Goal: Task Accomplishment & Management: Use online tool/utility

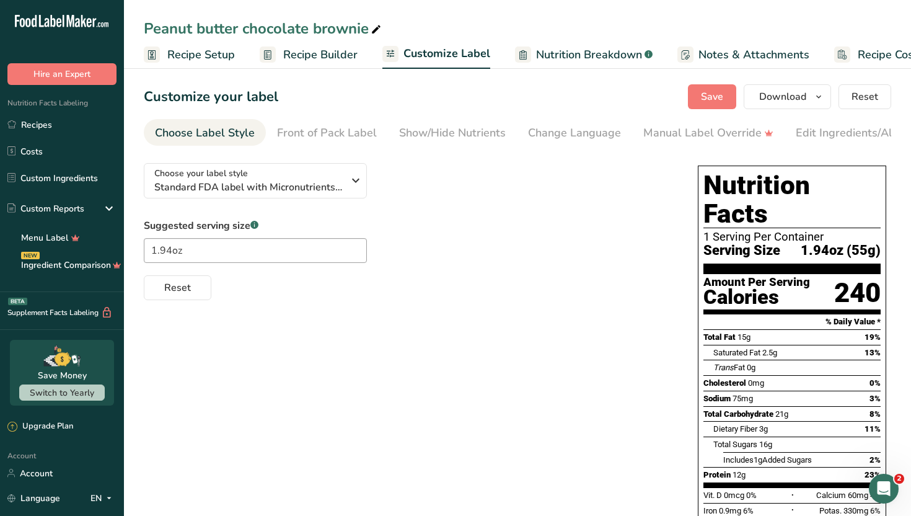
scroll to position [0, 42]
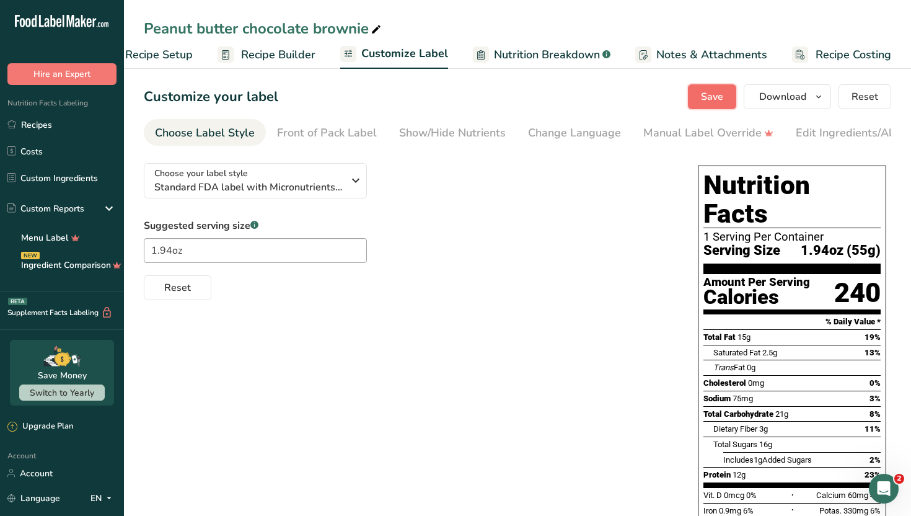
click at [708, 96] on span "Save" at bounding box center [712, 96] width 22 height 15
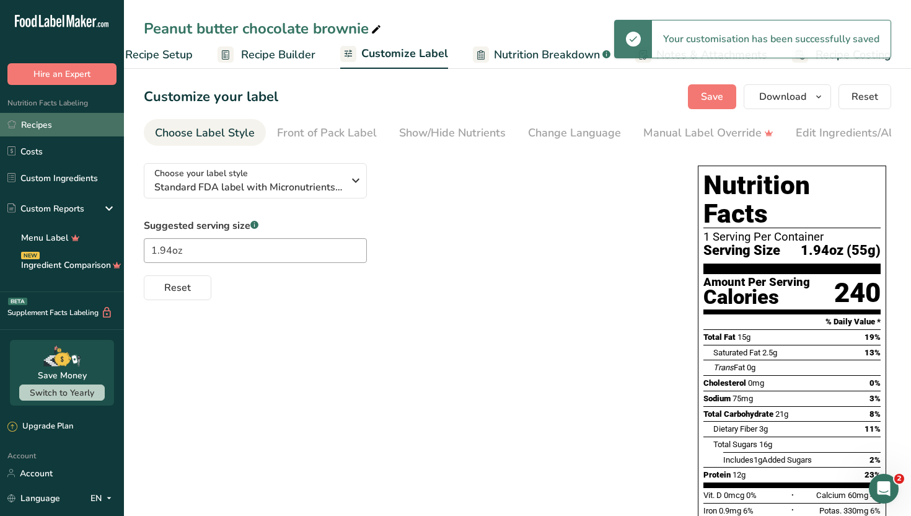
click at [82, 124] on link "Recipes" at bounding box center [62, 125] width 124 height 24
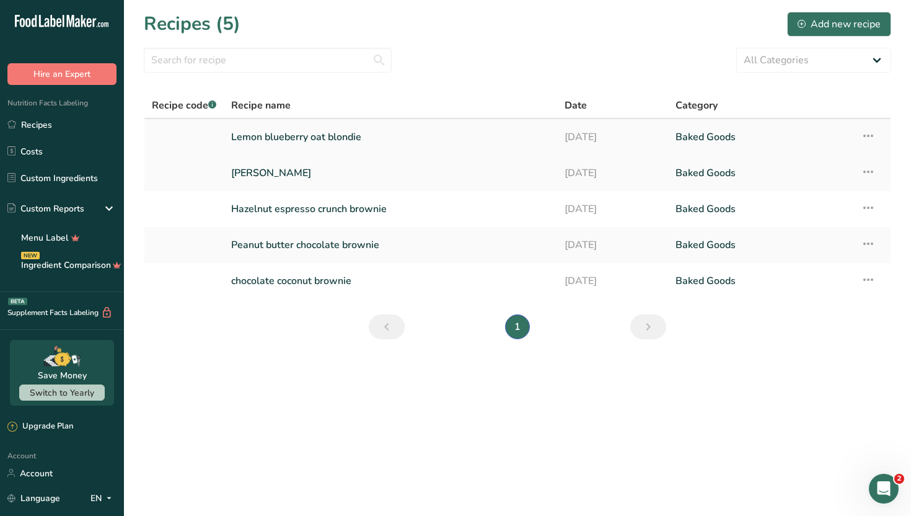
click at [370, 134] on link "Lemon blueberry oat blondie" at bounding box center [390, 137] width 319 height 26
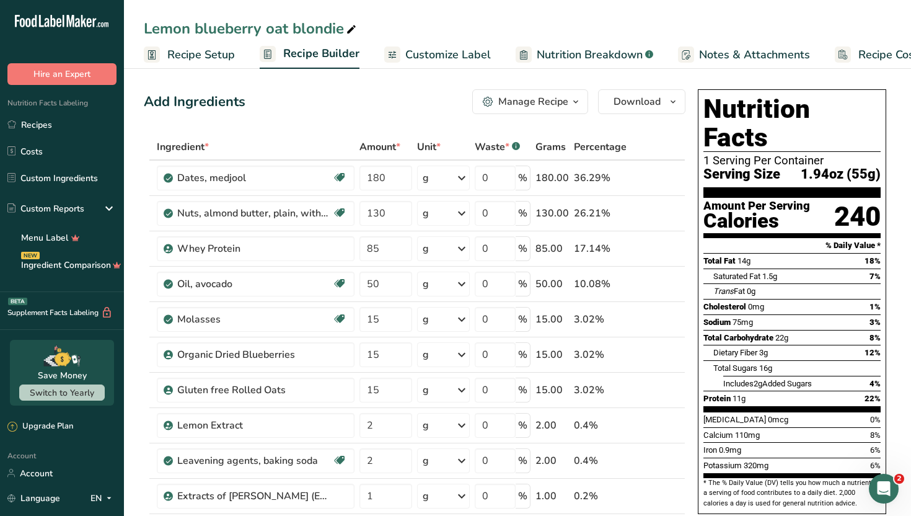
click at [431, 55] on span "Customize Label" at bounding box center [448, 54] width 86 height 17
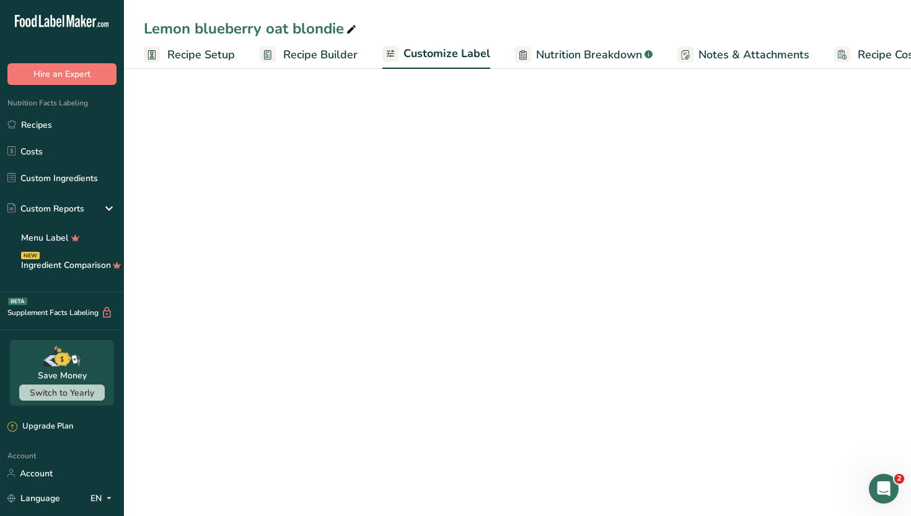
scroll to position [0, 42]
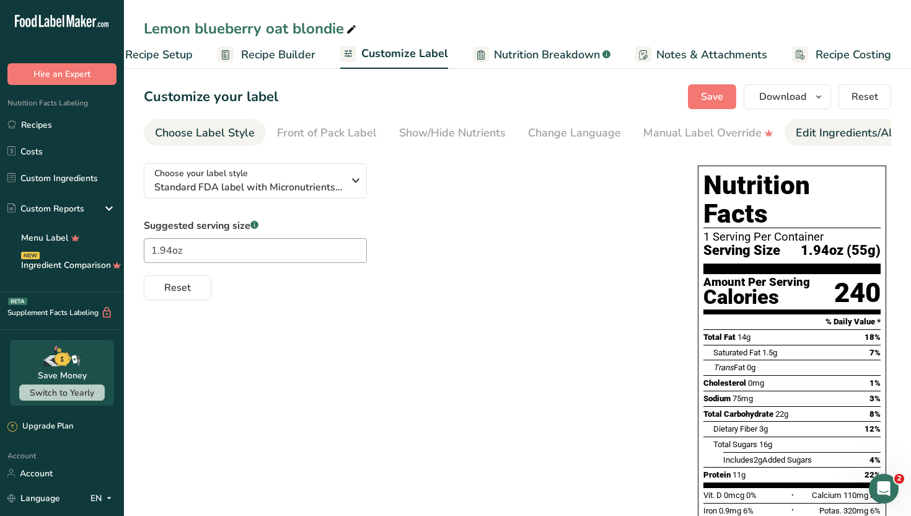
click at [866, 142] on link "Edit Ingredients/Allergens List" at bounding box center [874, 133] width 157 height 28
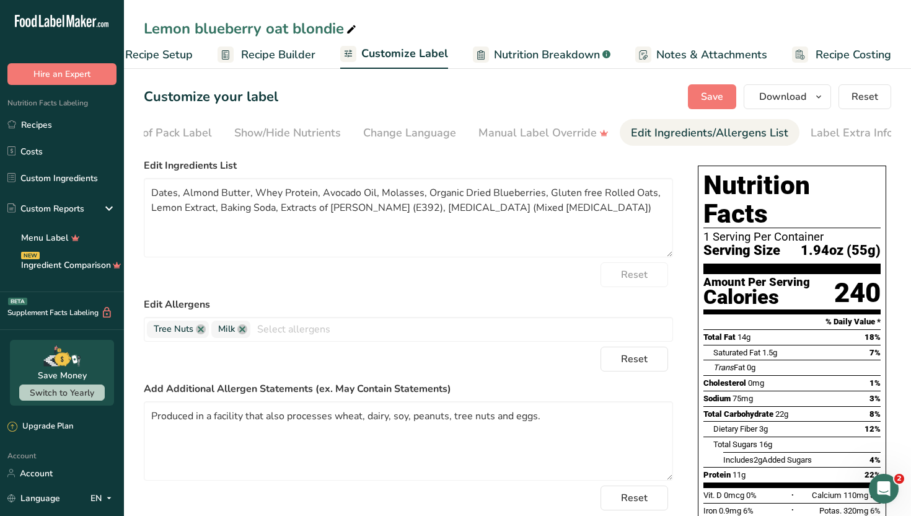
scroll to position [0, 168]
click at [379, 190] on textarea "Dates, Almond Butter, Whey Protein, Avocado Oil, Molasses, Organic Dried Bluebe…" at bounding box center [408, 217] width 529 height 79
click at [469, 193] on textarea "Dates, Almond Butter, Whey Protein, Avocado Oil, Blackstrap Molasses, Organic D…" at bounding box center [408, 217] width 529 height 79
click at [508, 195] on textarea "Dates, Almond Butter, Whey Protein, Avocado Oil, Blackstrap Molasses (sulfate -…" at bounding box center [408, 217] width 529 height 79
click at [571, 191] on textarea "Dates, Almond Butter, Whey Protein, Avocado Oil, Blackstrap Molasses (sulfate-f…" at bounding box center [408, 217] width 529 height 79
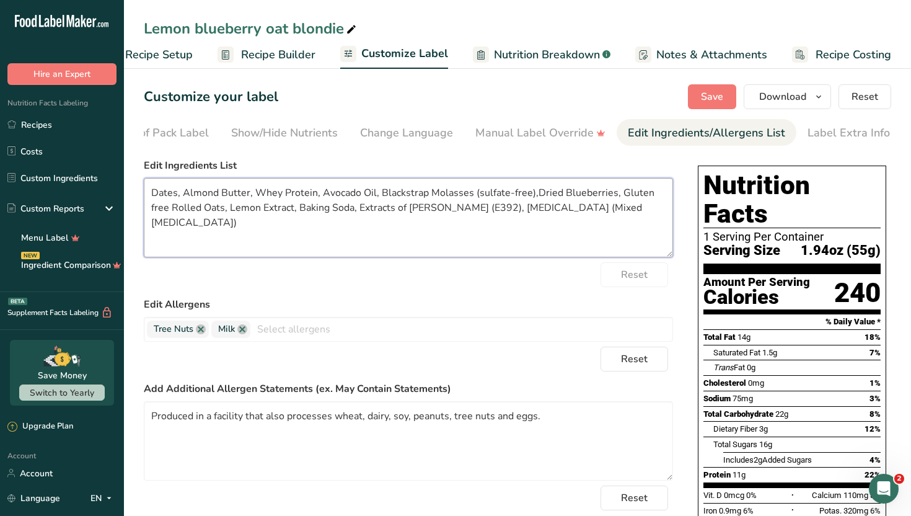
click at [610, 193] on textarea "Dates, Almond Butter, Whey Protein, Avocado Oil, Blackstrap Molasses (sulfate-f…" at bounding box center [408, 217] width 529 height 79
click at [300, 203] on textarea "Dates, Almond Butter, Whey Protein, Avocado Oil, Blackstrap Molasses (sulfate-f…" at bounding box center [408, 217] width 529 height 79
click at [509, 209] on textarea "Dates, Almond Butter, Whey Protein, Avocado Oil, Blackstrap Molasses (sulfate-f…" at bounding box center [408, 217] width 529 height 79
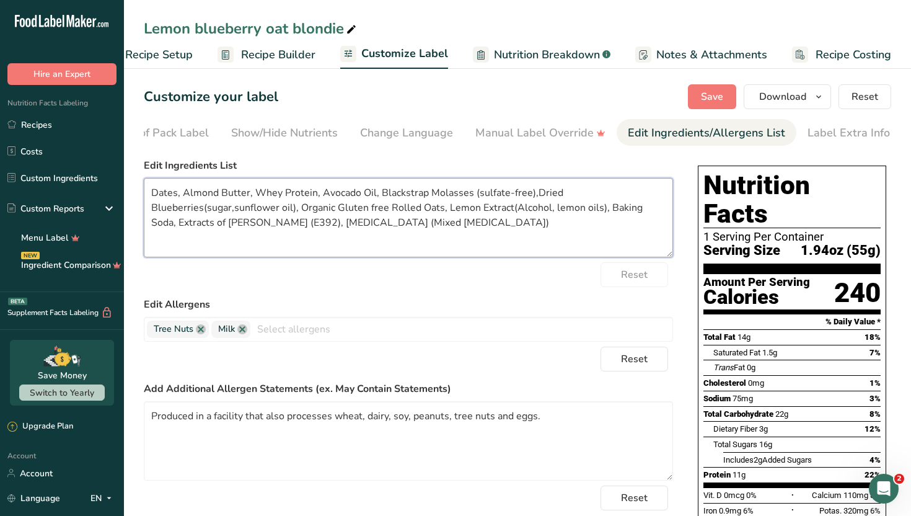
click at [275, 223] on textarea "Dates, Almond Butter, Whey Protein, Avocado Oil, Blackstrap Molasses (sulfate-f…" at bounding box center [408, 217] width 529 height 79
click at [314, 193] on textarea "Dates, Almond Butter, Whey Protein, Avocado Oil, Blackstrap Molasses (sulfate-f…" at bounding box center [408, 217] width 529 height 79
type textarea "Dates, Almond Butter, Whey Protein concentrate, Avocado Oil, Blackstrap Molasse…"
click at [728, 103] on button "Save" at bounding box center [712, 96] width 48 height 25
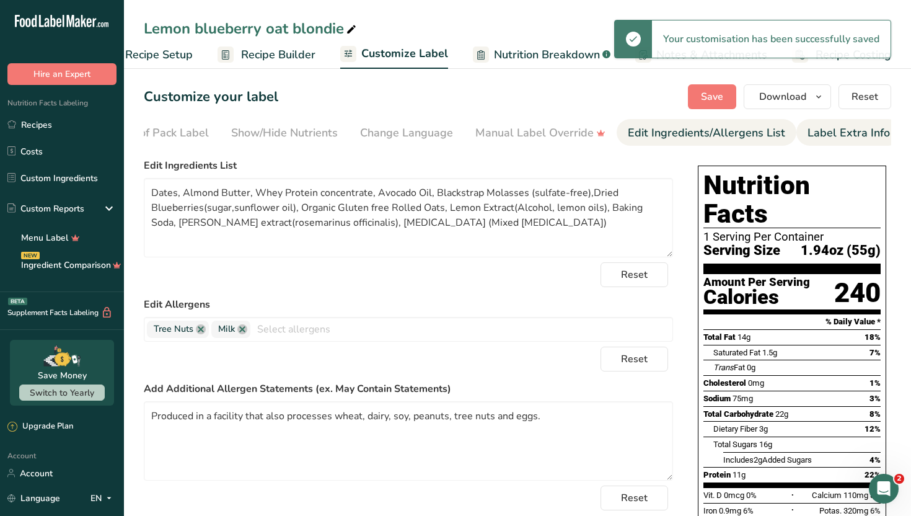
click at [829, 137] on div "Label Extra Info" at bounding box center [849, 133] width 82 height 17
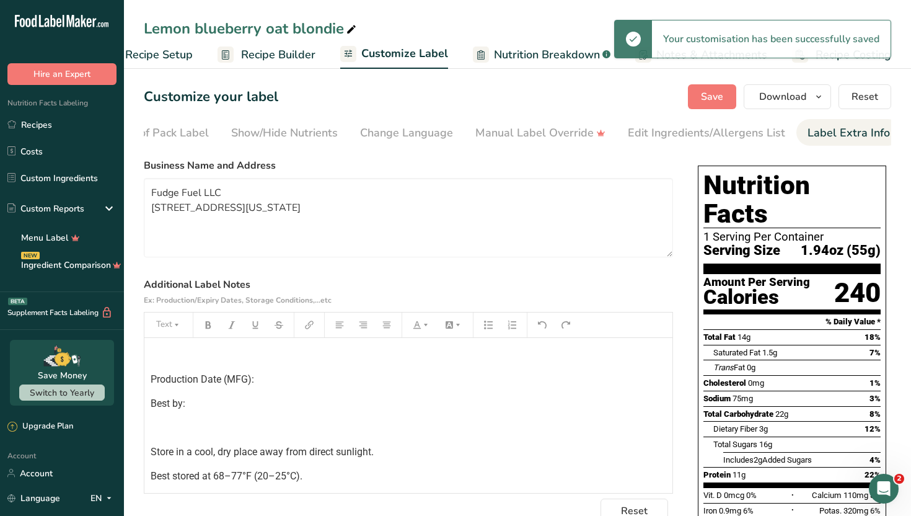
click at [552, 275] on section "Business Name and Address Fudge Fuel LLC [STREET_ADDRESS][US_STATE] Additional …" at bounding box center [408, 340] width 529 height 365
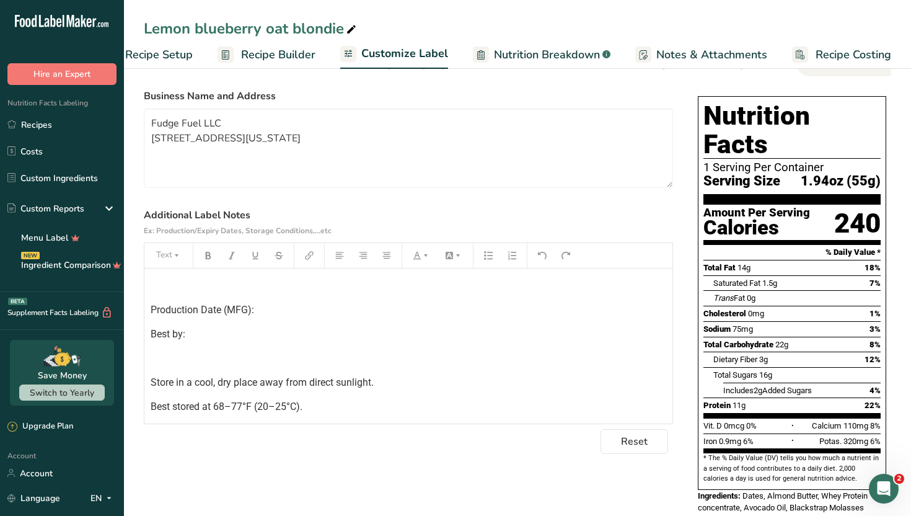
scroll to position [124, 0]
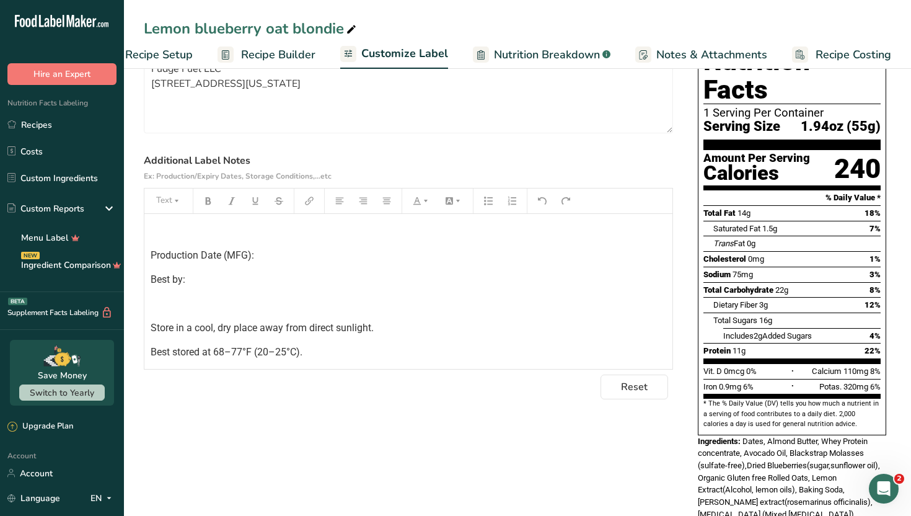
click at [473, 287] on p "Best by:" at bounding box center [409, 279] width 516 height 15
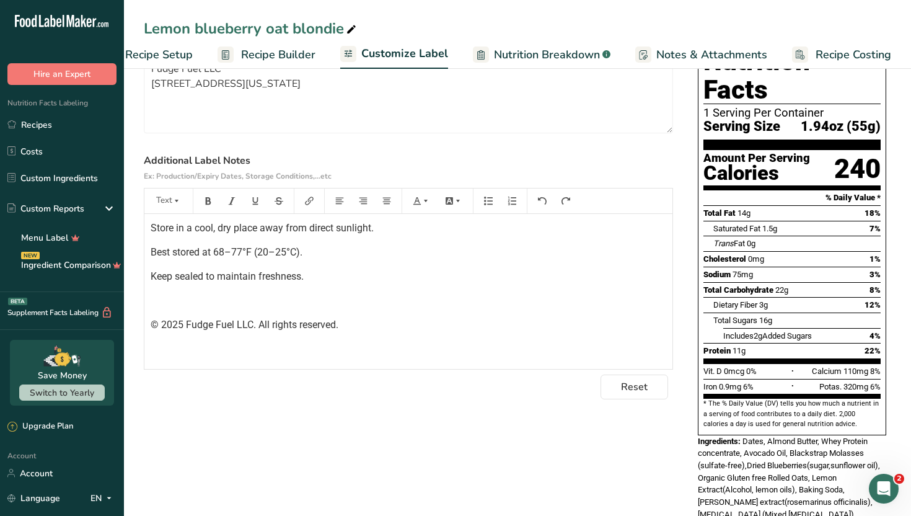
scroll to position [3, 0]
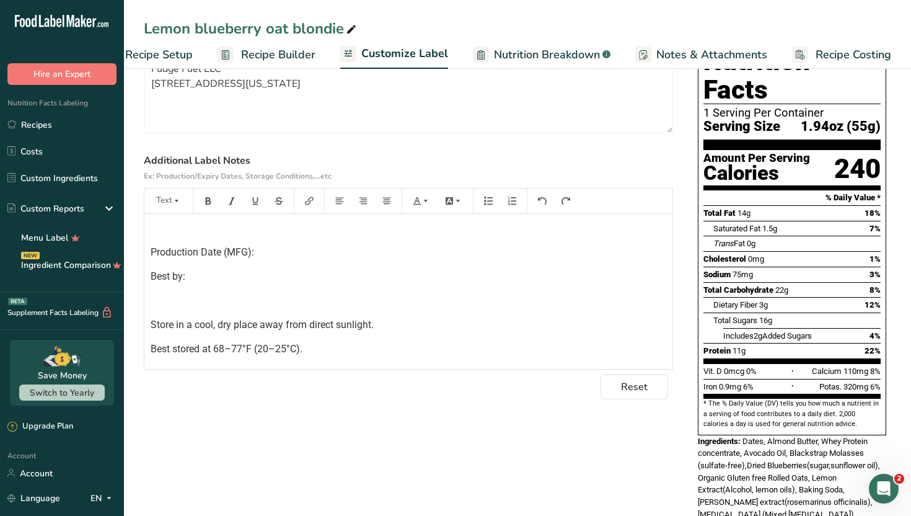
click at [148, 294] on div "﻿ Production Date (MFG): Best by: ﻿ Store in a cool, dry place away from direct…" at bounding box center [408, 347] width 528 height 272
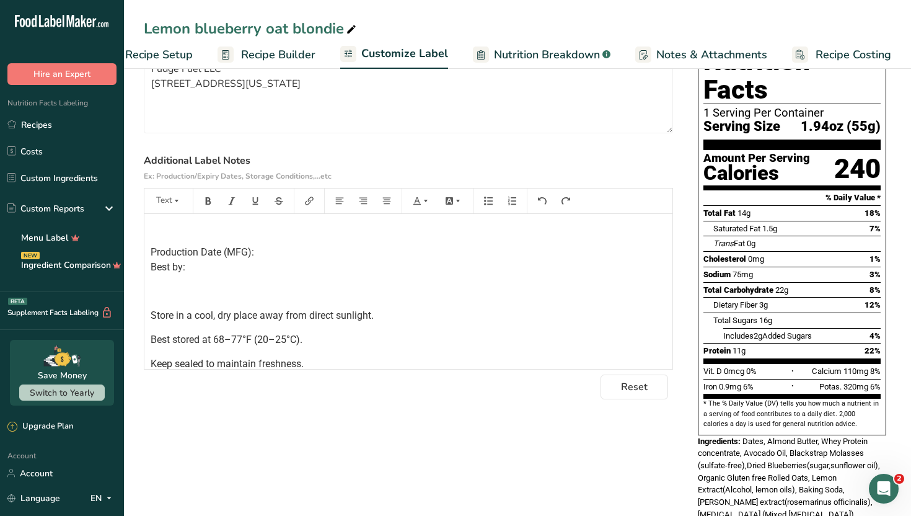
click at [659, 22] on div "Lemon blueberry oat blondie" at bounding box center [517, 28] width 787 height 22
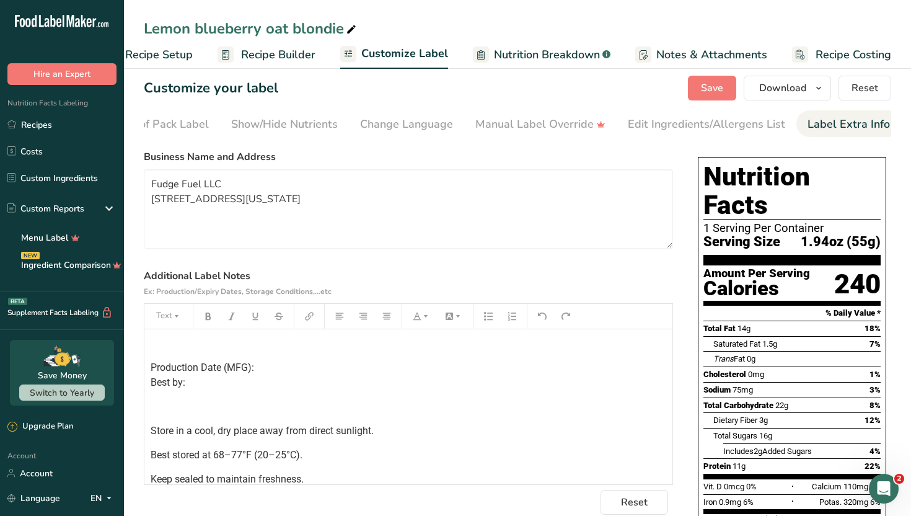
scroll to position [0, 0]
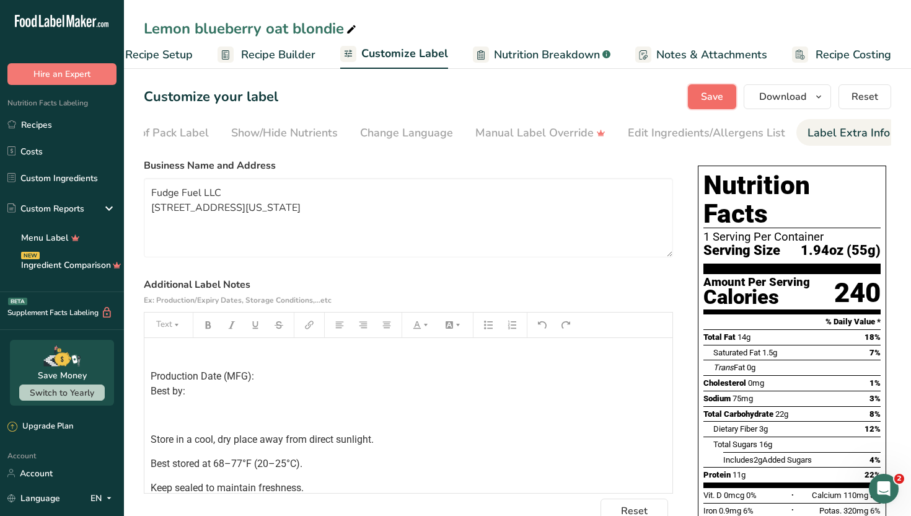
click at [697, 96] on button "Save" at bounding box center [712, 96] width 48 height 25
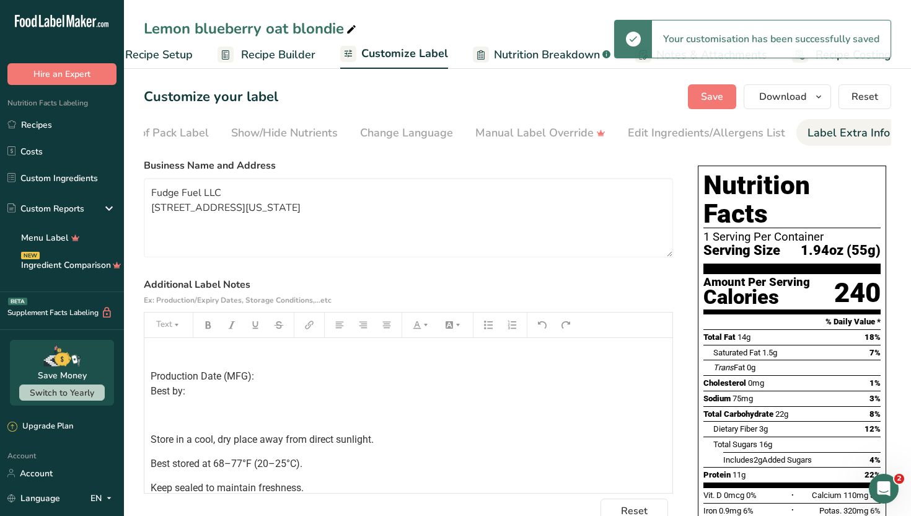
click at [647, 299] on label "Additional Label Notes Ex: Production/Expiry Dates, Storage Conditions,...etc" at bounding box center [408, 292] width 529 height 30
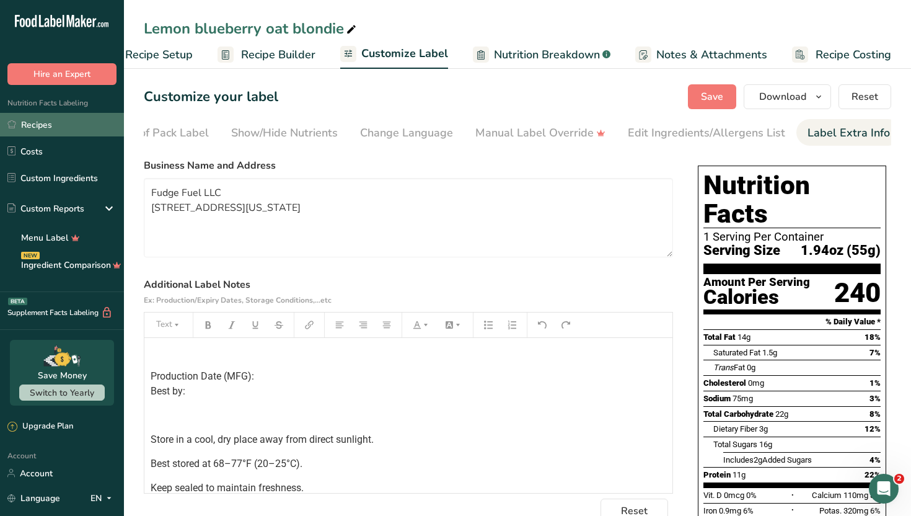
click at [22, 126] on link "Recipes" at bounding box center [62, 125] width 124 height 24
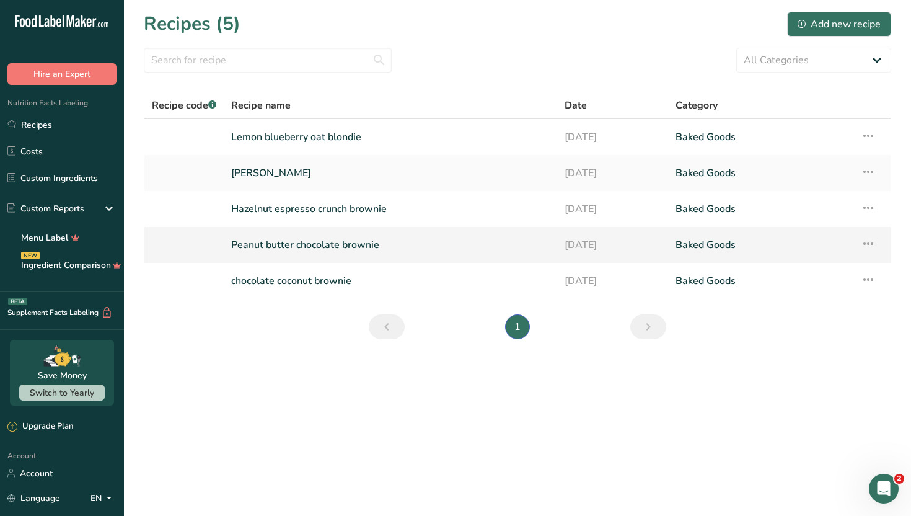
click at [374, 240] on link "Peanut butter chocolate brownie" at bounding box center [390, 245] width 319 height 26
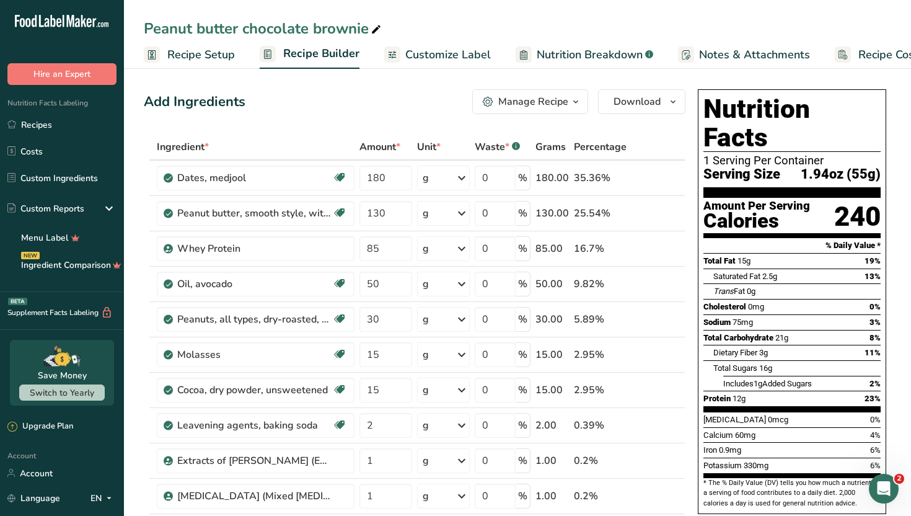
click at [407, 52] on span "Customize Label" at bounding box center [448, 54] width 86 height 17
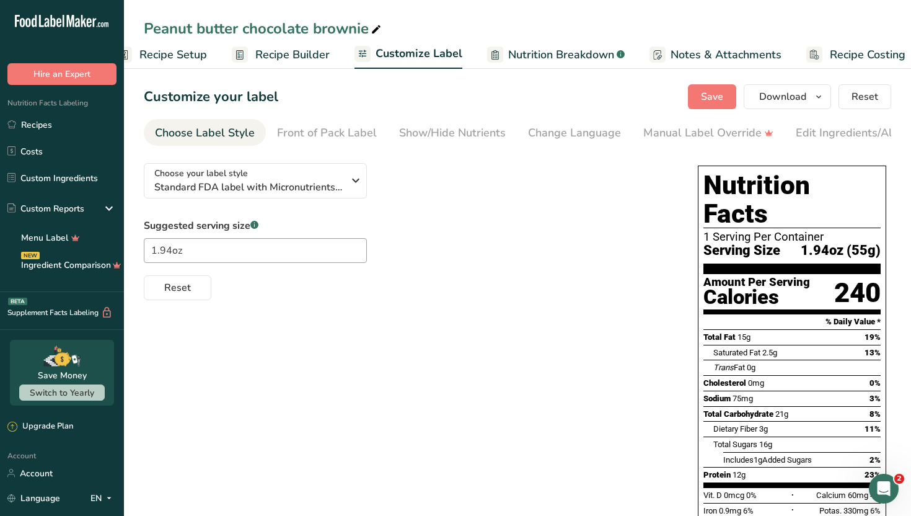
scroll to position [0, 42]
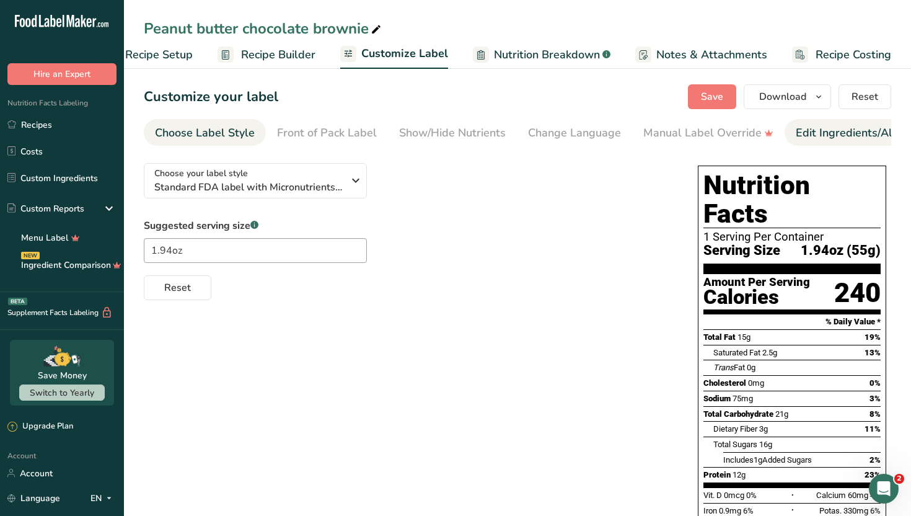
click at [832, 132] on div "Edit Ingredients/Allergens List" at bounding box center [874, 133] width 157 height 17
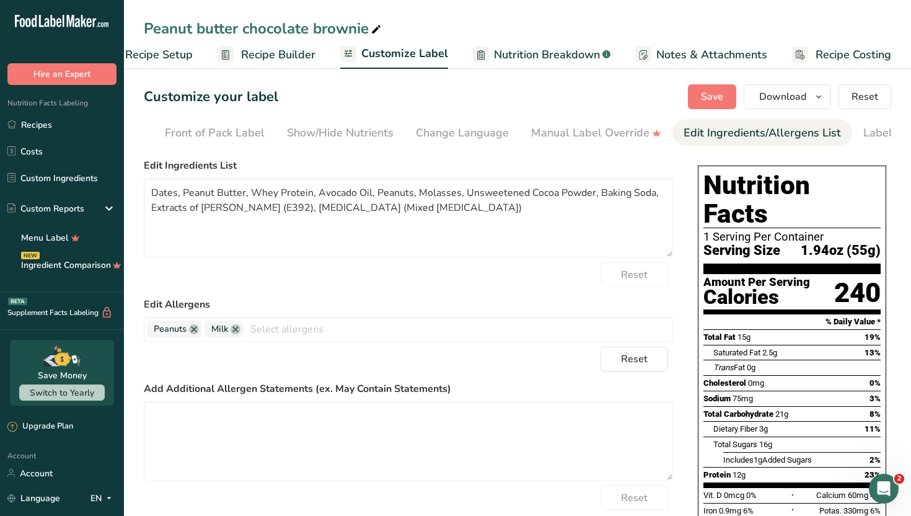
scroll to position [0, 168]
click at [243, 191] on textarea "Dates, Peanut Butter, Whey Protein, Avocado Oil, Peanuts, Molasses, Unsweetened…" at bounding box center [408, 217] width 529 height 79
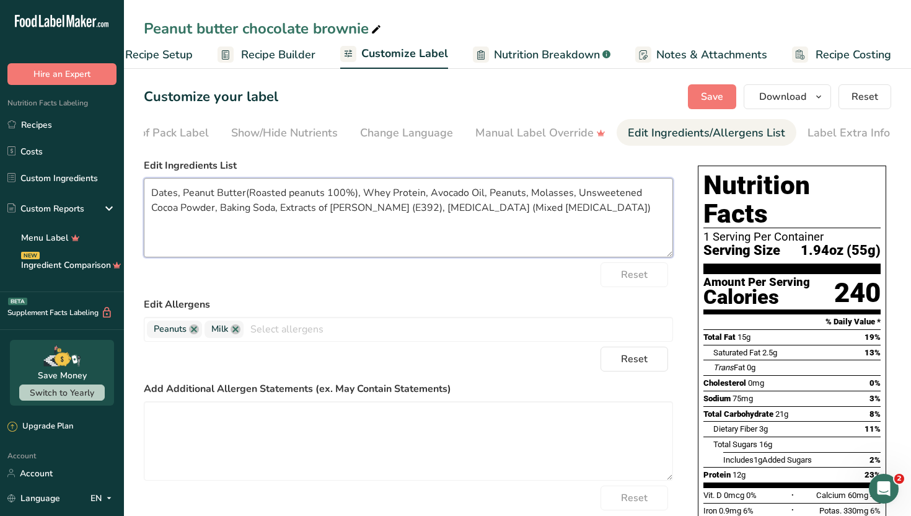
click at [421, 192] on textarea "Dates, Peanut Butter(Roasted peanuts 100%), Whey Protein, Avocado Oil, Peanuts,…" at bounding box center [408, 217] width 529 height 79
click at [579, 193] on textarea "Dates, Peanut Butter(Roasted peanuts 100%), Whey Protein concentrate, Avocado O…" at bounding box center [408, 217] width 529 height 79
click at [577, 194] on textarea "Dates, Peanut Butter(Roasted peanuts 100%), Whey Protein concentrate, Avocado O…" at bounding box center [408, 217] width 529 height 79
click at [192, 207] on textarea "Dates, Peanut Butter(Roasted peanuts 100%), Whey Protein concentrate, Avocado O…" at bounding box center [408, 217] width 529 height 79
click at [573, 206] on textarea "Dates, Peanut Butter(Roasted peanuts 100%), Whey Protein concentrate, Avocado O…" at bounding box center [408, 217] width 529 height 79
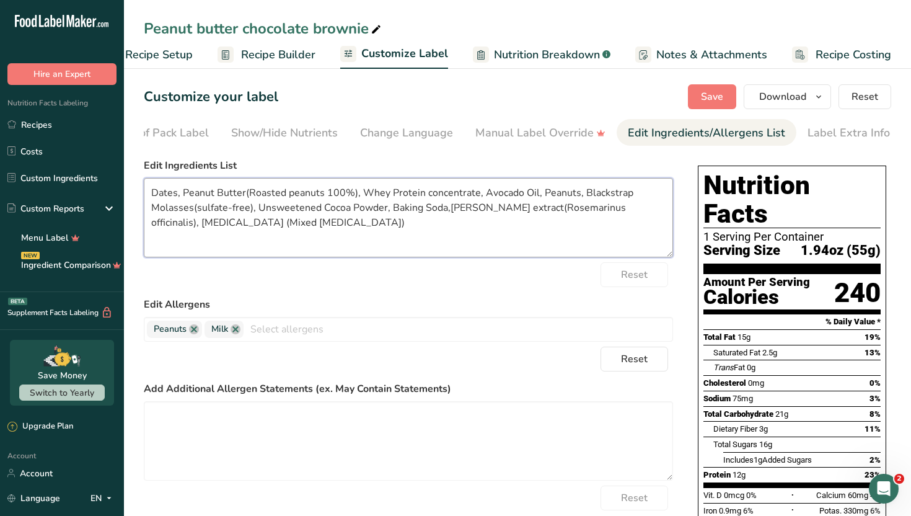
type textarea "Dates, Peanut Butter(Roasted peanuts 100%), Whey Protein concentrate, Avocado O…"
click at [516, 275] on div "Reset" at bounding box center [408, 274] width 529 height 25
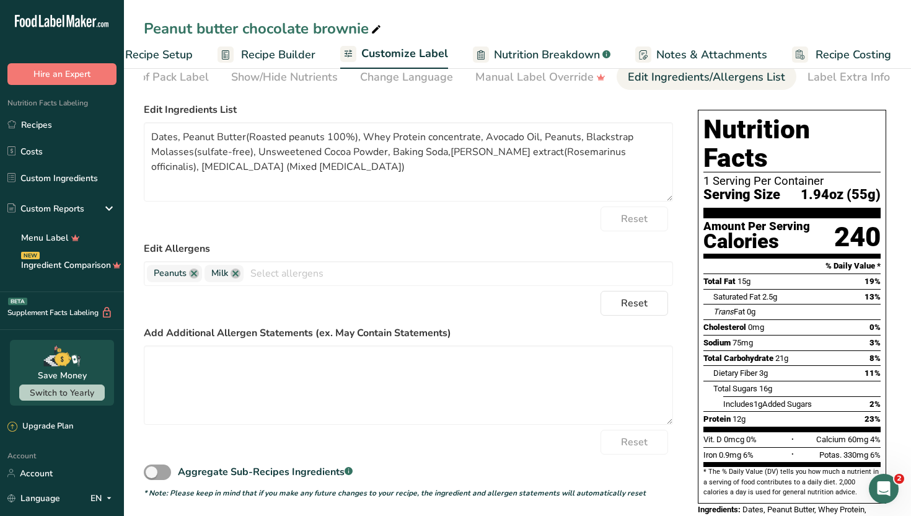
scroll to position [31, 0]
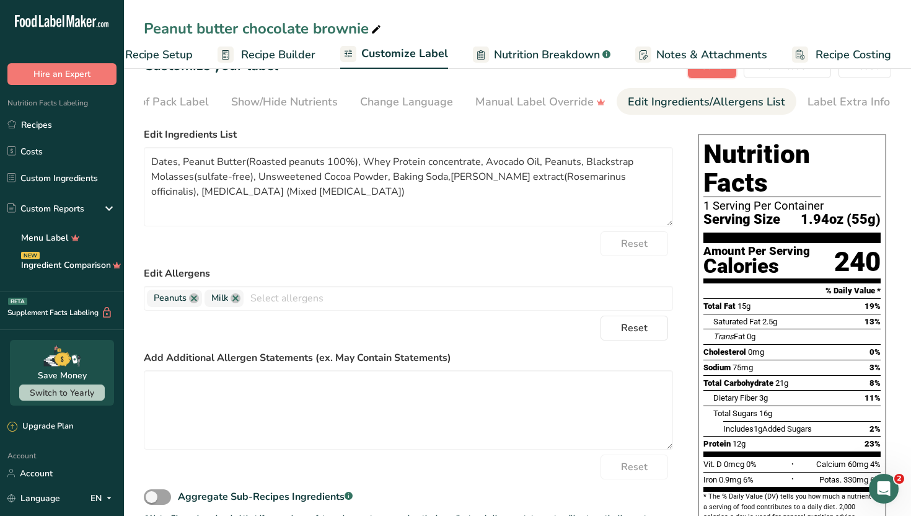
click at [700, 74] on button "Save" at bounding box center [712, 65] width 48 height 25
click at [462, 416] on textarea at bounding box center [408, 409] width 529 height 79
click at [493, 469] on div "Reset" at bounding box center [408, 466] width 529 height 25
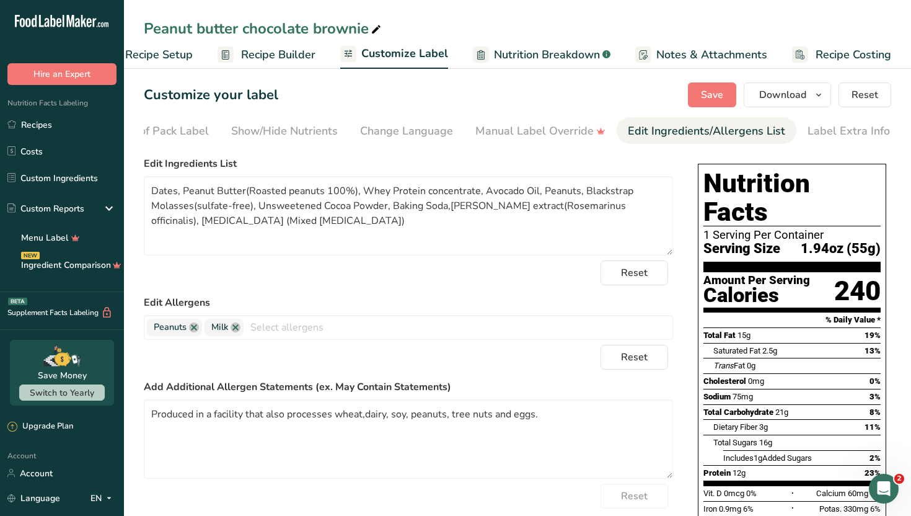
scroll to position [0, 0]
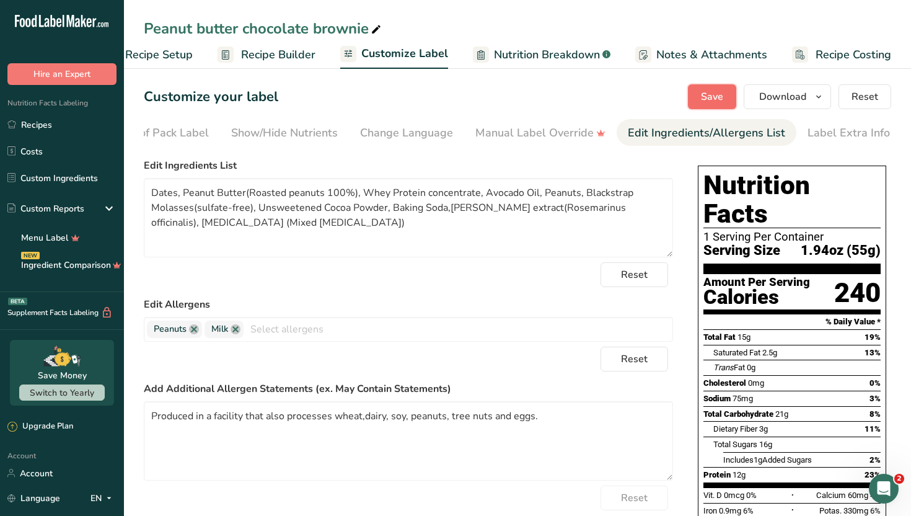
click at [708, 88] on button "Save" at bounding box center [712, 96] width 48 height 25
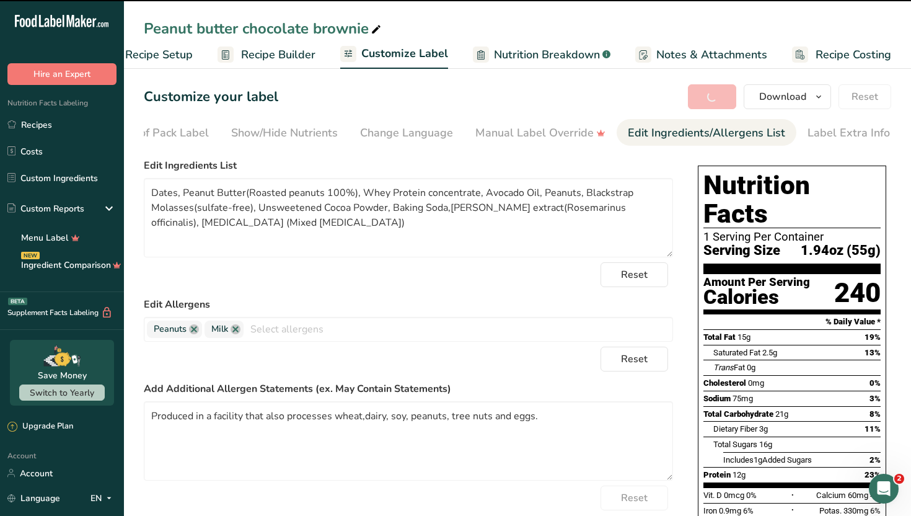
type textarea "Produced in a facility that also processes wheat,dairy, soy, peanuts, tree nuts…"
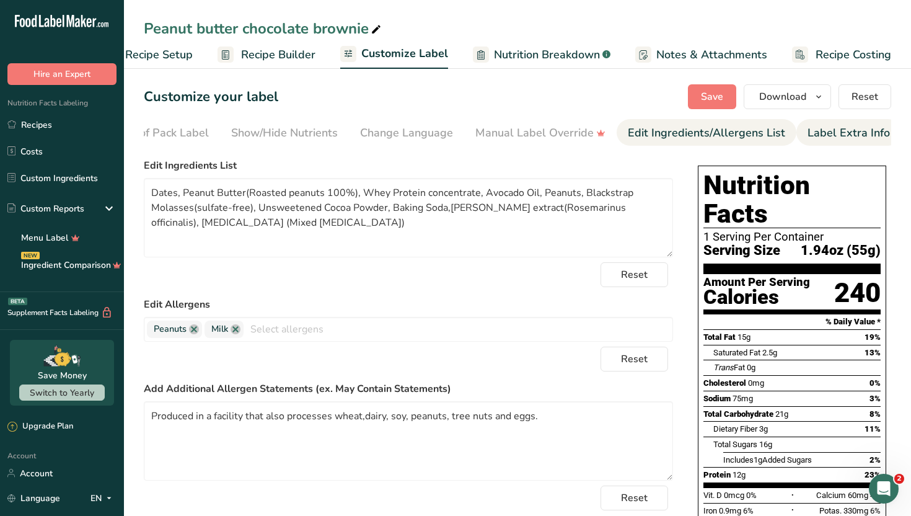
click at [830, 132] on div "Label Extra Info" at bounding box center [849, 133] width 82 height 17
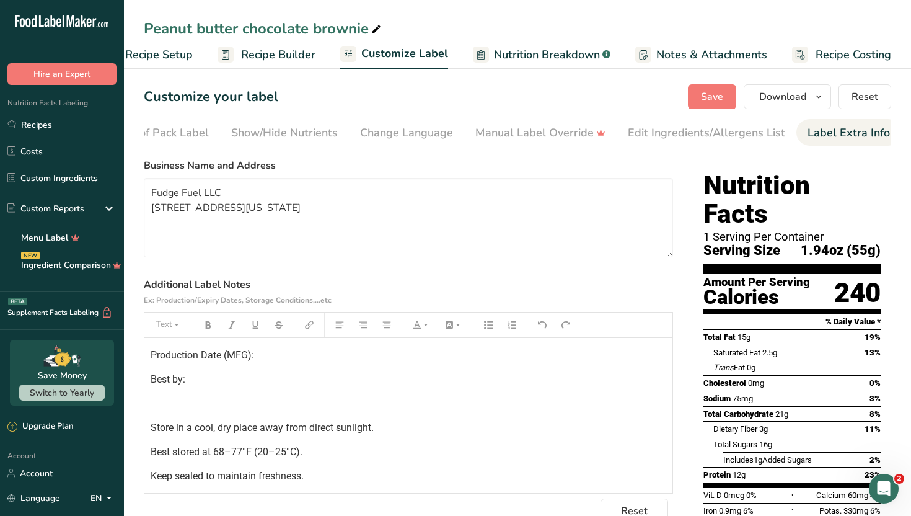
click at [395, 382] on p "Best by:" at bounding box center [409, 379] width 516 height 15
click at [726, 100] on button "Save" at bounding box center [712, 96] width 48 height 25
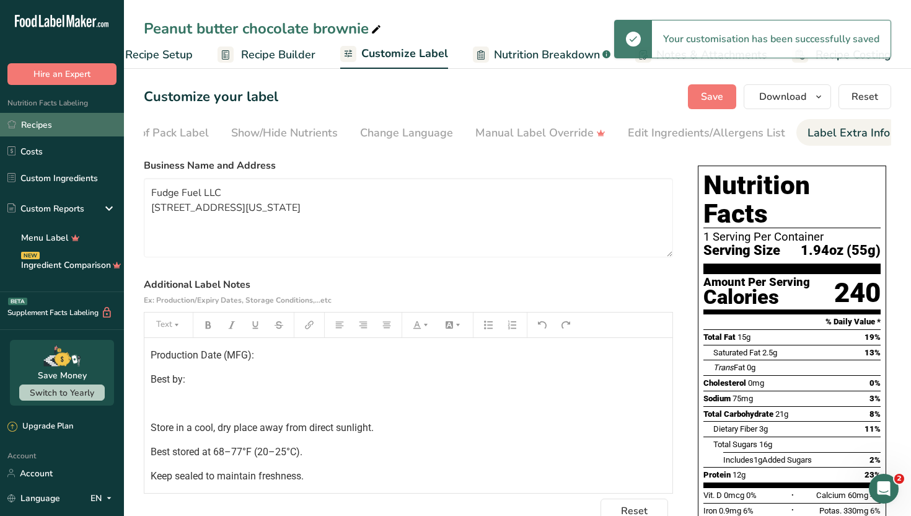
click at [81, 130] on link "Recipes" at bounding box center [62, 125] width 124 height 24
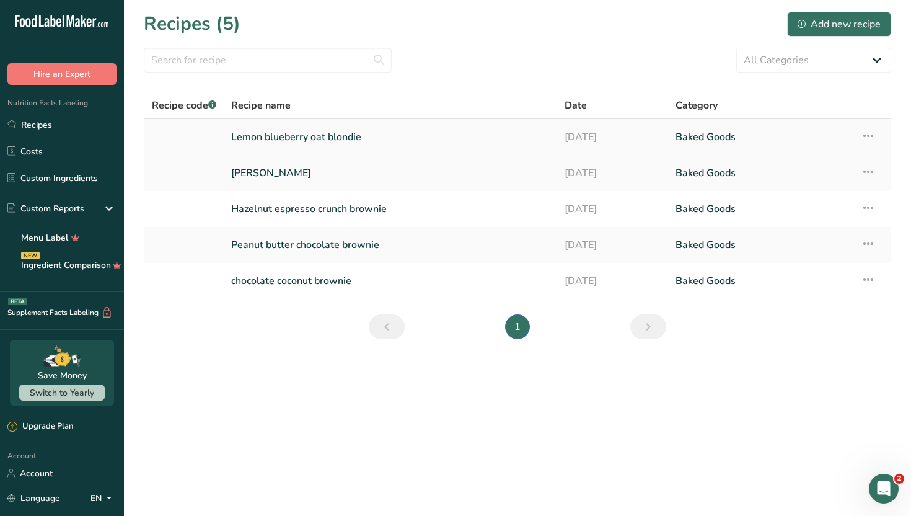
click at [341, 131] on link "Lemon blueberry oat blondie" at bounding box center [390, 137] width 319 height 26
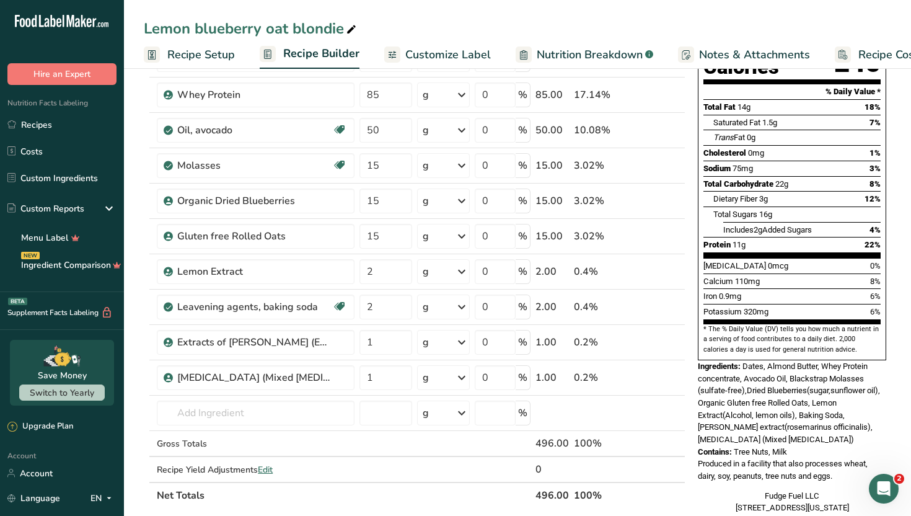
scroll to position [198, 0]
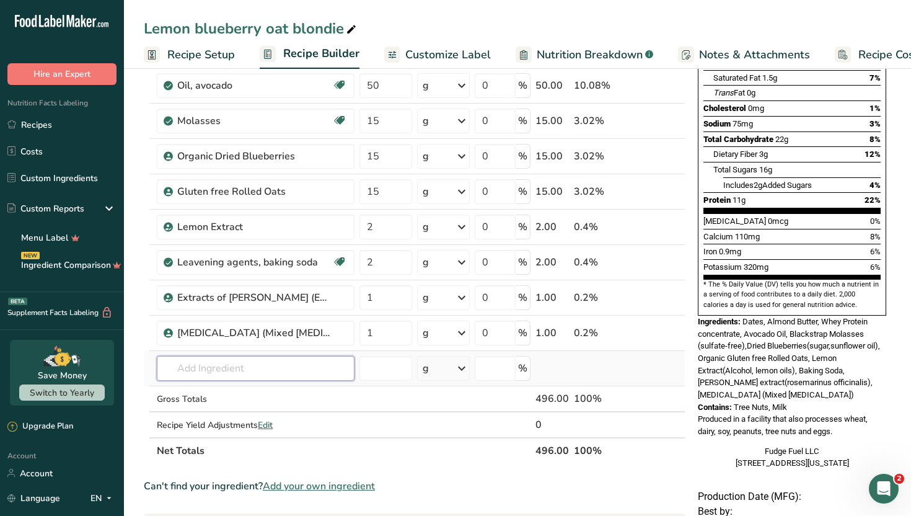
click at [213, 364] on input "text" at bounding box center [256, 368] width 198 height 25
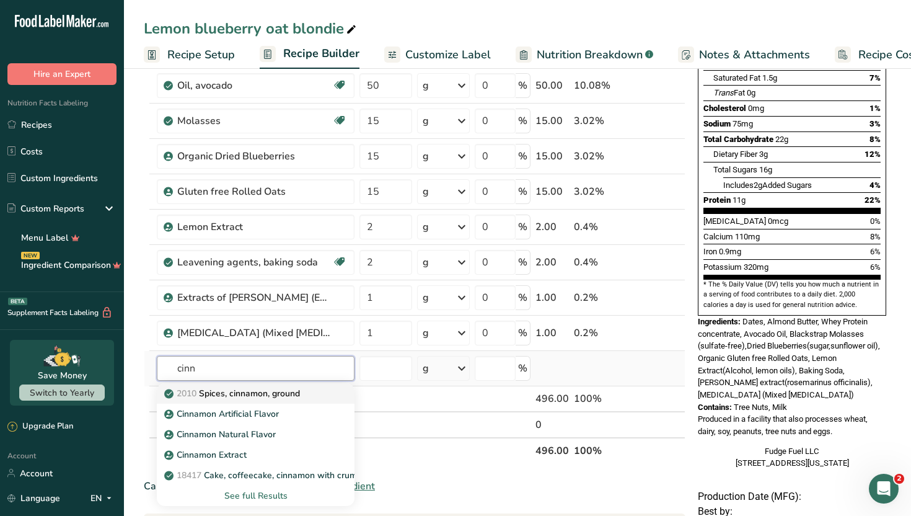
type input "cinn"
click at [249, 390] on p "2010 Spices, cinnamon, ground" at bounding box center [233, 393] width 133 height 13
type input "Spices, cinnamon, ground"
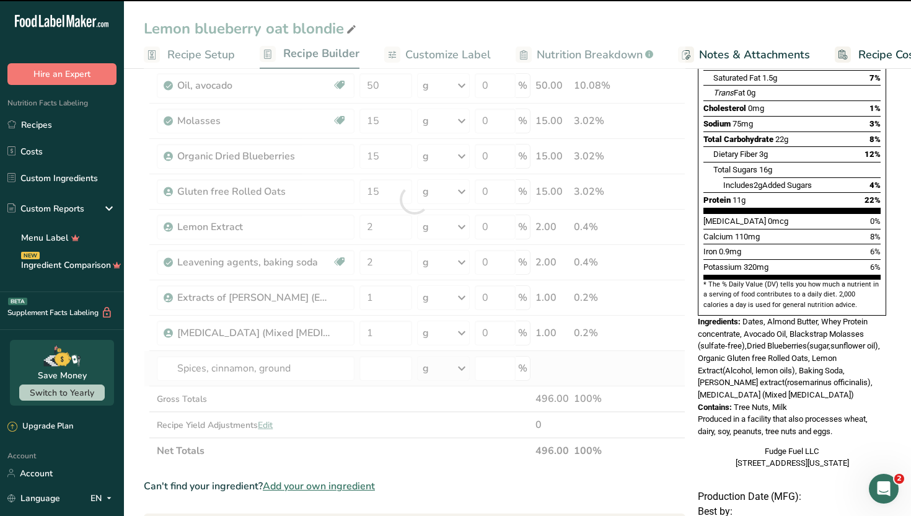
type input "0"
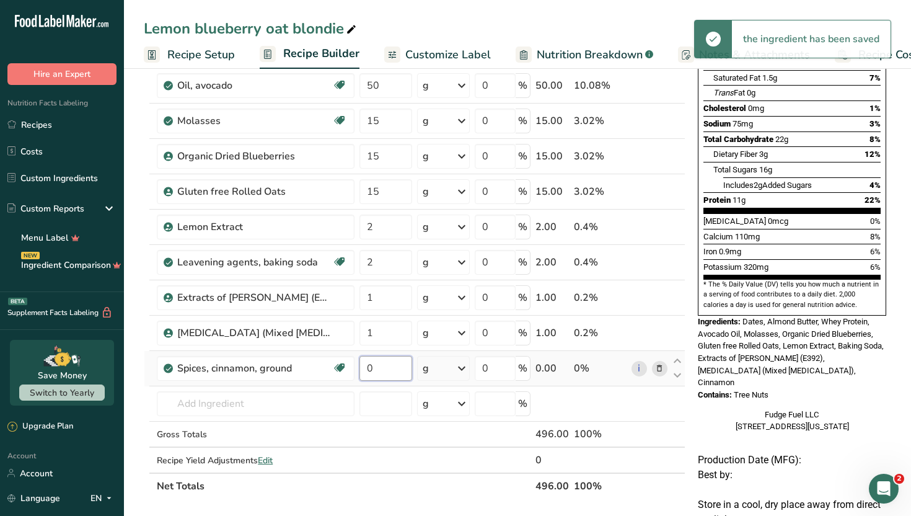
click at [382, 367] on input "0" at bounding box center [385, 368] width 53 height 25
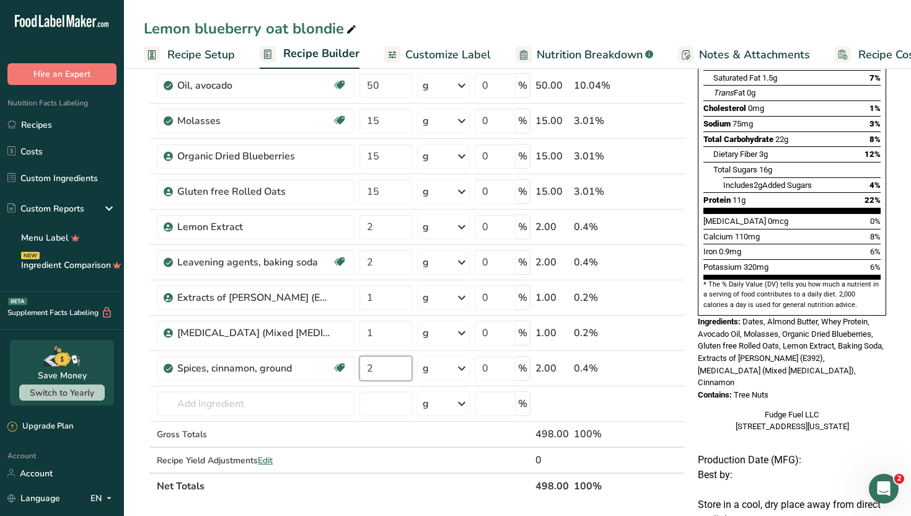
type input "2"
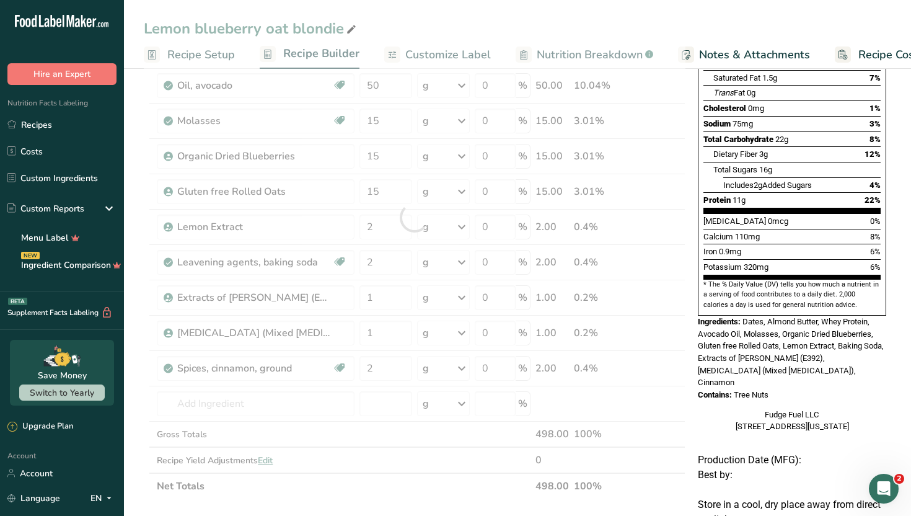
click at [136, 385] on section "Add Ingredients Manage Recipe Delete Recipe Duplicate Recipe Scale Recipe Save …" at bounding box center [517, 402] width 787 height 1072
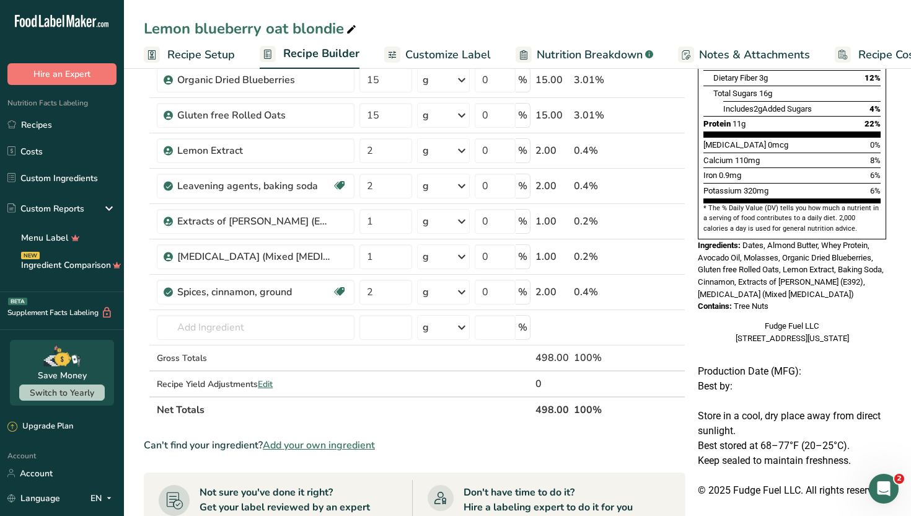
scroll to position [273, 0]
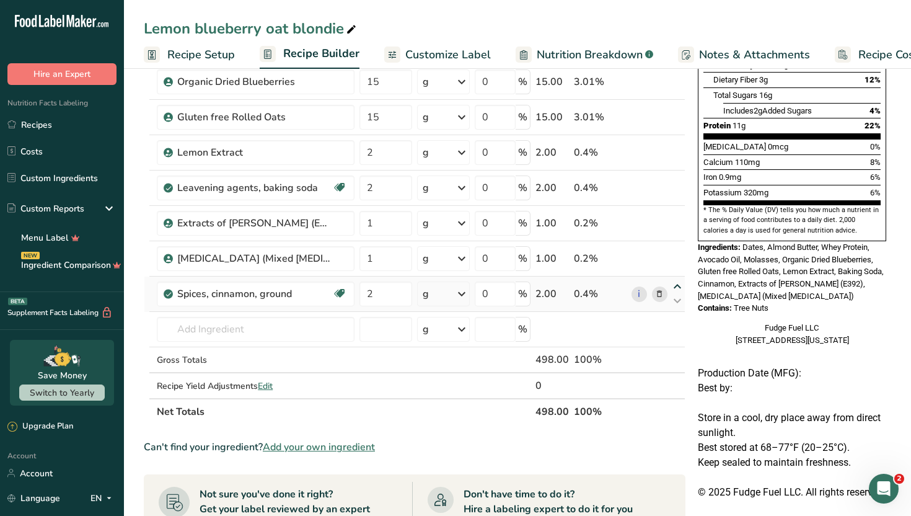
click at [677, 285] on icon at bounding box center [677, 286] width 15 height 9
type input "2"
type input "1"
click at [676, 252] on icon at bounding box center [677, 251] width 15 height 9
type input "2"
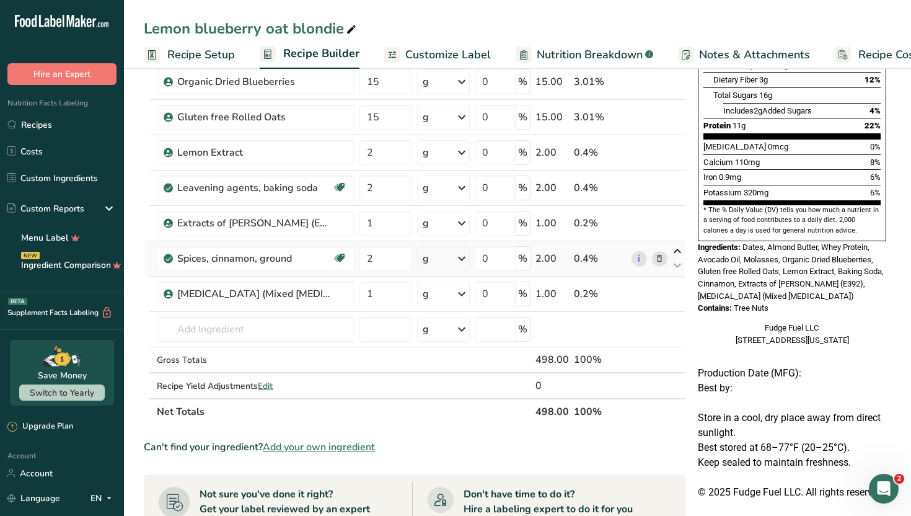
type input "1"
click at [708, 322] on div "Fudge Fuel LLC [STREET_ADDRESS][US_STATE]" at bounding box center [792, 334] width 188 height 24
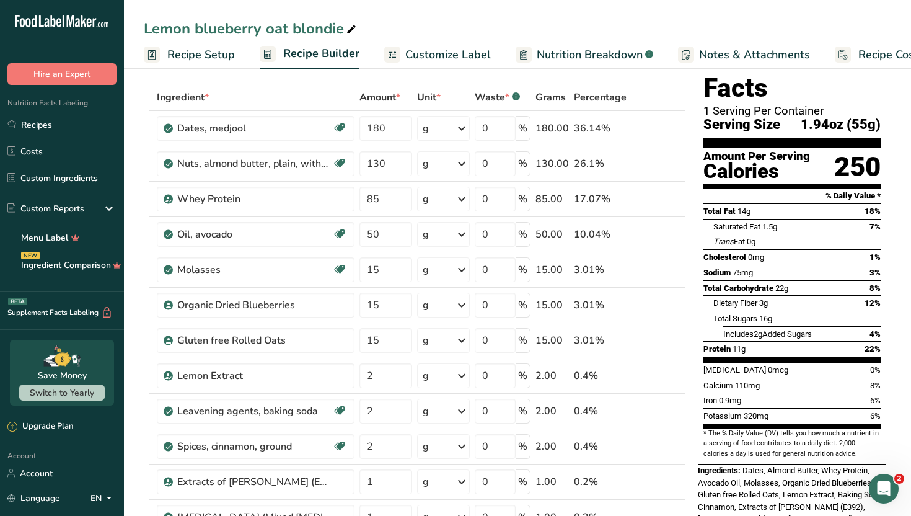
scroll to position [0, 0]
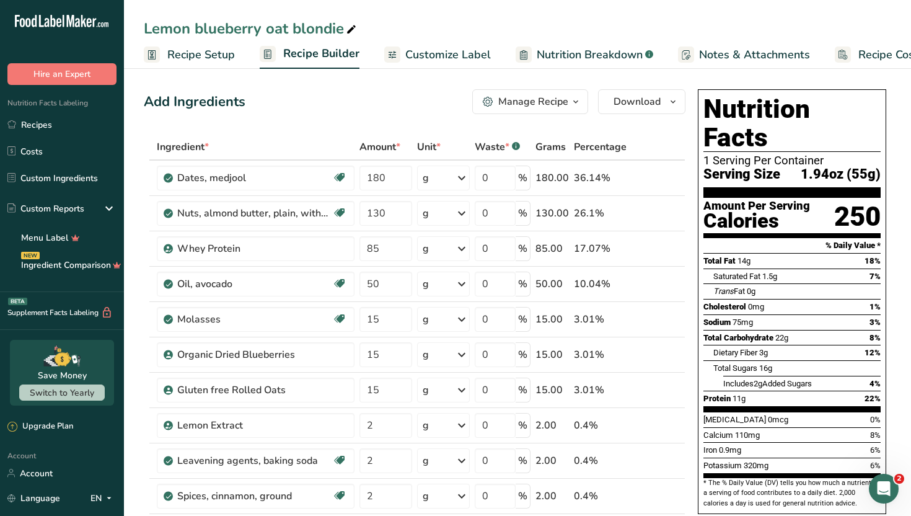
click at [447, 56] on span "Customize Label" at bounding box center [448, 54] width 86 height 17
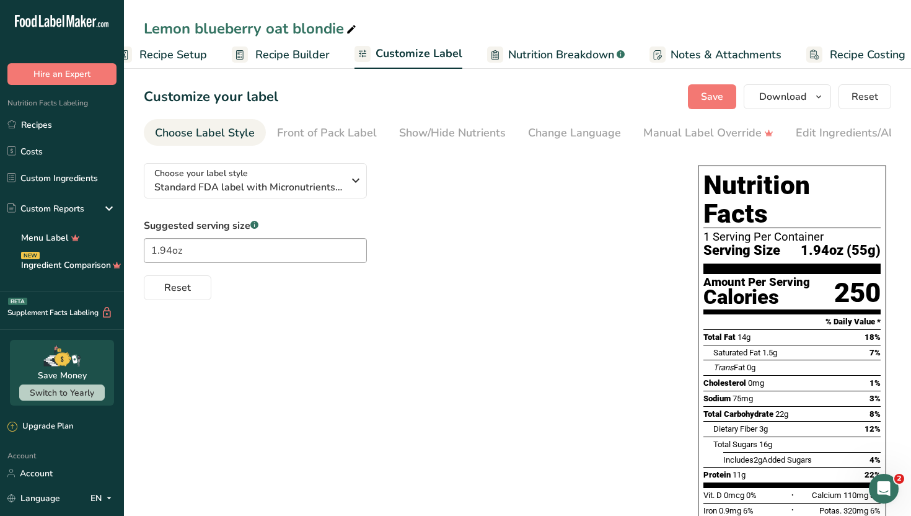
scroll to position [0, 42]
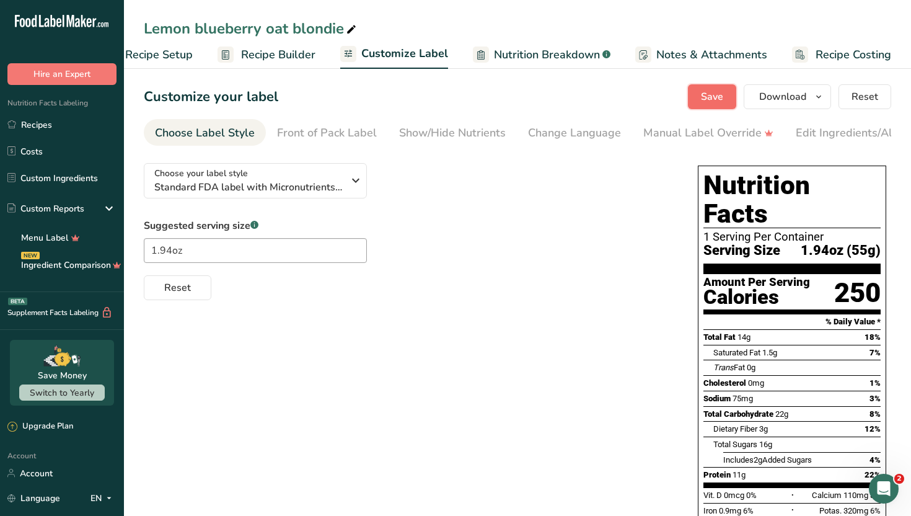
click at [710, 102] on span "Save" at bounding box center [712, 96] width 22 height 15
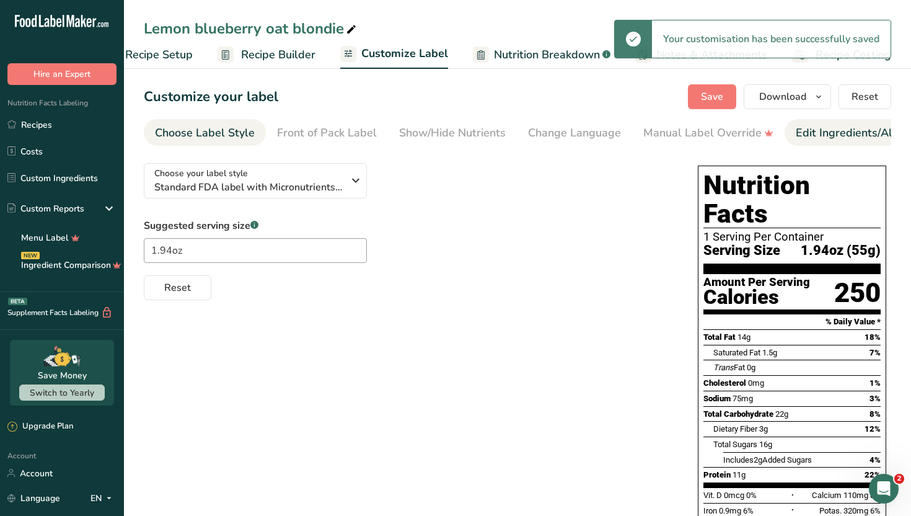
click at [814, 133] on div "Edit Ingredients/Allergens List" at bounding box center [874, 133] width 157 height 17
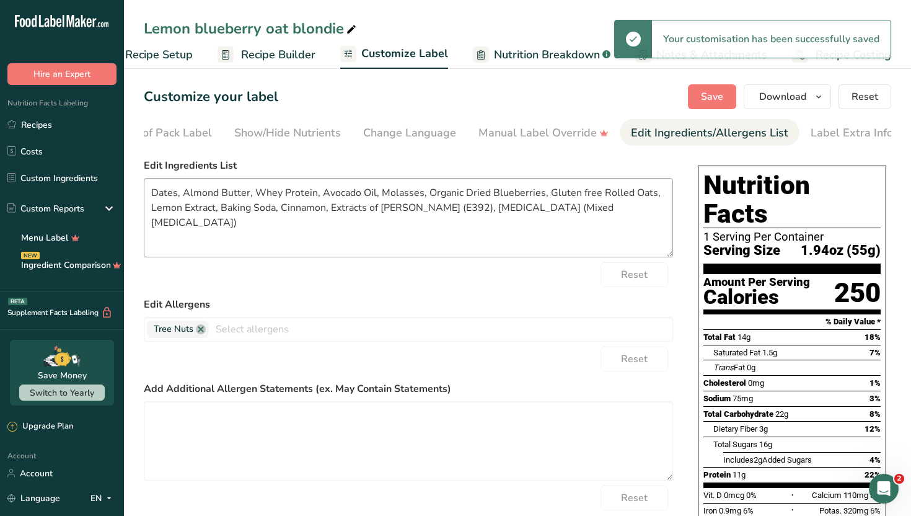
scroll to position [0, 168]
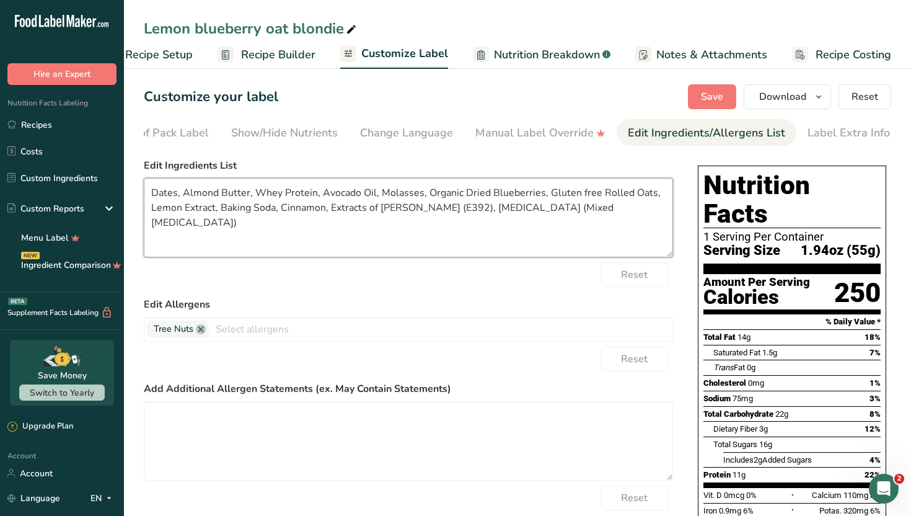
click at [315, 194] on textarea "Dates, Almond Butter, Whey Protein, Avocado Oil, Molasses, Organic Dried Bluebe…" at bounding box center [408, 217] width 529 height 79
click at [433, 192] on textarea "Dates, Almond Butter, Whey Protein Concentrate, Avocado Oil, Molasses, Organic …" at bounding box center [408, 217] width 529 height 79
click at [525, 195] on textarea "Dates, Almond Butter, Whey Protein Concentrate, Avocado Oil, Blackstrap Molasse…" at bounding box center [408, 217] width 529 height 79
click at [628, 192] on textarea "Dates, Almond Butter, Whey Protein Concentrate, Avocado Oil, Blackstrap Molasse…" at bounding box center [408, 217] width 529 height 79
click at [203, 206] on textarea "Dates, Almond Butter, Whey Protein Concentrate, Avocado Oil, Blackstrap Molasse…" at bounding box center [408, 217] width 529 height 79
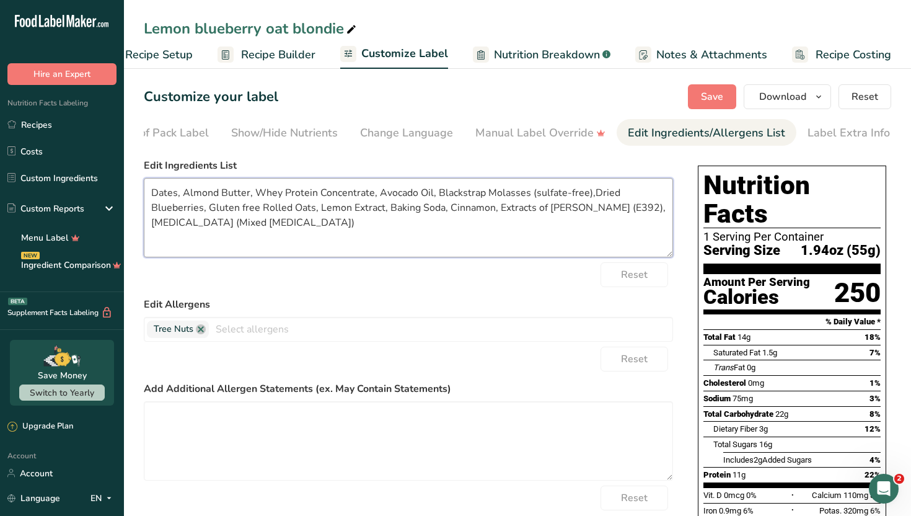
click at [202, 206] on textarea "Dates, Almond Butter, Whey Protein Concentrate, Avocado Oil, Blackstrap Molasse…" at bounding box center [408, 217] width 529 height 79
click at [299, 208] on textarea "Dates, Almond Butter, Whey Protein Concentrate, Avocado Oil, Blackstrap Molasse…" at bounding box center [408, 217] width 529 height 79
click at [511, 206] on textarea "Dates, Almond Butter, Whey Protein Concentrate, Avocado Oil, Blackstrap Molasse…" at bounding box center [408, 217] width 529 height 79
click at [508, 207] on textarea "Dates, Almond Butter, Whey Protein Concentrate, Avocado Oil, Blackstrap Molasse…" at bounding box center [408, 217] width 529 height 79
click at [324, 222] on textarea "Dates, Almond Butter, Whey Protein Concentrate, Avocado Oil, Blackstrap Molasse…" at bounding box center [408, 217] width 529 height 79
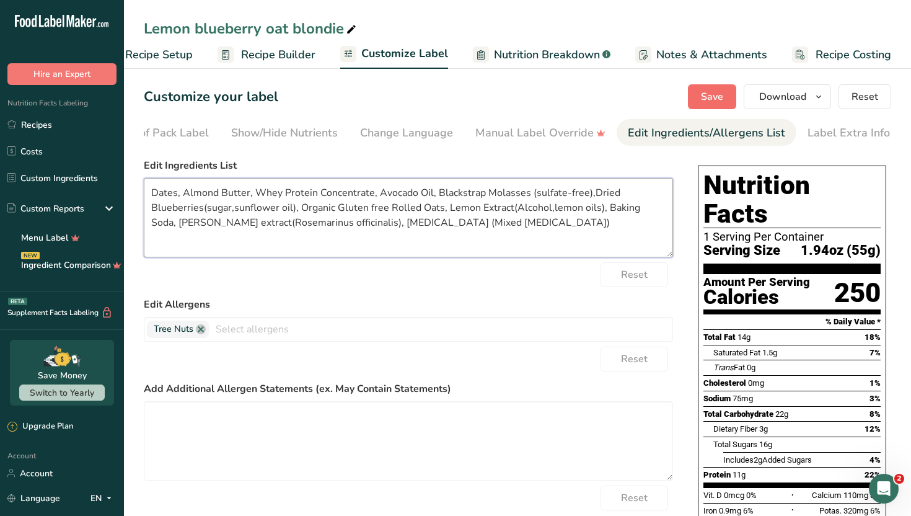
type textarea "Dates, Almond Butter, Whey Protein Concentrate, Avocado Oil, Blackstrap Molasse…"
click at [718, 97] on span "Save" at bounding box center [712, 96] width 22 height 15
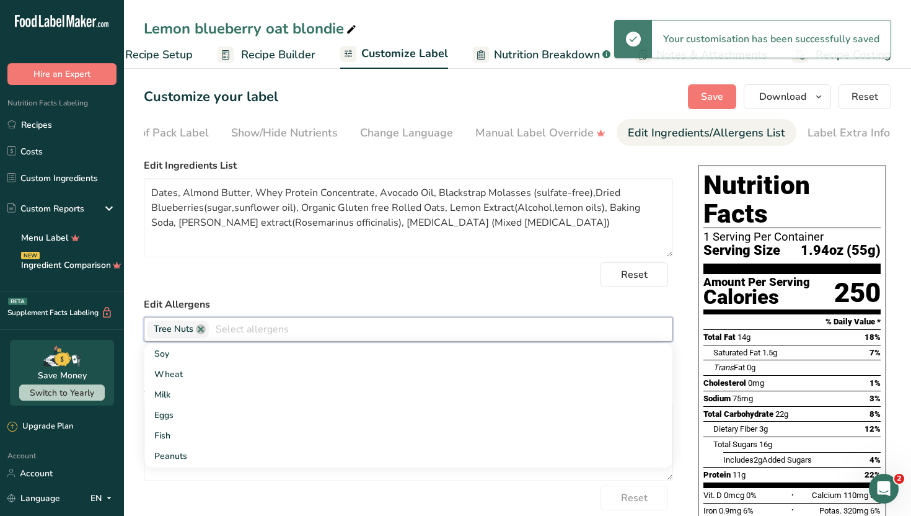
click at [380, 331] on input "text" at bounding box center [441, 328] width 464 height 19
click at [301, 395] on link "Milk" at bounding box center [408, 394] width 528 height 20
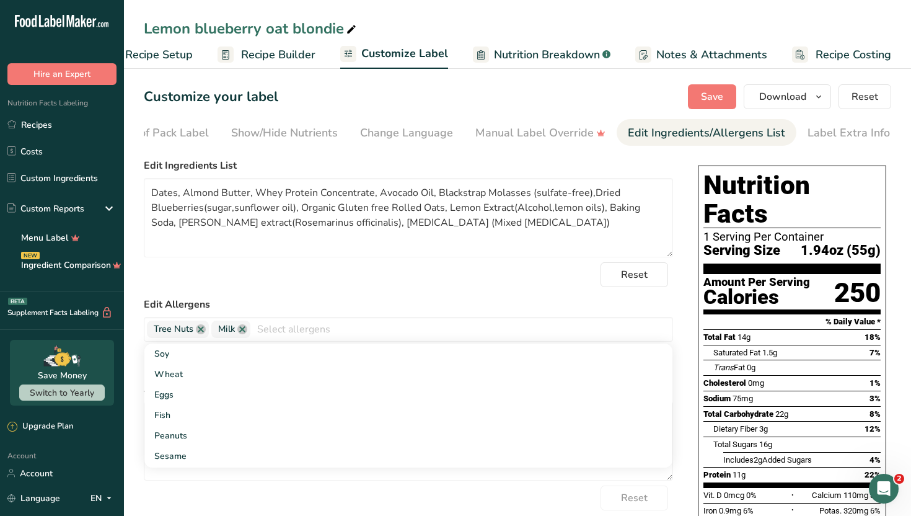
click at [376, 284] on div "Reset" at bounding box center [408, 274] width 529 height 25
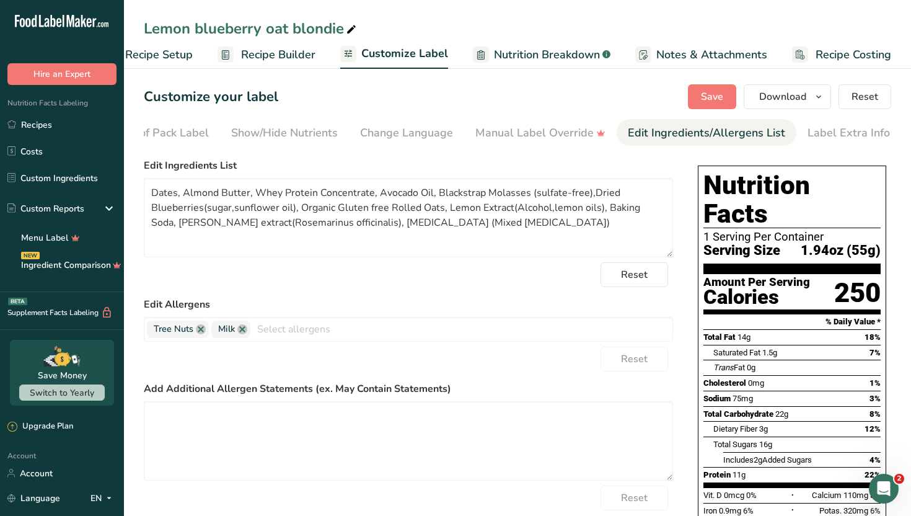
click at [387, 363] on div "Reset" at bounding box center [408, 358] width 529 height 25
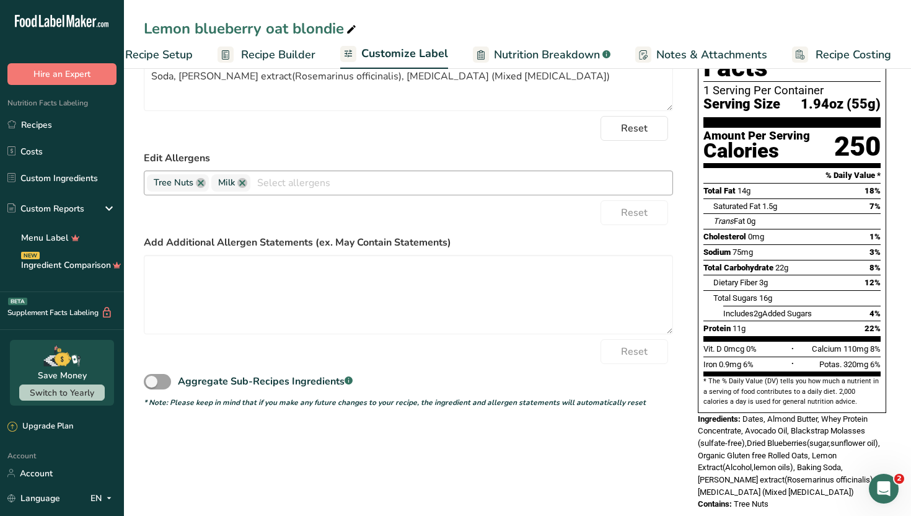
scroll to position [149, 0]
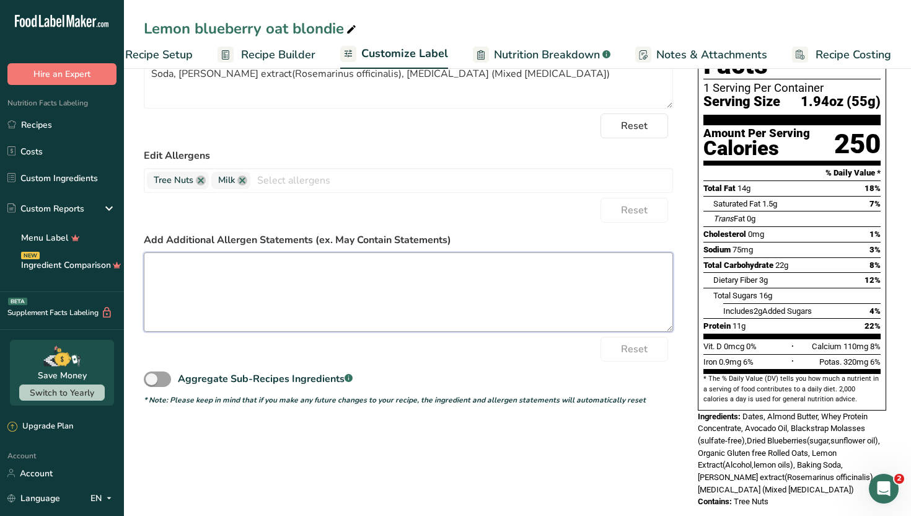
click at [354, 272] on textarea at bounding box center [408, 291] width 529 height 79
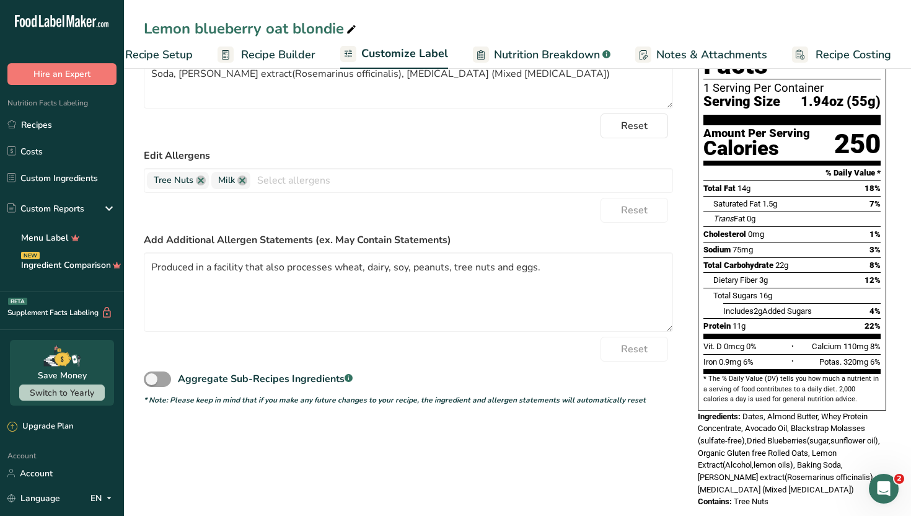
click at [488, 350] on div "Reset" at bounding box center [408, 349] width 529 height 25
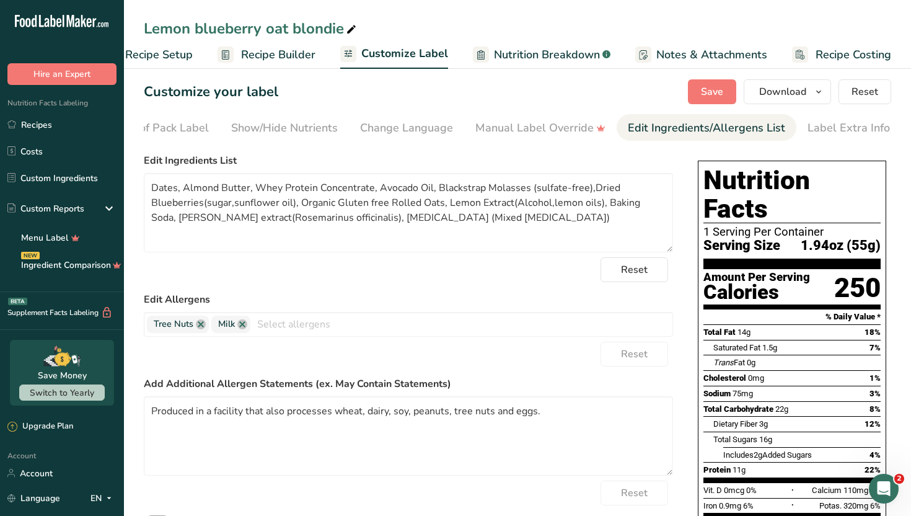
scroll to position [0, 0]
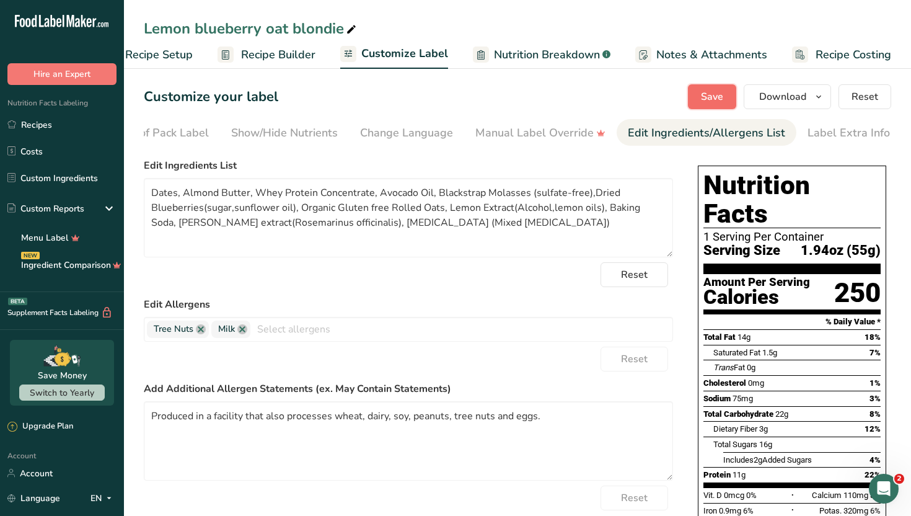
click at [707, 99] on span "Save" at bounding box center [712, 96] width 22 height 15
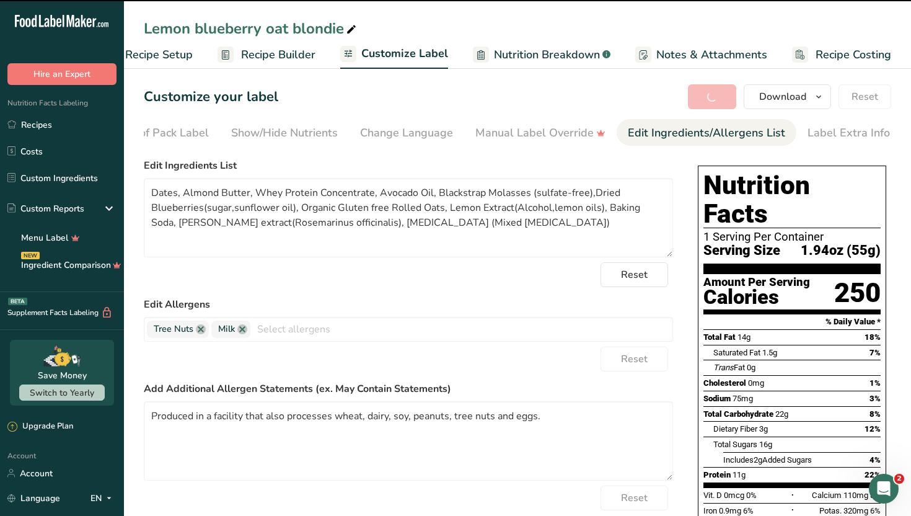
type textarea "Produced in a facility that also processes wheat, dairy, soy, peanuts, tree nut…"
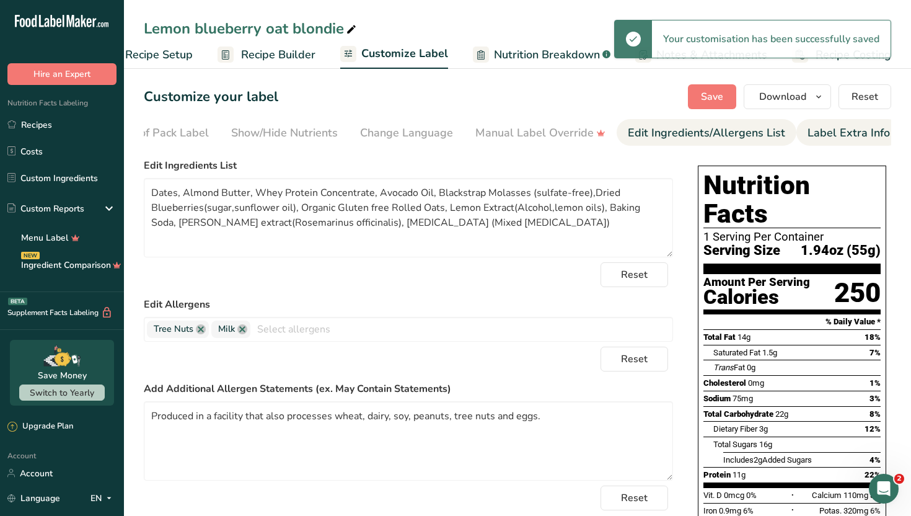
click at [808, 128] on div "Label Extra Info" at bounding box center [849, 133] width 82 height 17
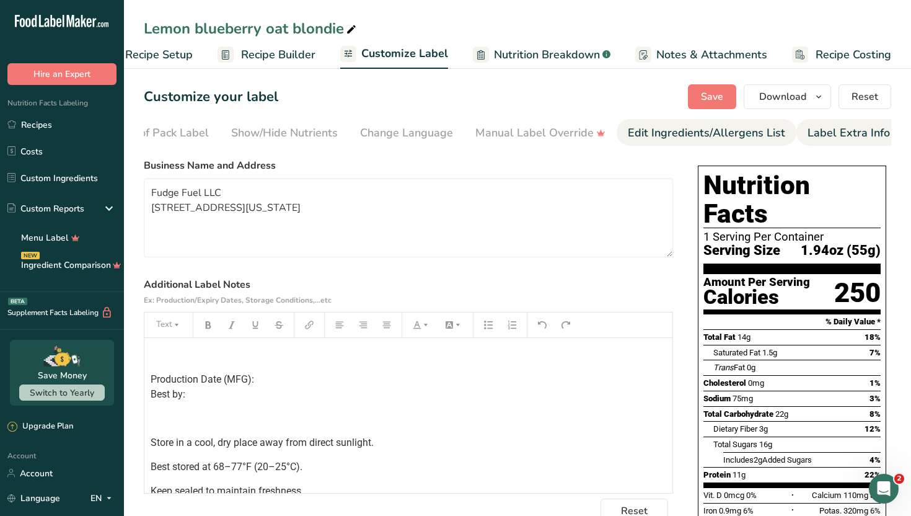
click at [708, 126] on div "Edit Ingredients/Allergens List" at bounding box center [706, 133] width 157 height 17
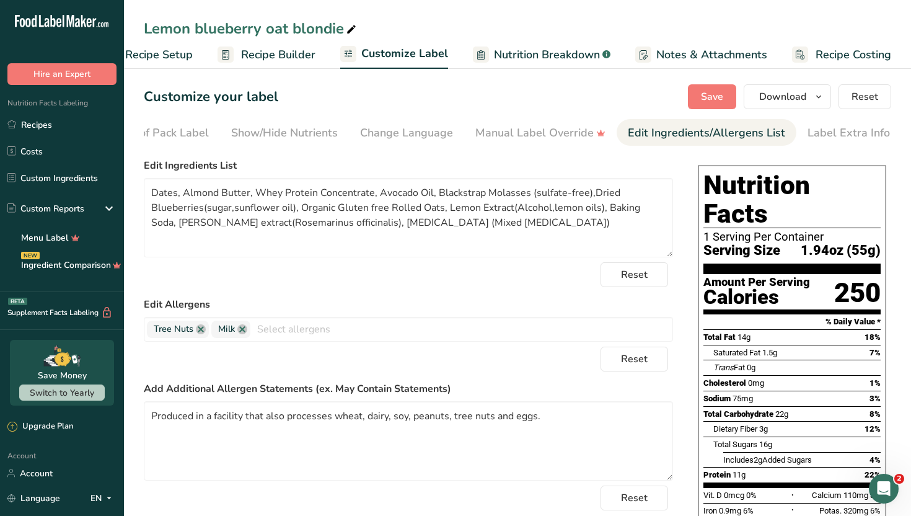
click at [570, 303] on label "Edit Allergens" at bounding box center [408, 304] width 529 height 15
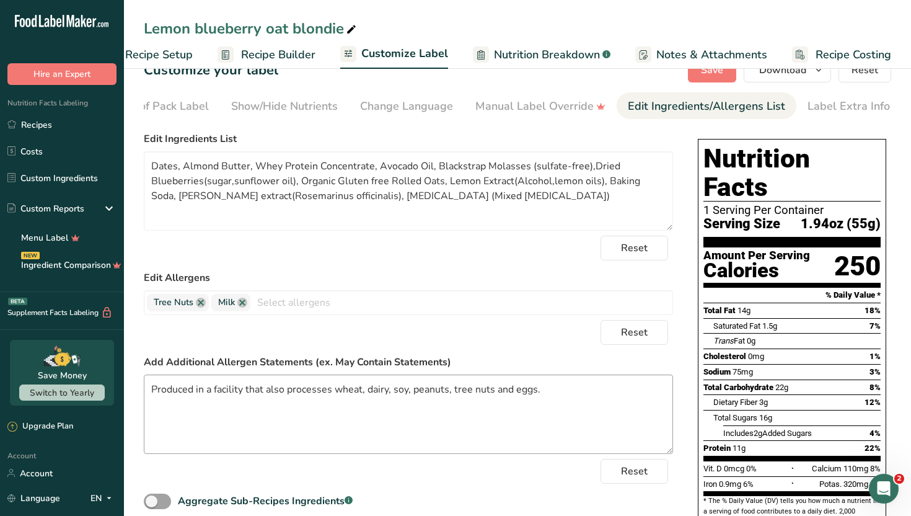
scroll to position [25, 0]
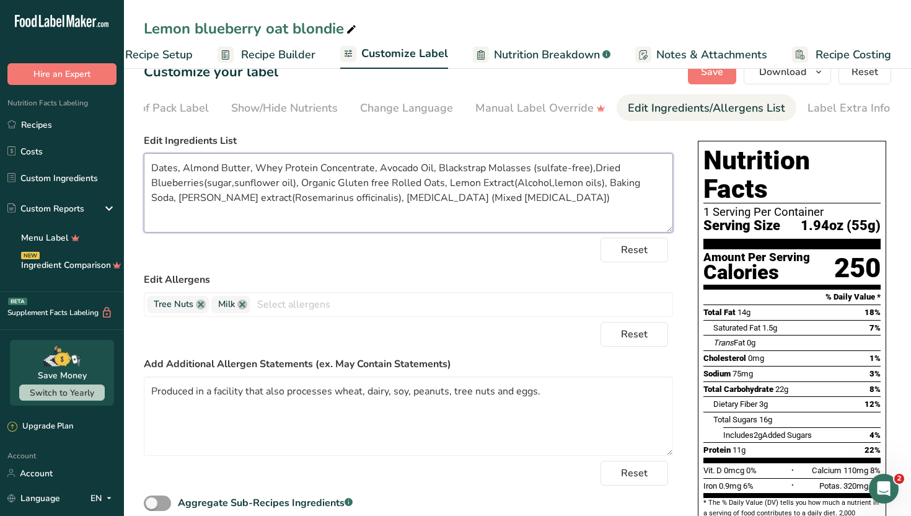
click at [601, 183] on textarea "Dates, Almond Butter, Whey Protein Concentrate, Avocado Oil, Blackstrap Molasse…" at bounding box center [408, 192] width 529 height 79
click at [540, 258] on div "Reset" at bounding box center [408, 249] width 529 height 25
click at [600, 186] on textarea "Dates, Almond Butter, Whey Protein Concentrate, Avocado Oil, Blackstrap Molasse…" at bounding box center [408, 192] width 529 height 79
click at [604, 184] on textarea "Dates, Almond Butter, Whey Protein Concentrate, Avocado Oil, Blackstrap Molasse…" at bounding box center [408, 192] width 529 height 79
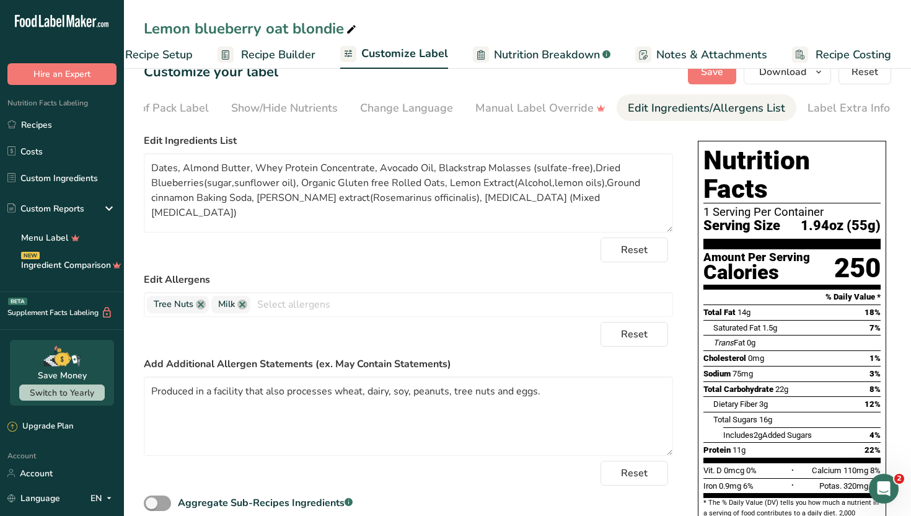
click at [483, 261] on div "Reset" at bounding box center [408, 249] width 529 height 25
click at [640, 191] on textarea "Dates, Almond Butter, Whey Protein Concentrate, Avocado Oil, Blackstrap Molasse…" at bounding box center [408, 192] width 529 height 79
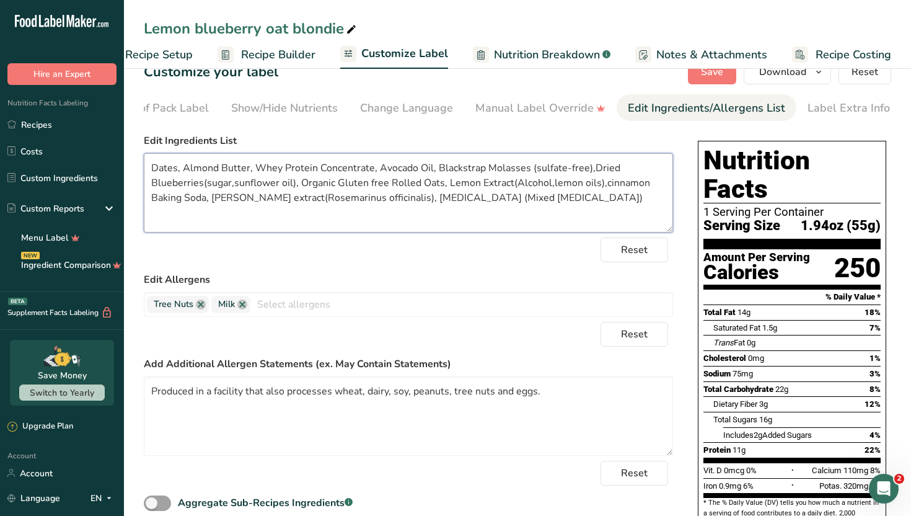
click at [585, 204] on textarea "Dates, Almond Butter, Whey Protein Concentrate, Avocado Oil, Blackstrap Molasse…" at bounding box center [408, 192] width 529 height 79
click at [694, 75] on button "Save" at bounding box center [712, 71] width 48 height 25
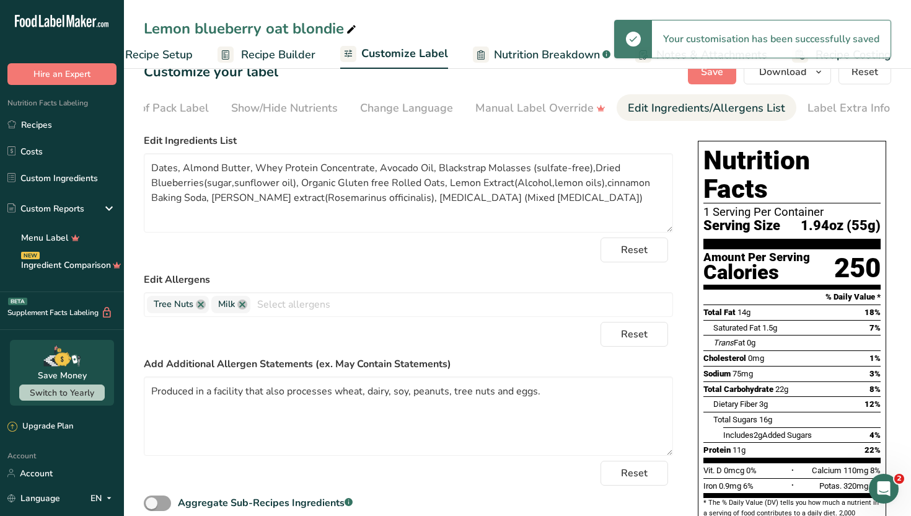
click at [581, 356] on form "Edit Ingredients List Dates, Almond Butter, Whey Protein Concentrate, Avocado O…" at bounding box center [408, 331] width 529 height 396
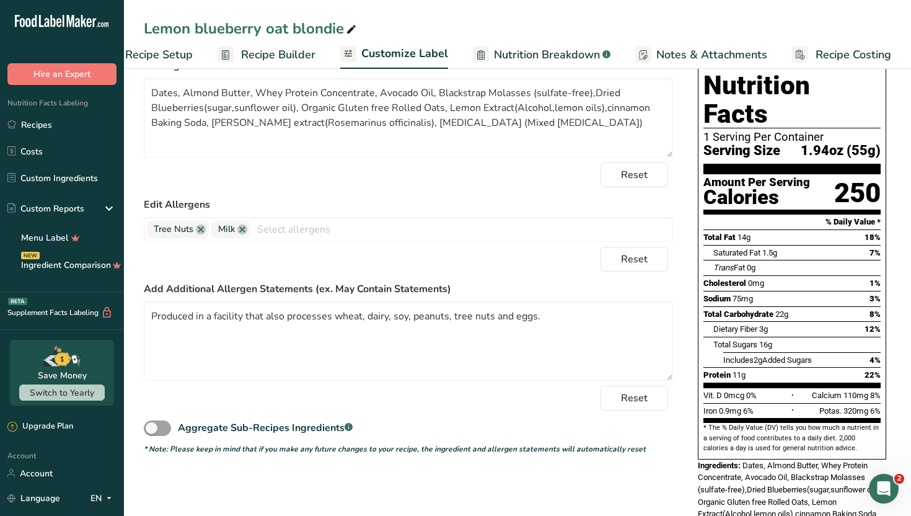
scroll to position [99, 0]
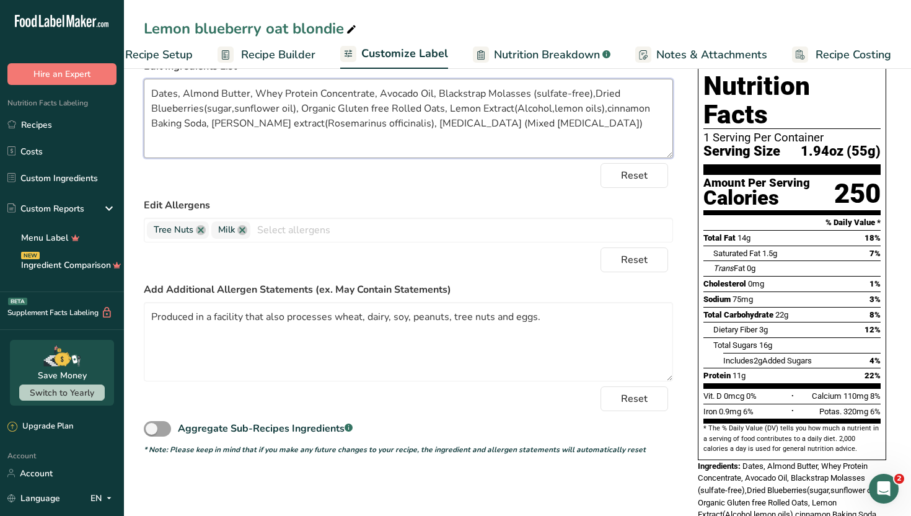
click at [646, 113] on textarea "Dates, Almond Butter, Whey Protein Concentrate, Avocado Oil, Blackstrap Molasse…" at bounding box center [408, 118] width 529 height 79
click at [175, 125] on textarea "Dates, Almond Butter, Whey Protein Concentrate, Avocado Oil, Blackstrap Molasse…" at bounding box center [408, 118] width 529 height 79
type textarea "Dates, Almond Butter, Whey Protein Concentrate, Avocado Oil, Blackstrap Molasse…"
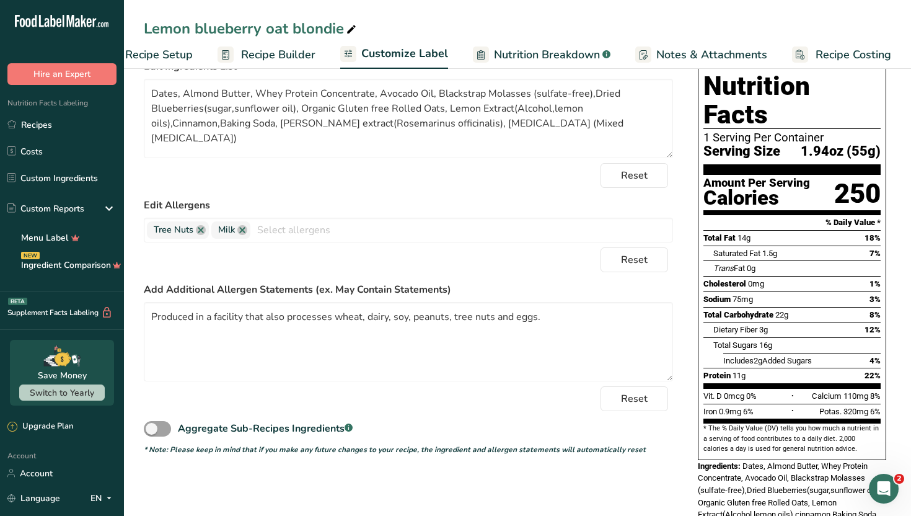
click at [256, 174] on div "Reset" at bounding box center [408, 175] width 529 height 25
click at [654, 451] on div "* Note: Please keep in mind that if you make any future changes to your recipe,…" at bounding box center [408, 449] width 529 height 11
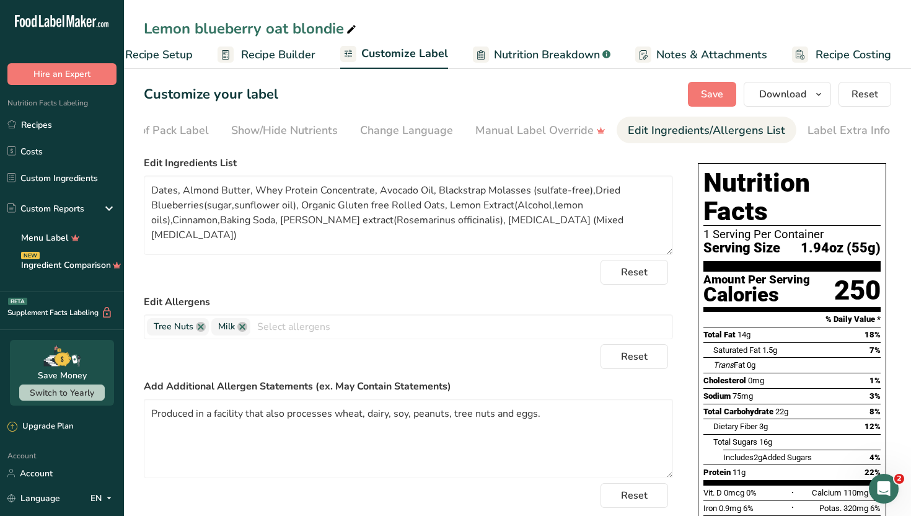
scroll to position [0, 0]
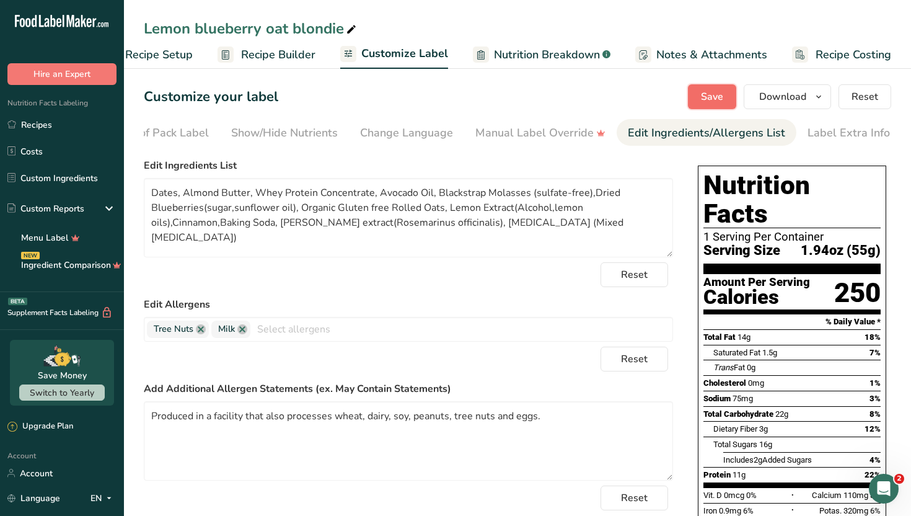
click at [718, 89] on span "Save" at bounding box center [712, 96] width 22 height 15
click at [89, 124] on link "Recipes" at bounding box center [62, 125] width 124 height 24
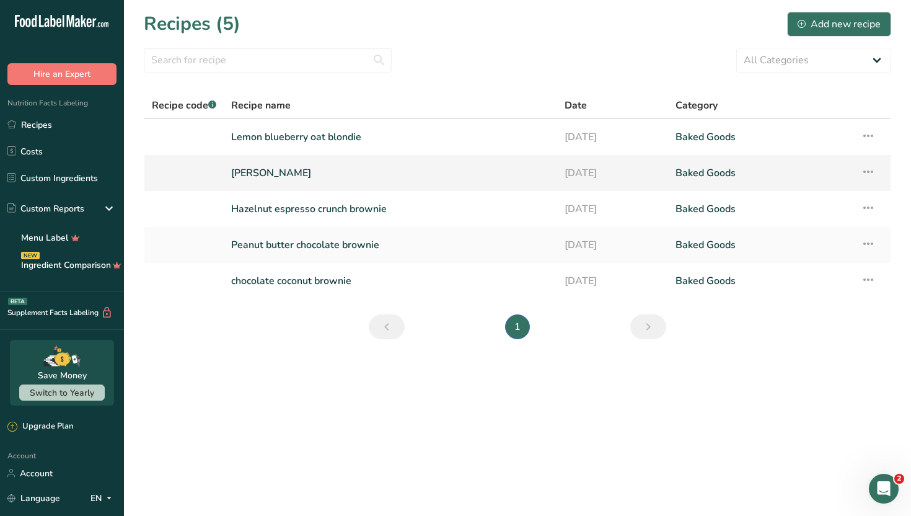
click at [461, 175] on link "[PERSON_NAME]" at bounding box center [390, 173] width 319 height 26
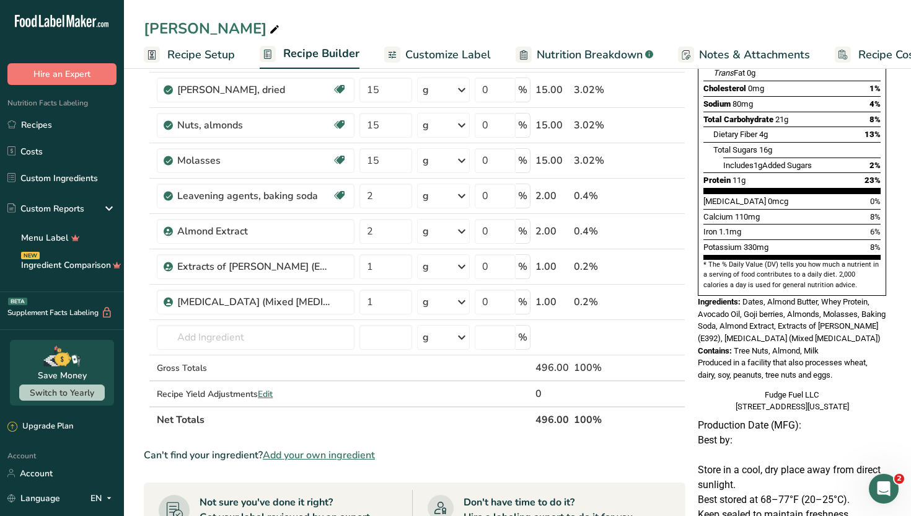
scroll to position [248, 0]
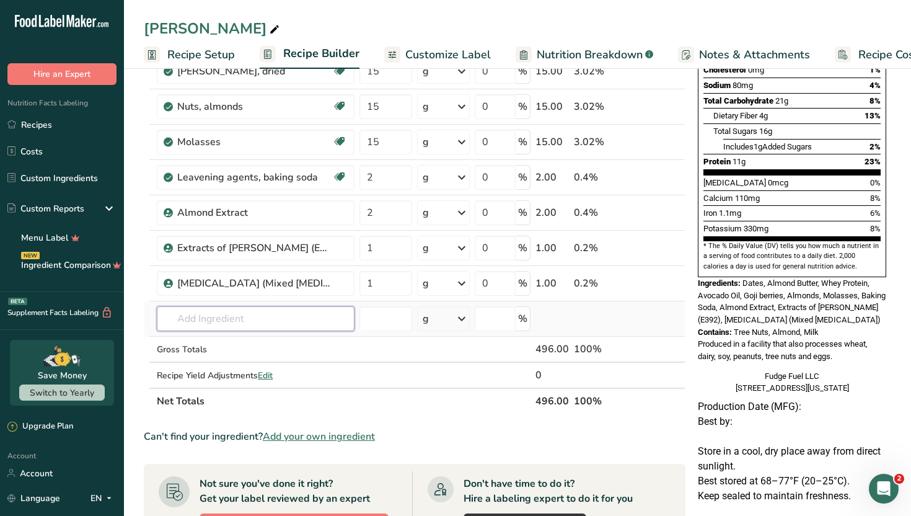
click at [183, 320] on input "text" at bounding box center [256, 318] width 198 height 25
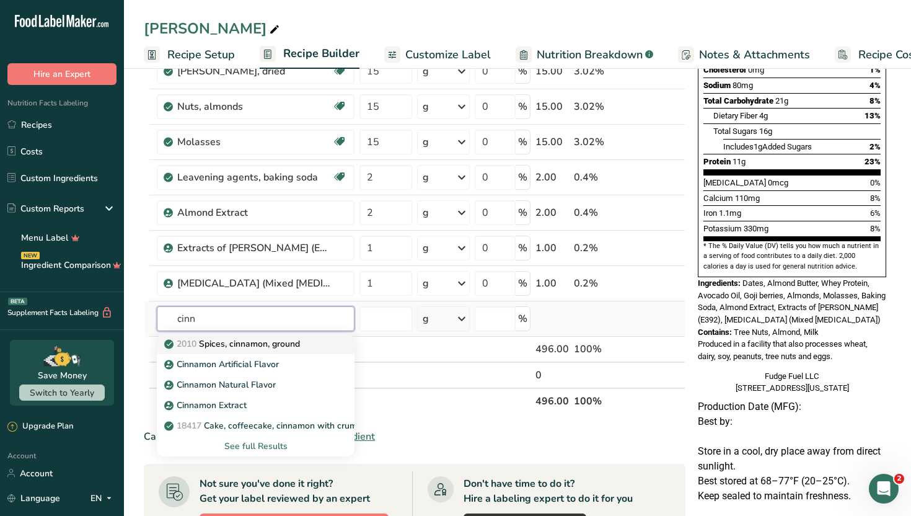
type input "cinn"
click at [185, 339] on span "2010" at bounding box center [187, 344] width 20 height 12
type input "Spices, cinnamon, ground"
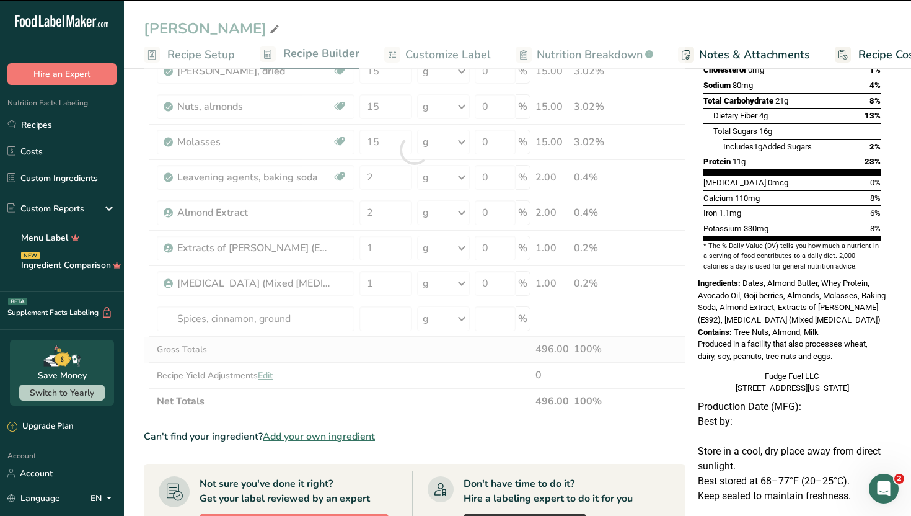
type input "0"
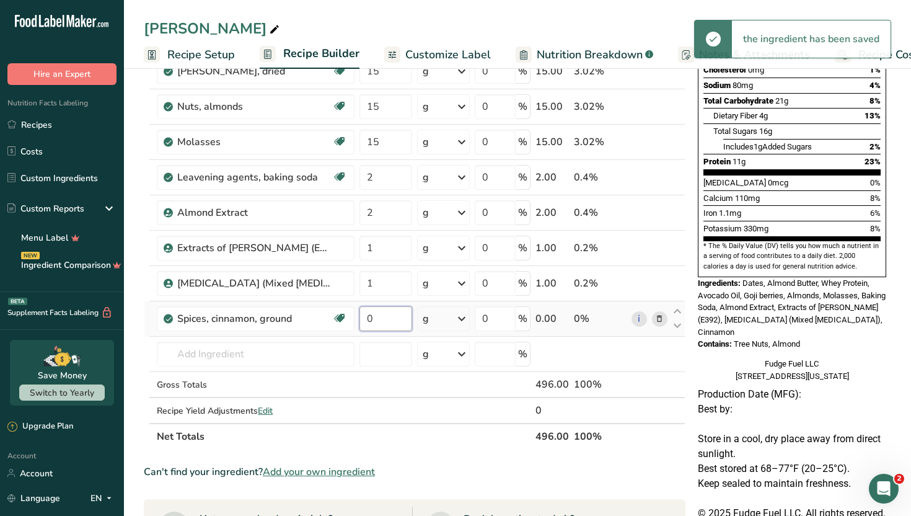
click at [401, 328] on input "0" at bounding box center [385, 318] width 53 height 25
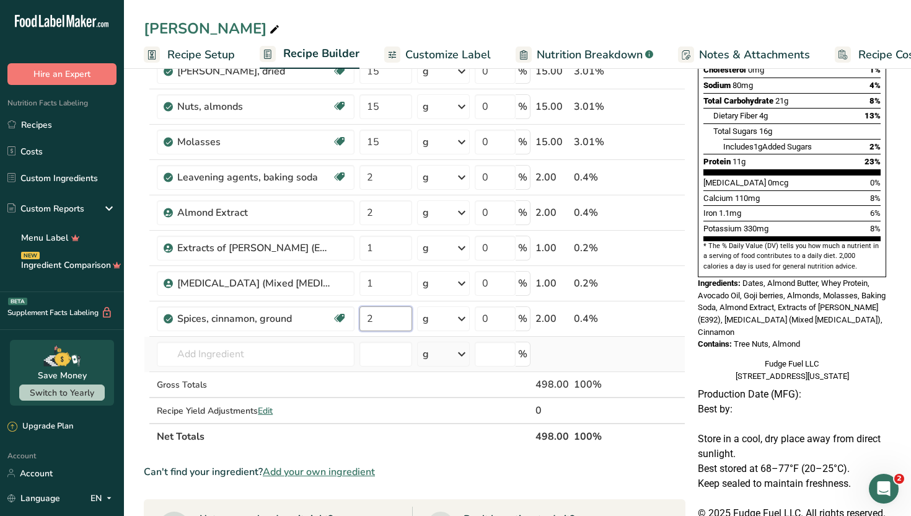
type input "2"
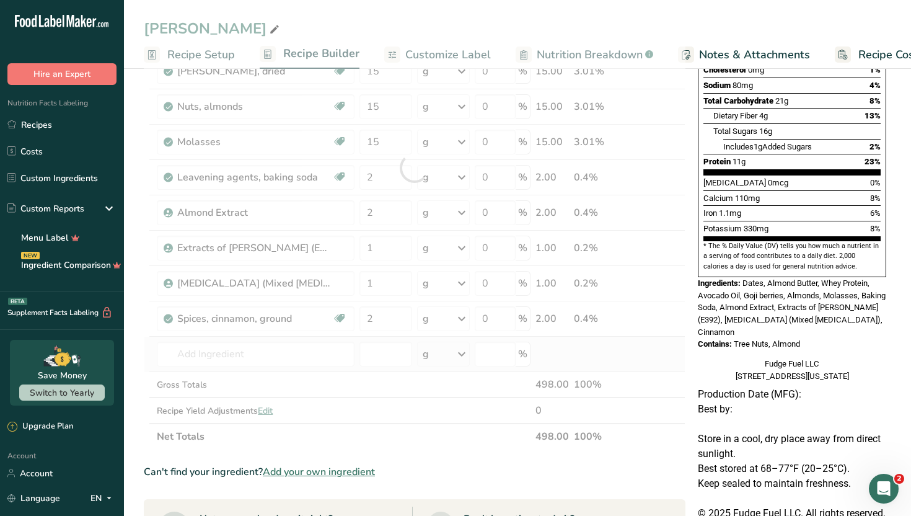
click at [595, 351] on div "Ingredient * Amount * Unit * Waste * .a-a{fill:#347362;}.b-a{fill:#fff;} Grams …" at bounding box center [415, 167] width 542 height 563
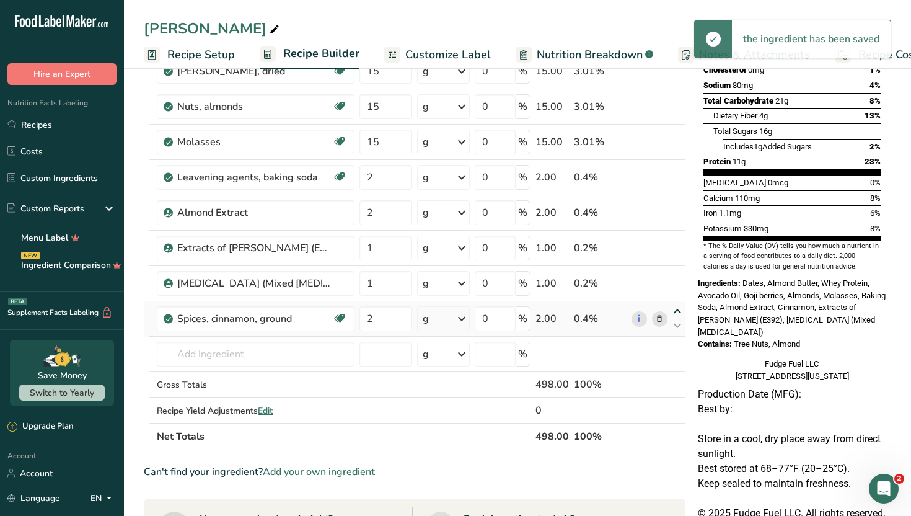
click at [675, 312] on icon at bounding box center [677, 311] width 15 height 9
type input "2"
type input "1"
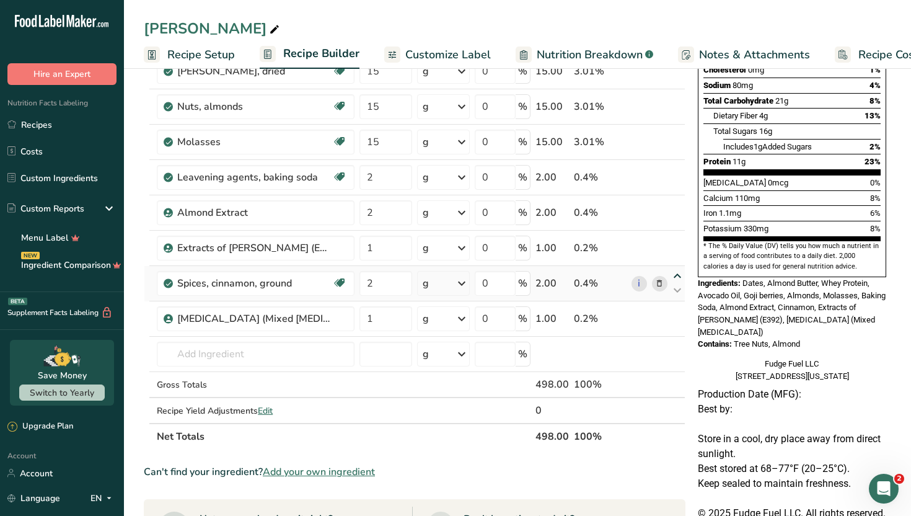
click at [677, 278] on icon at bounding box center [677, 275] width 15 height 9
type input "2"
type input "1"
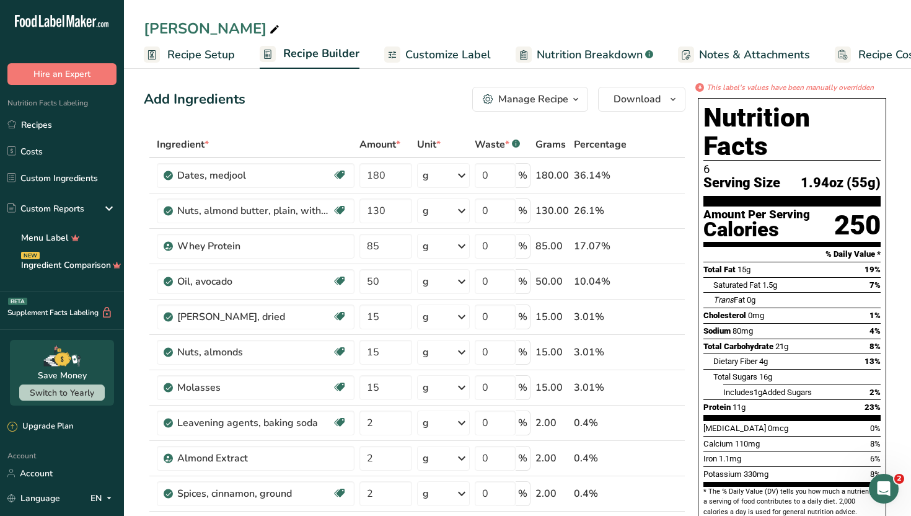
scroll to position [0, 0]
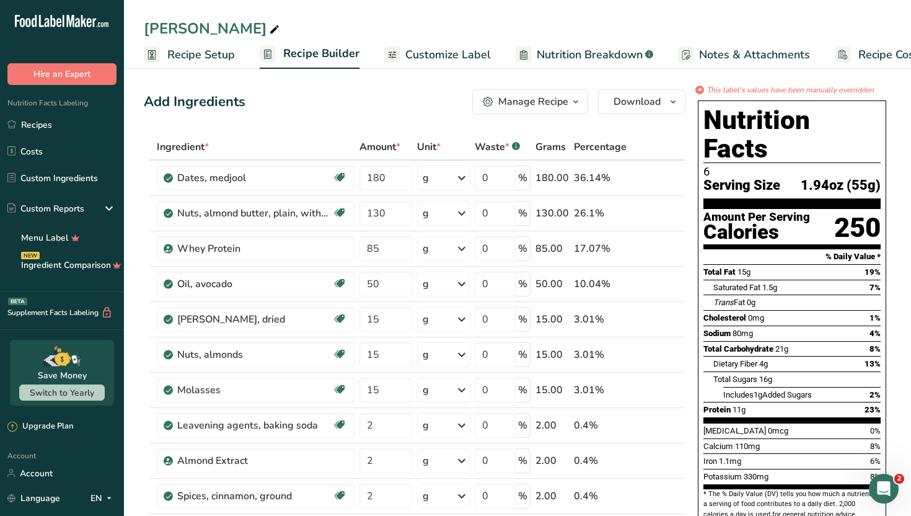
click at [392, 108] on div "Add Ingredients Manage Recipe Delete Recipe Duplicate Recipe Scale Recipe Save …" at bounding box center [415, 101] width 542 height 25
click at [450, 49] on span "Customize Label" at bounding box center [448, 54] width 86 height 17
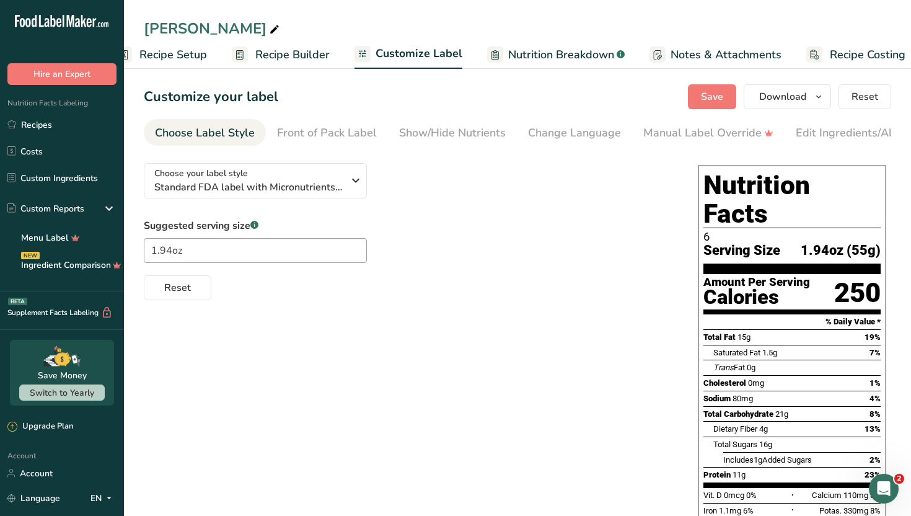
scroll to position [0, 42]
click at [586, 246] on div "Suggested serving size .a-a{fill:#347362;}.b-a{fill:#fff;} 1.94oz Reset" at bounding box center [408, 259] width 529 height 82
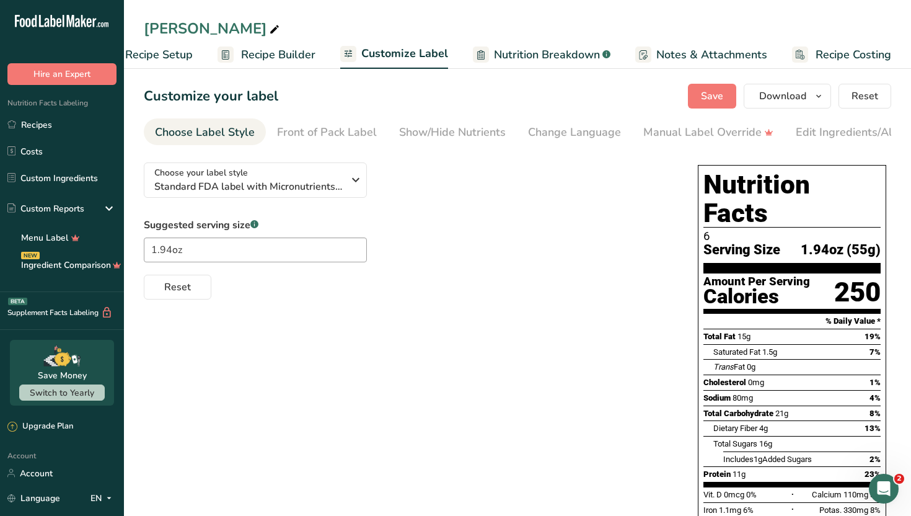
scroll to position [0, 0]
click at [704, 99] on span "Save" at bounding box center [712, 96] width 22 height 15
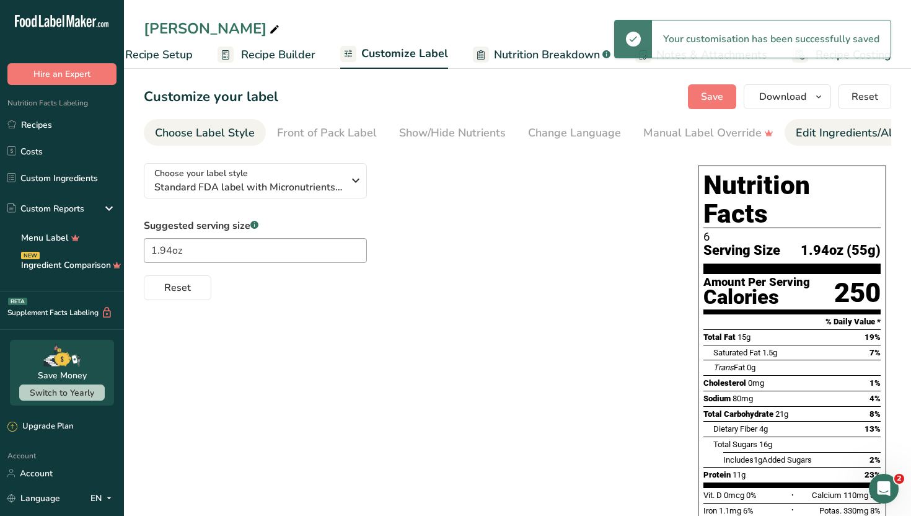
click at [817, 139] on div "Edit Ingredients/Allergens List" at bounding box center [874, 133] width 157 height 17
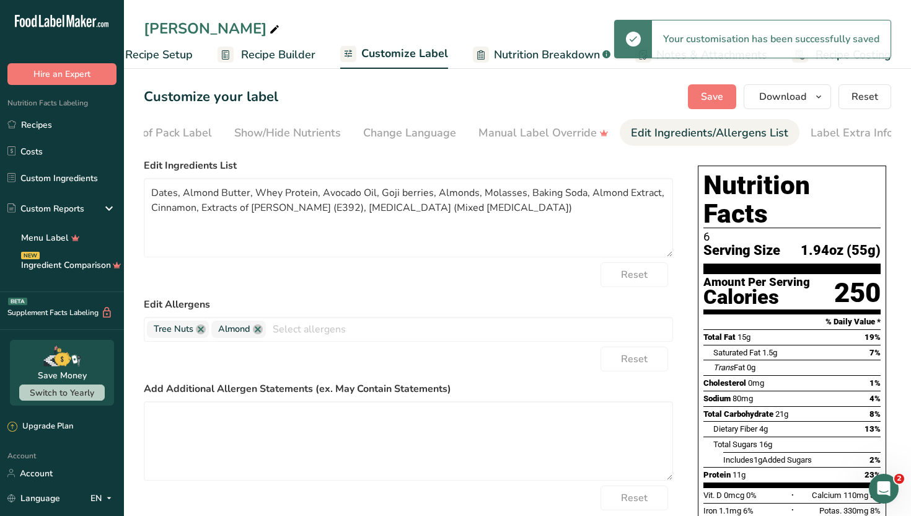
scroll to position [0, 168]
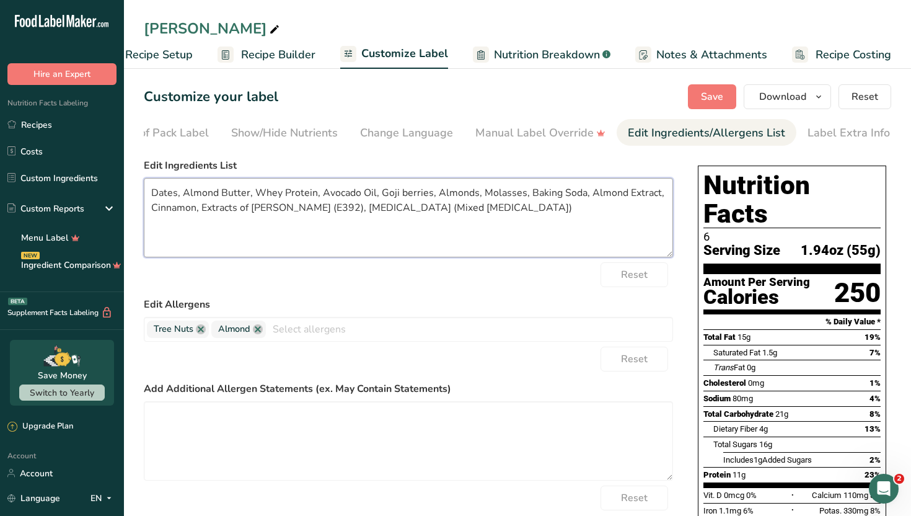
click at [314, 190] on textarea "Dates, Almond Butter, Whey Protein, Avocado Oil, Goji berries, Almonds, Molasse…" at bounding box center [408, 217] width 529 height 79
click at [468, 279] on div "Reset" at bounding box center [408, 274] width 529 height 25
click at [537, 192] on textarea "Dates, Almond Butter, Whey Protein Concentrate , Avocado Oil, Goji berries, Alm…" at bounding box center [408, 217] width 529 height 79
click at [628, 193] on textarea "Dates, Almond Butter, Whey Protein Concentrate , Avocado Oil, Goji berries, Alm…" at bounding box center [408, 217] width 529 height 79
click at [387, 211] on textarea "Dates, Almond Butter, Whey Protein Concentrate , Avocado Oil, Goji berries, Alm…" at bounding box center [408, 217] width 529 height 79
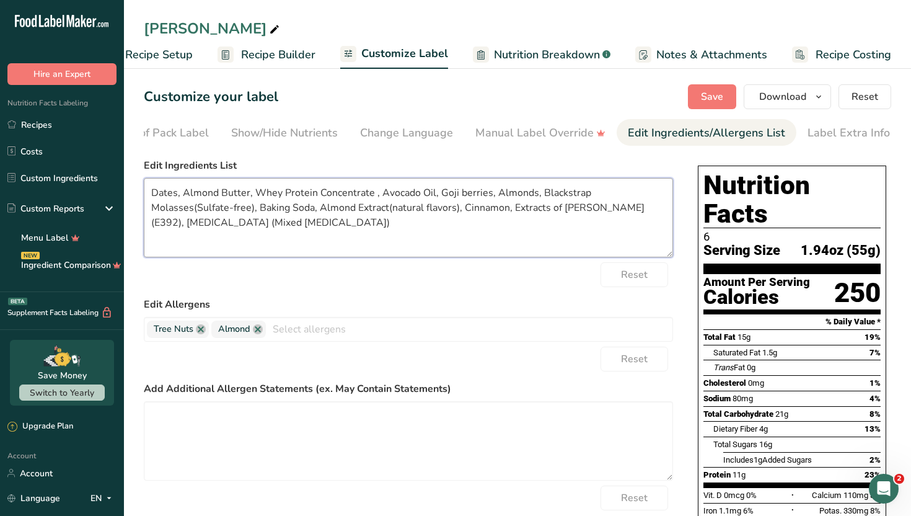
click at [397, 209] on textarea "Dates, Almond Butter, Whey Protein Concentrate , Avocado Oil, Goji berries, Alm…" at bounding box center [408, 217] width 529 height 79
click at [428, 283] on div "Reset" at bounding box center [408, 274] width 529 height 25
click at [637, 208] on textarea "Dates, Almond Butter, Whey Protein Concentrate , Avocado Oil, Goji berries, Alm…" at bounding box center [408, 217] width 529 height 79
type textarea "Dates, Almond Butter, Whey Protein Concentrate , Avocado Oil, Goji berries, Alm…"
click at [510, 278] on div "Reset" at bounding box center [408, 274] width 529 height 25
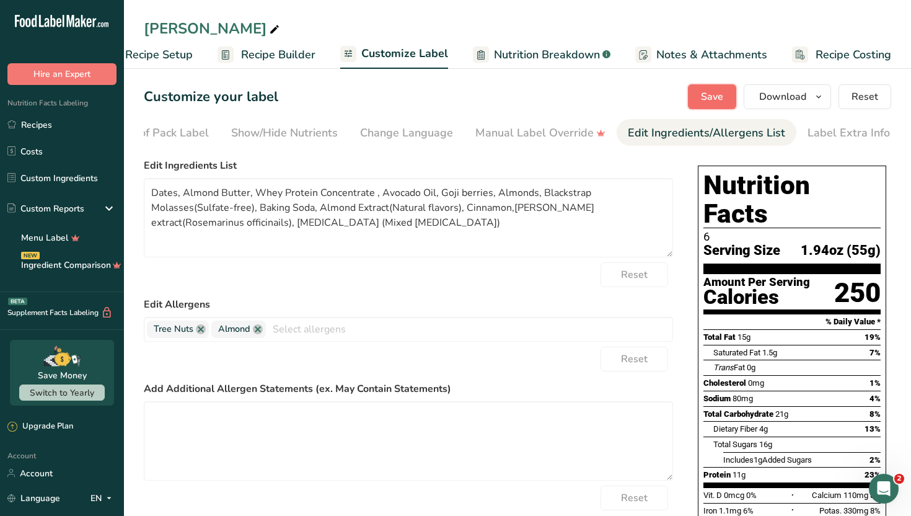
click at [723, 88] on button "Save" at bounding box center [712, 96] width 48 height 25
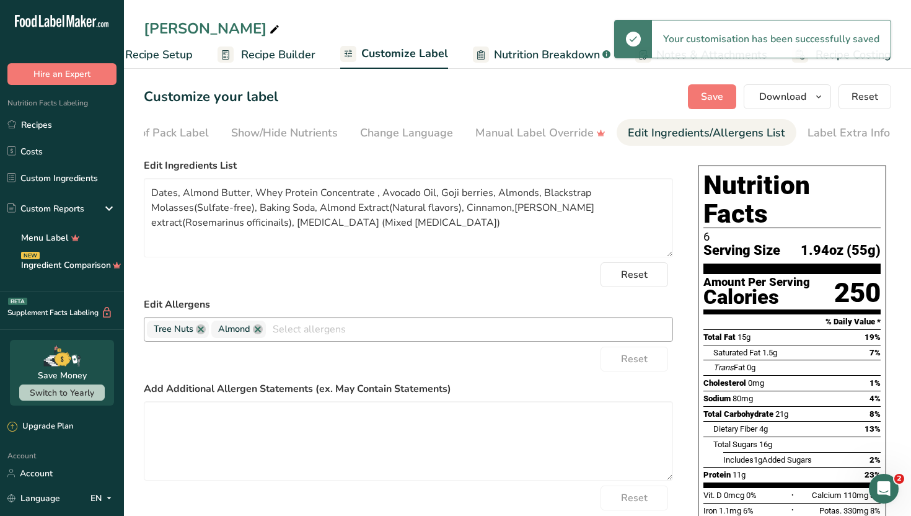
click at [435, 338] on input "text" at bounding box center [469, 328] width 407 height 19
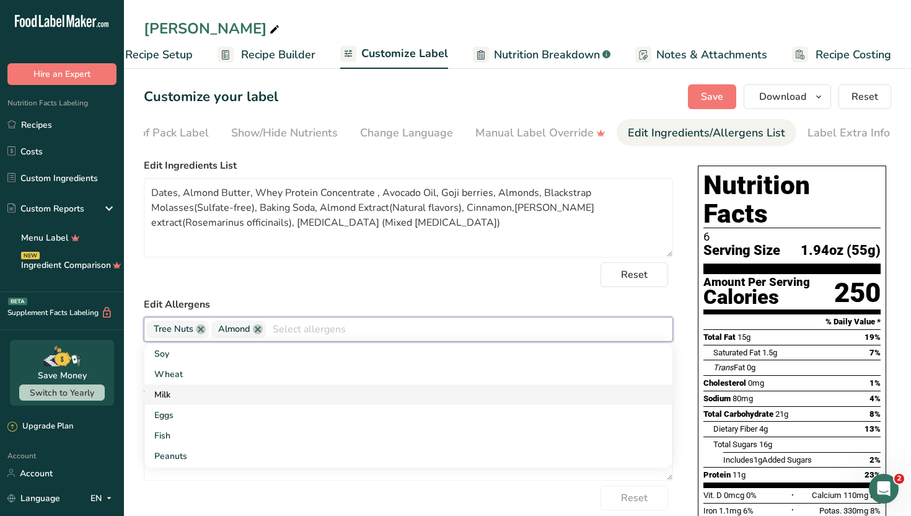
click at [420, 392] on link "Milk" at bounding box center [408, 394] width 528 height 20
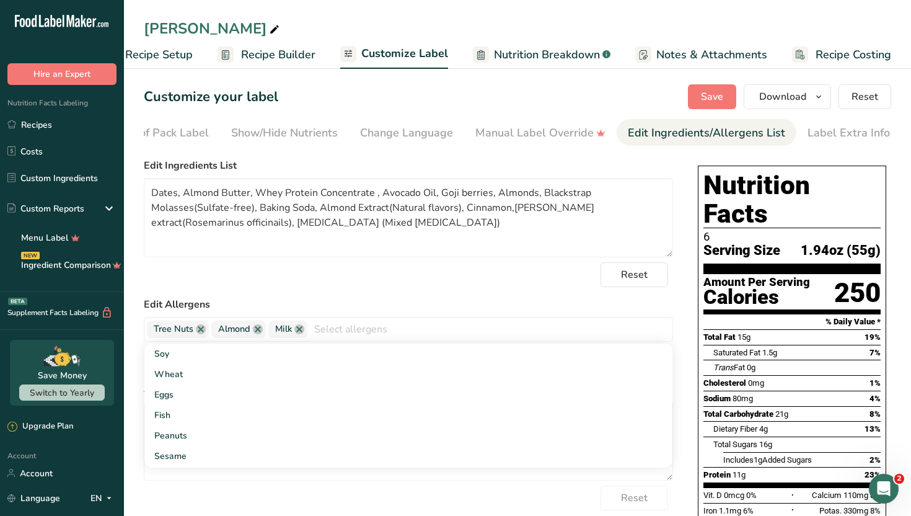
click at [473, 298] on form "Edit Ingredients List Dates, Almond Butter, Whey Protein Concentrate , Avocado …" at bounding box center [408, 356] width 529 height 396
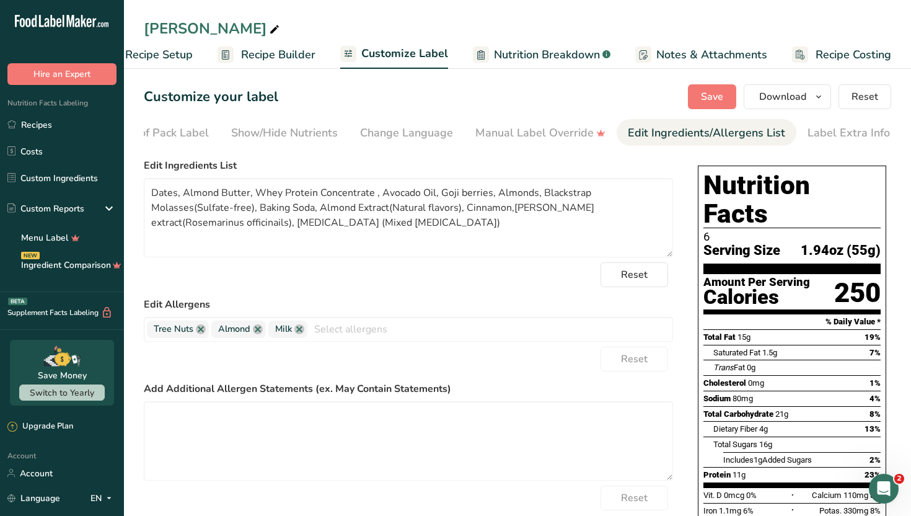
click at [481, 371] on div "Reset" at bounding box center [408, 358] width 529 height 25
click at [446, 433] on textarea at bounding box center [408, 440] width 529 height 79
click at [722, 104] on button "Save" at bounding box center [712, 96] width 48 height 25
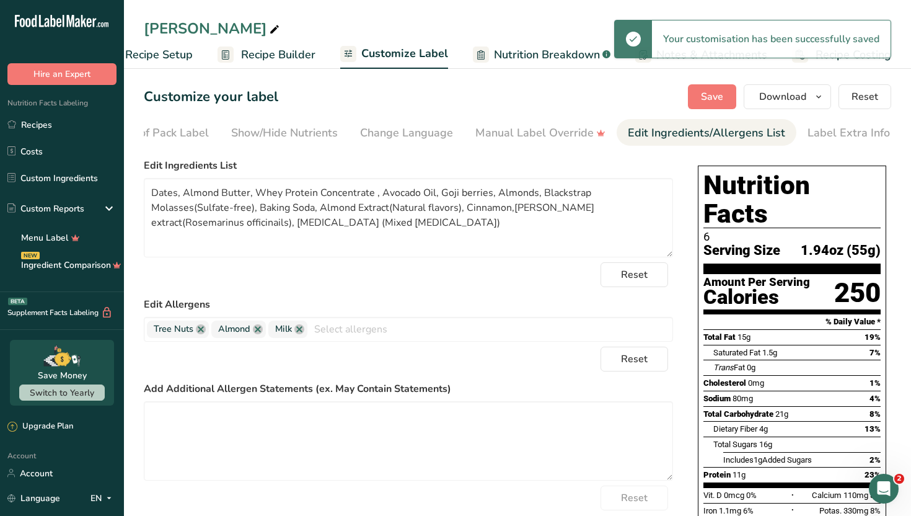
click at [516, 378] on form "Edit Ingredients List Dates, Almond Butter, Whey Protein Concentrate , Avocado …" at bounding box center [408, 356] width 529 height 396
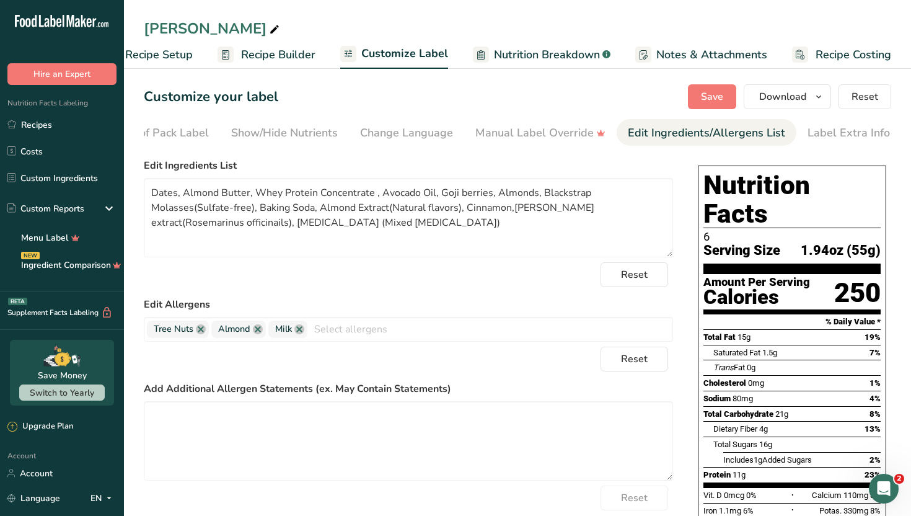
click at [170, 63] on link "Recipe Setup" at bounding box center [147, 55] width 91 height 28
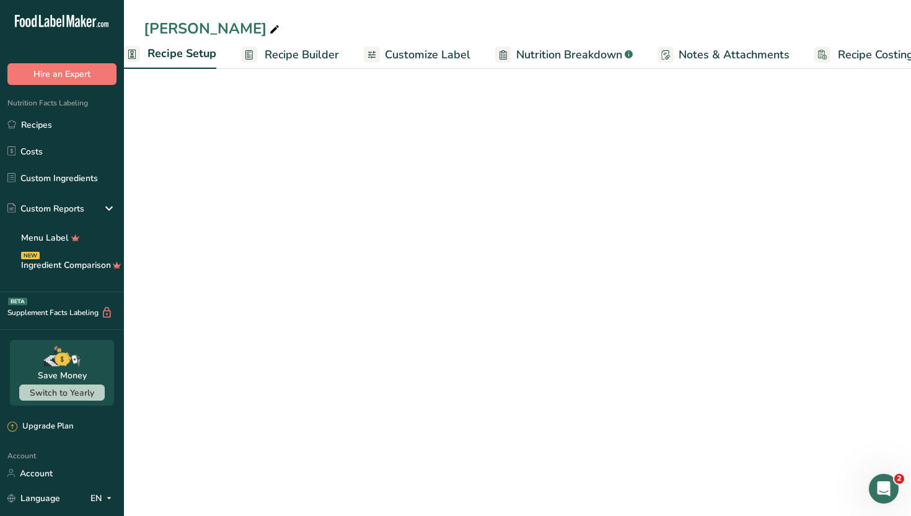
scroll to position [0, 4]
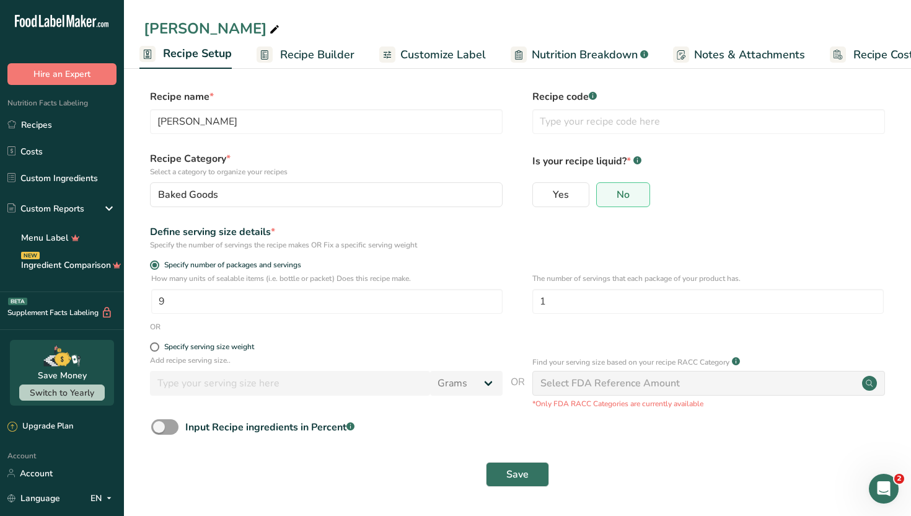
click at [407, 58] on span "Customize Label" at bounding box center [443, 54] width 86 height 17
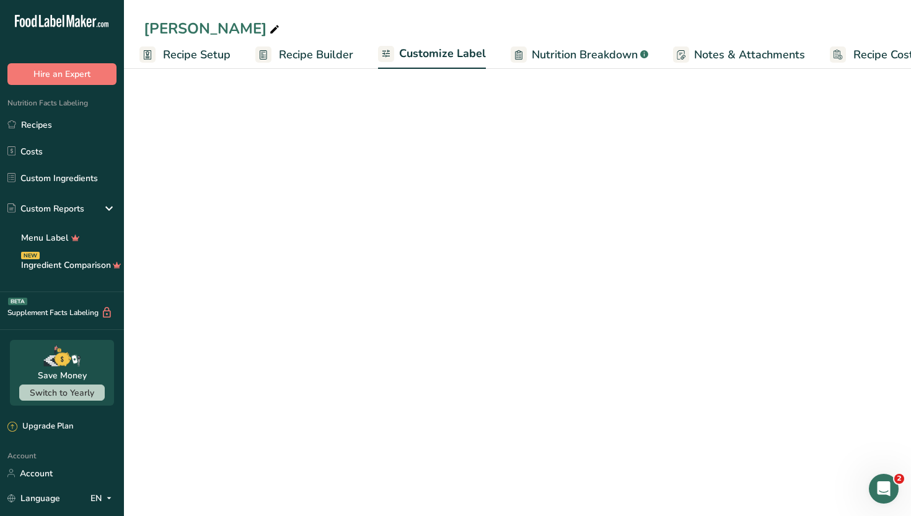
scroll to position [0, 42]
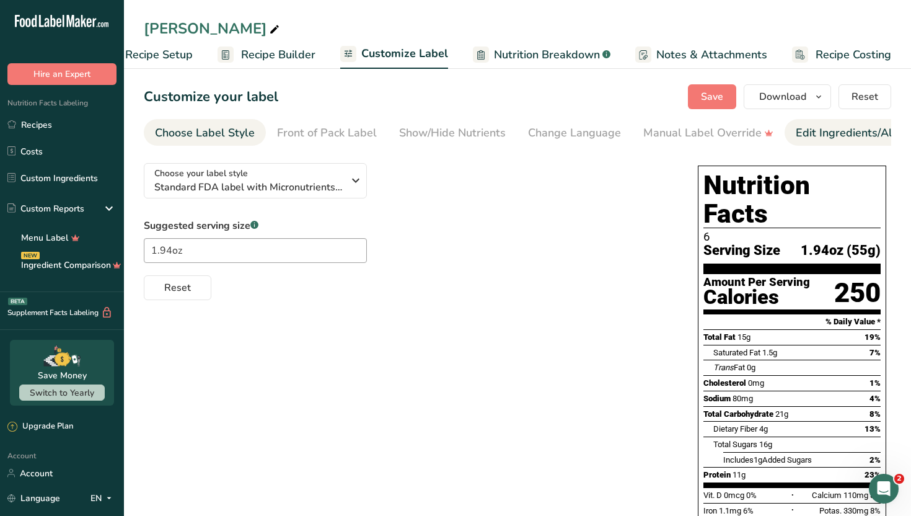
click at [838, 123] on link "Edit Ingredients/Allergens List" at bounding box center [874, 133] width 157 height 28
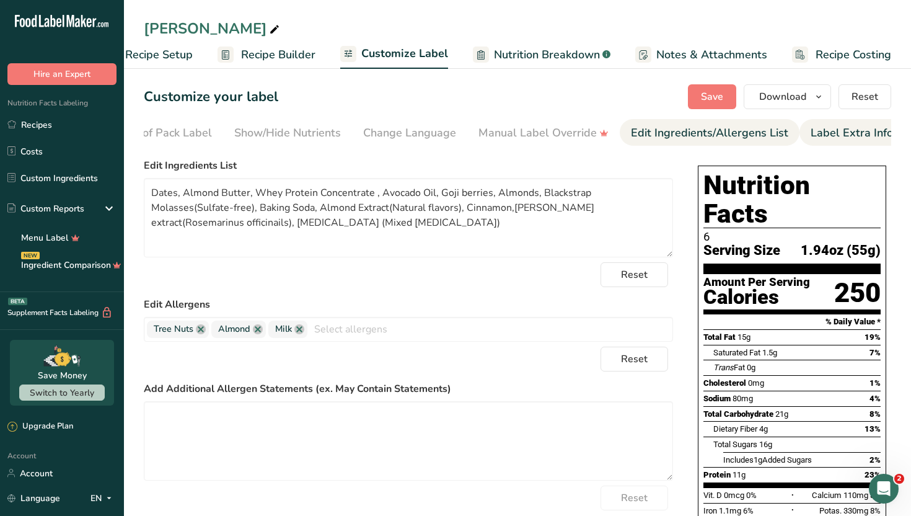
scroll to position [0, 168]
click at [706, 103] on span "Save" at bounding box center [712, 96] width 22 height 15
click at [812, 126] on div "Label Extra Info" at bounding box center [849, 133] width 82 height 17
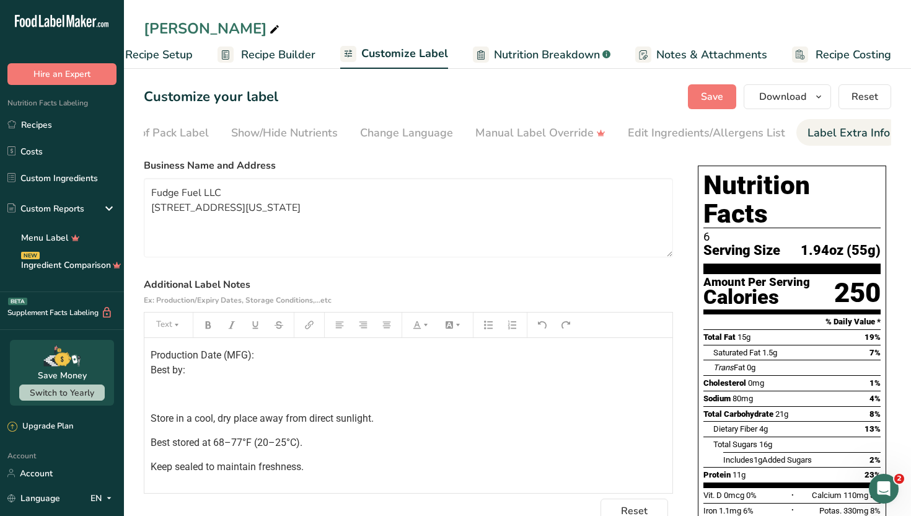
click at [433, 473] on p "Keep sealed to maintain freshness." at bounding box center [409, 466] width 516 height 15
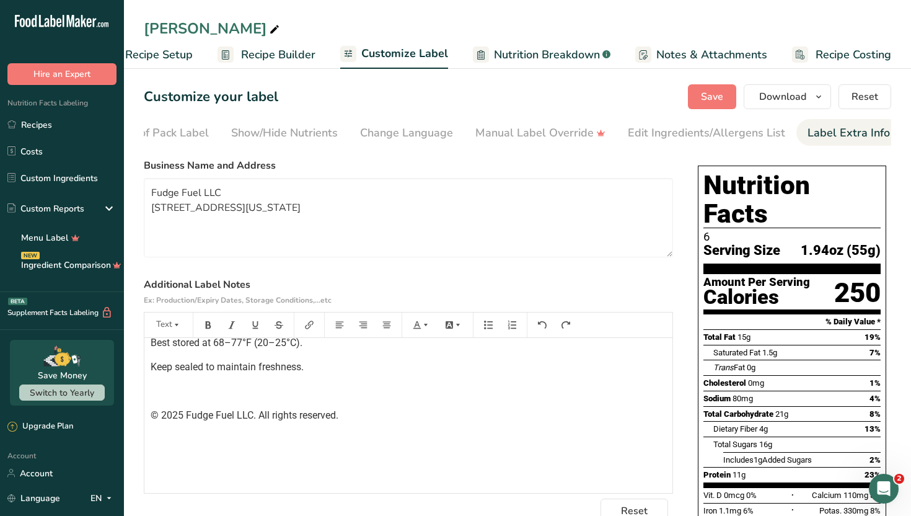
scroll to position [3, 0]
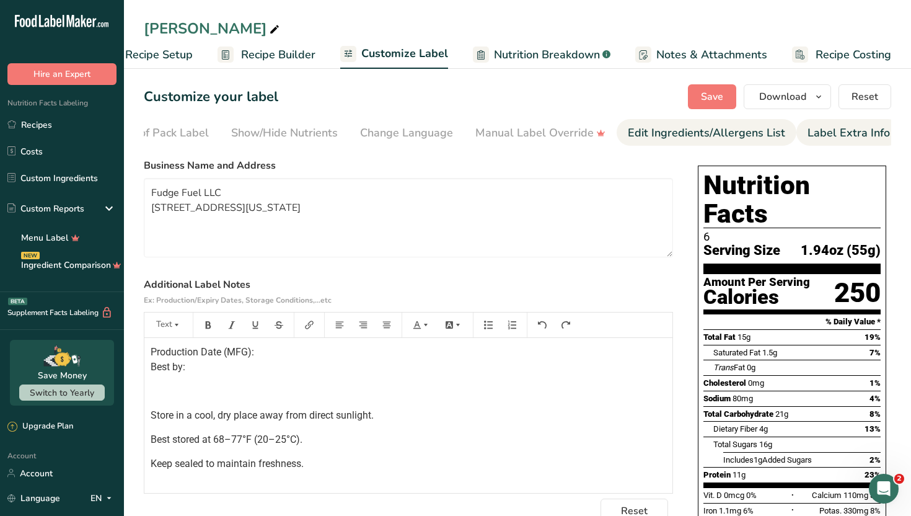
click at [664, 133] on div "Edit Ingredients/Allergens List" at bounding box center [706, 133] width 157 height 17
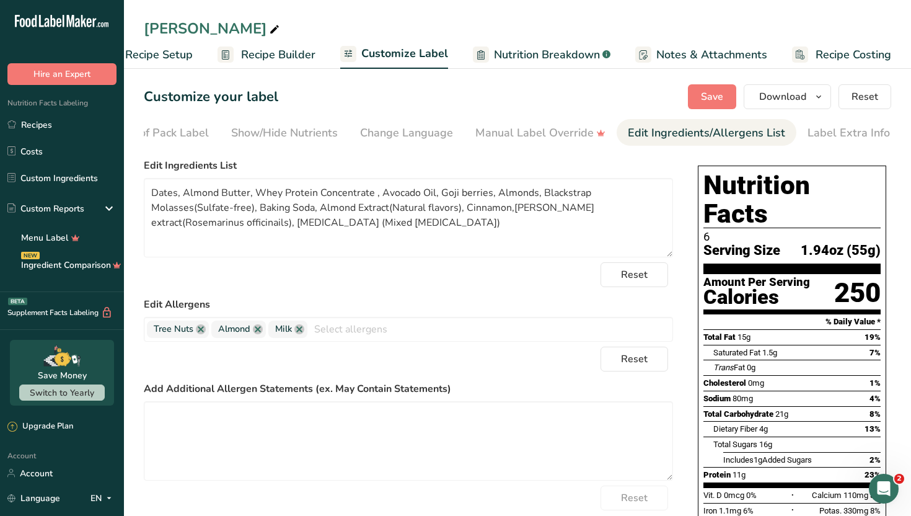
click at [424, 283] on div "Reset" at bounding box center [408, 274] width 529 height 25
click at [336, 460] on textarea at bounding box center [408, 440] width 529 height 79
click at [473, 355] on div "Reset" at bounding box center [408, 358] width 529 height 25
click at [722, 107] on button "Save" at bounding box center [712, 96] width 48 height 25
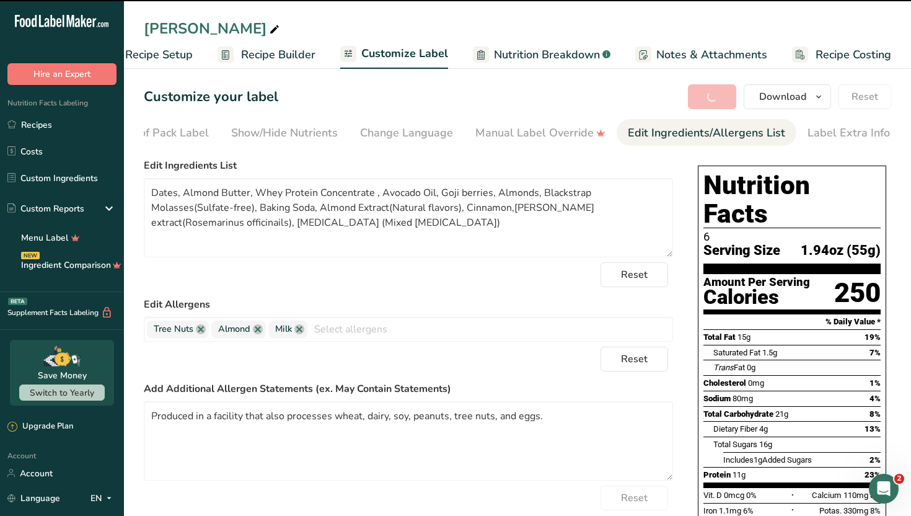
type textarea "Produced in a facility that also processes wheat, dairy, soy, peanuts, tree nut…"
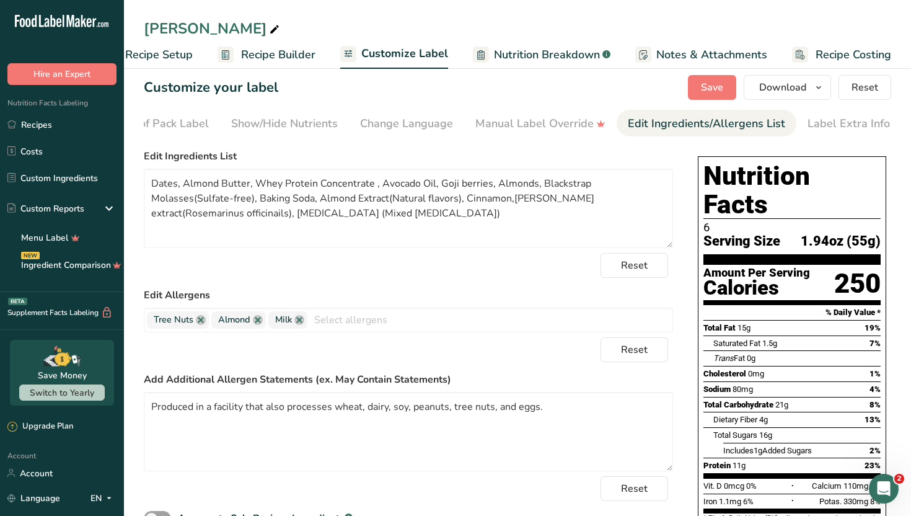
scroll to position [0, 0]
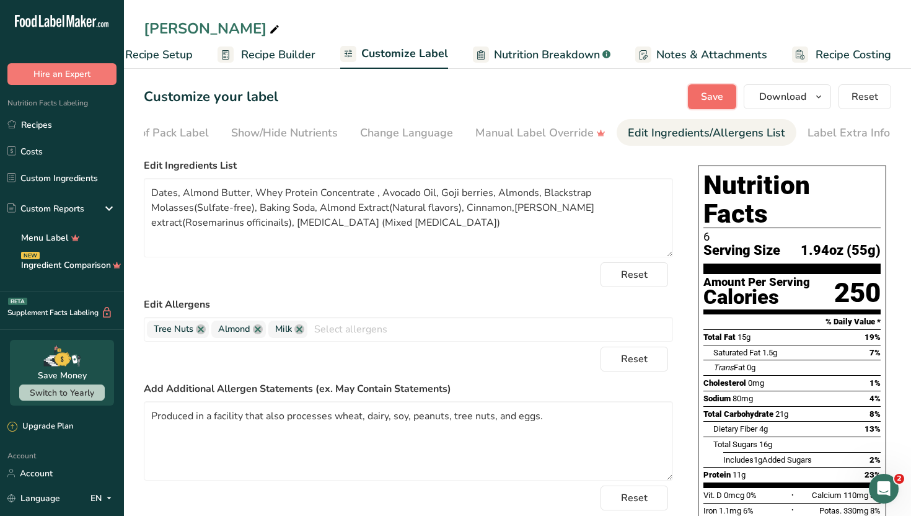
click at [722, 99] on span "Save" at bounding box center [712, 96] width 22 height 15
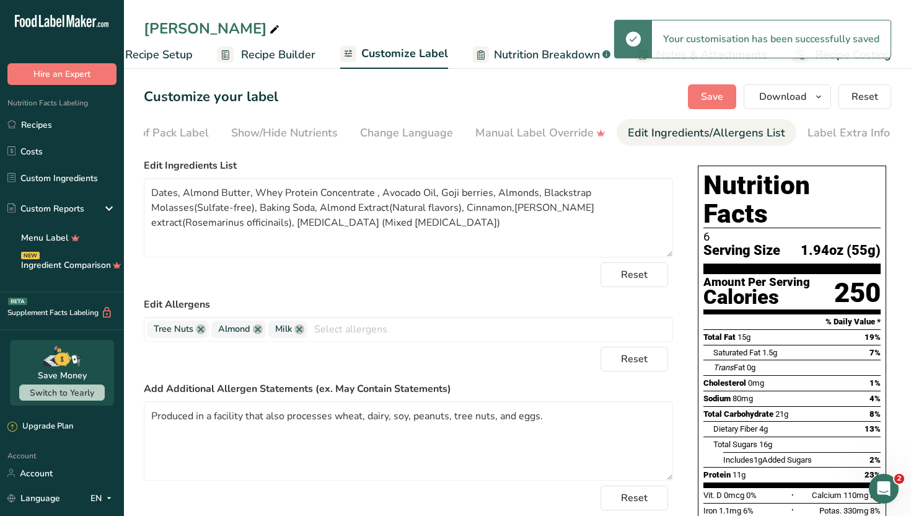
click at [167, 58] on span "Recipe Setup" at bounding box center [159, 54] width 68 height 17
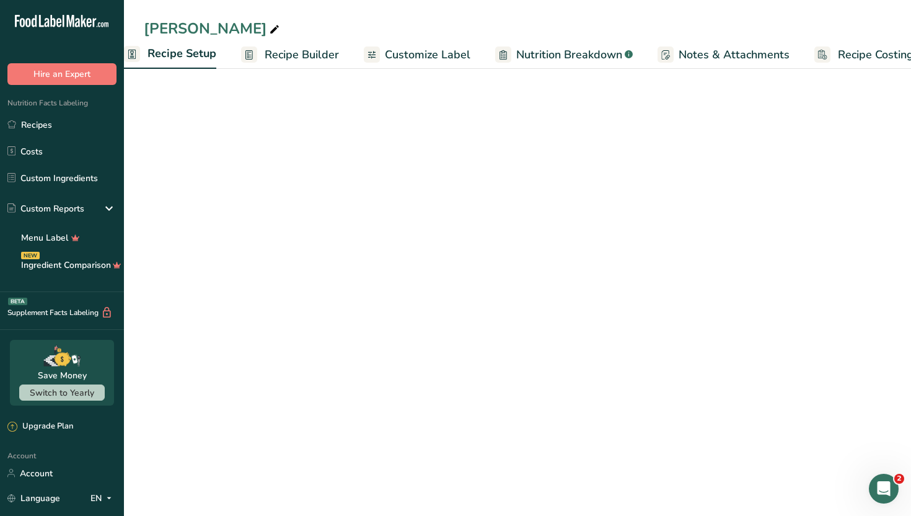
scroll to position [0, 4]
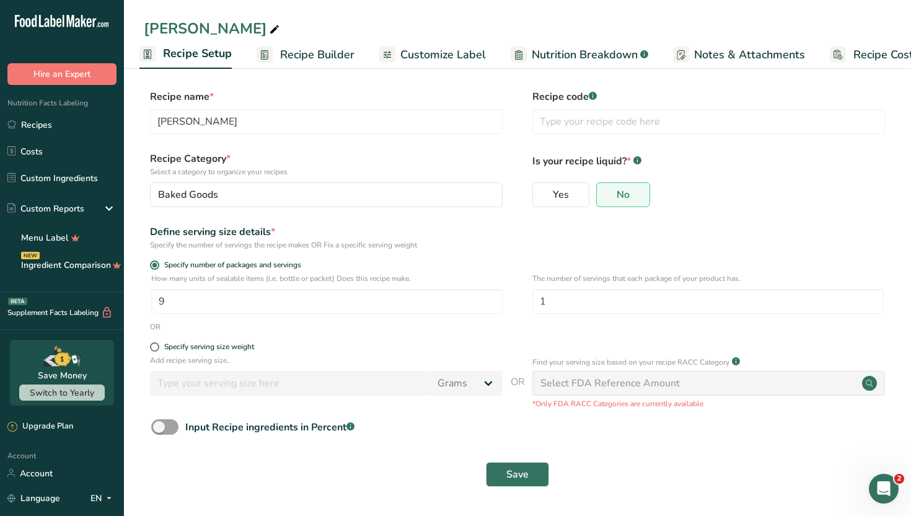
click at [314, 55] on span "Recipe Builder" at bounding box center [317, 54] width 74 height 17
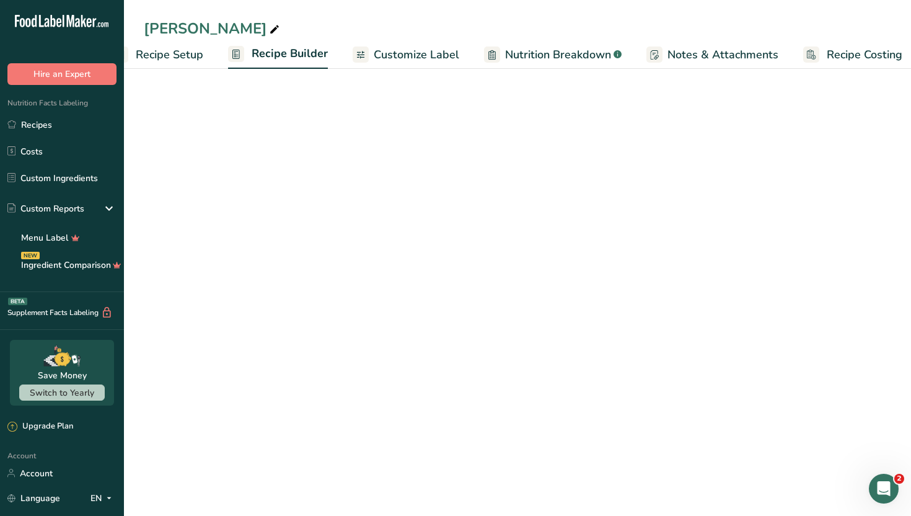
scroll to position [0, 42]
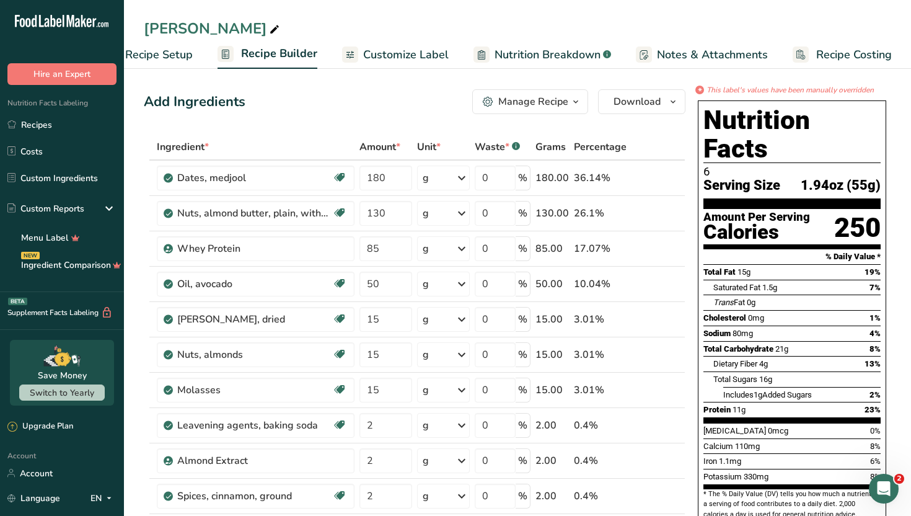
click at [701, 89] on div "*" at bounding box center [699, 90] width 9 height 9
click at [557, 49] on span "Nutrition Breakdown" at bounding box center [548, 54] width 106 height 17
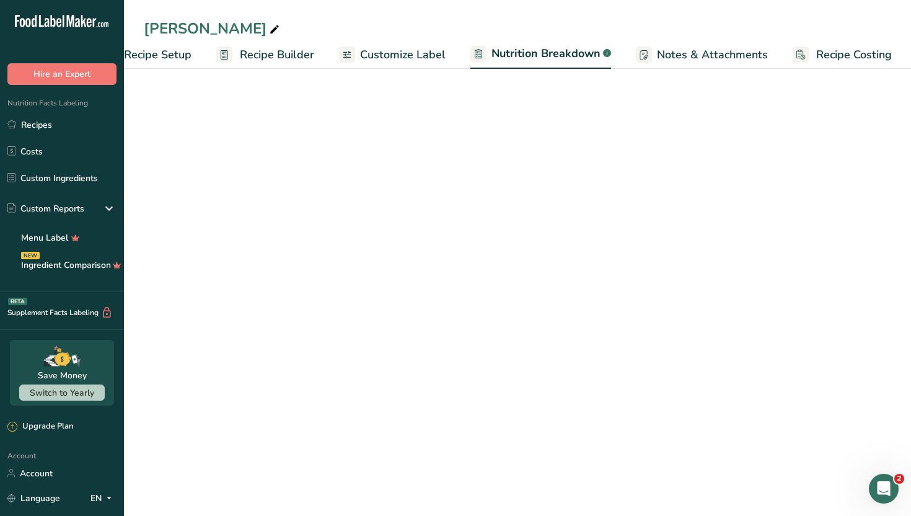
select select "Calories"
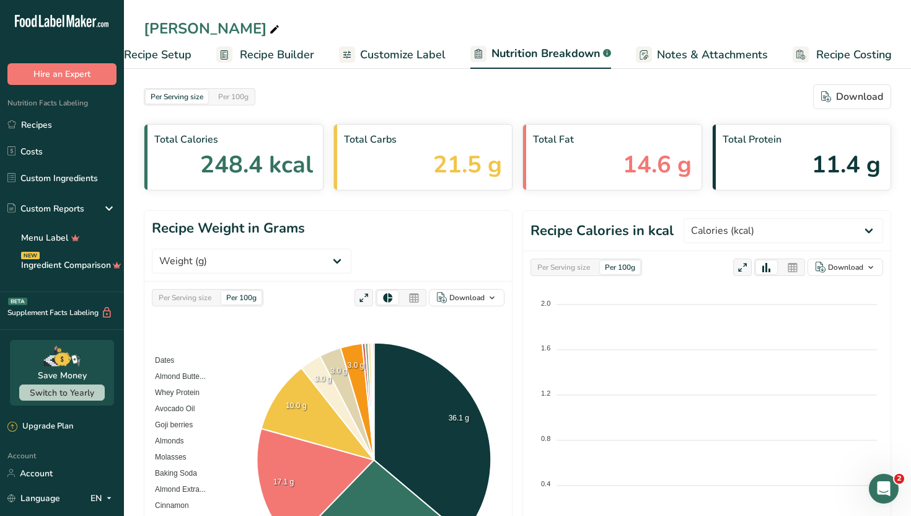
click at [398, 50] on span "Customize Label" at bounding box center [403, 54] width 86 height 17
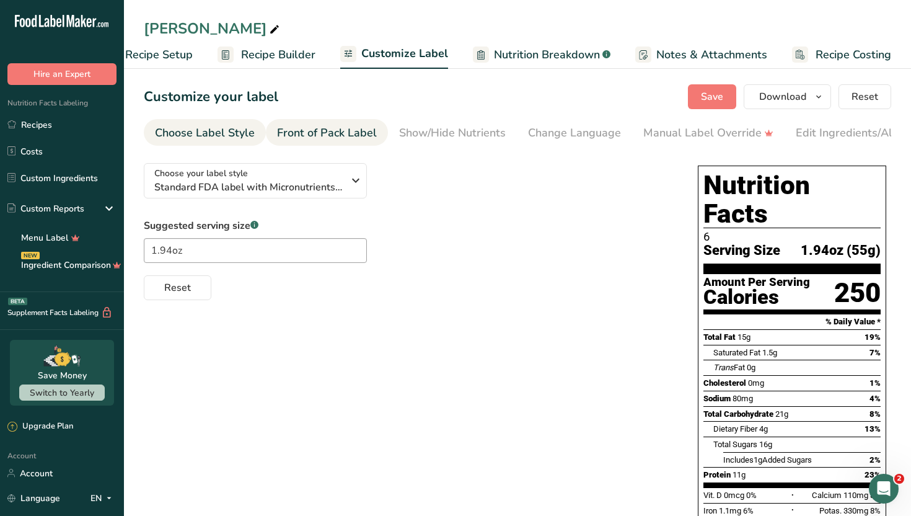
click at [343, 134] on div "Front of Pack Label" at bounding box center [327, 133] width 100 height 17
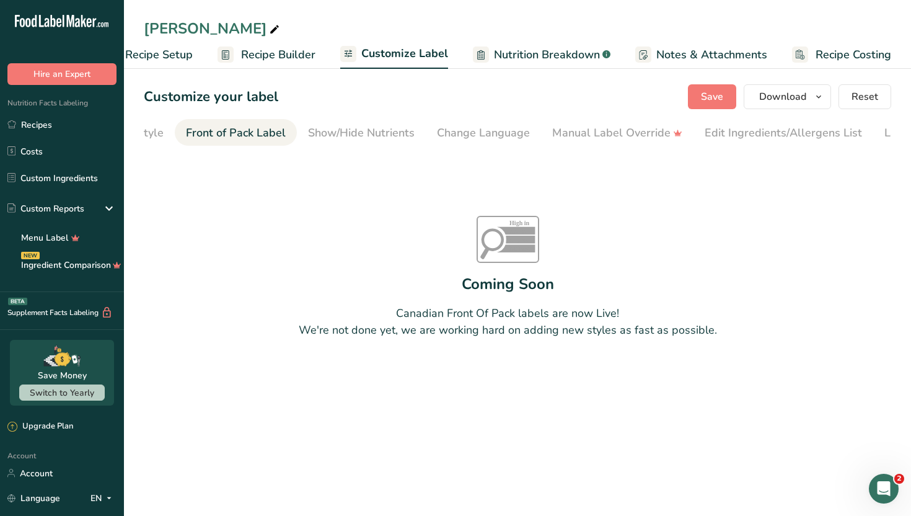
scroll to position [0, 120]
click at [448, 131] on div "Change Language" at bounding box center [454, 133] width 93 height 17
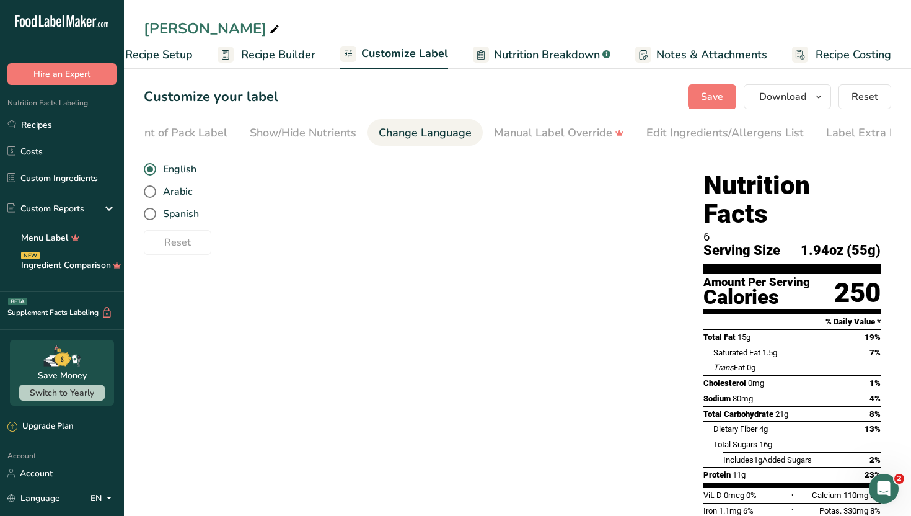
scroll to position [0, 168]
click at [511, 134] on div "Manual Label Override" at bounding box center [540, 133] width 130 height 17
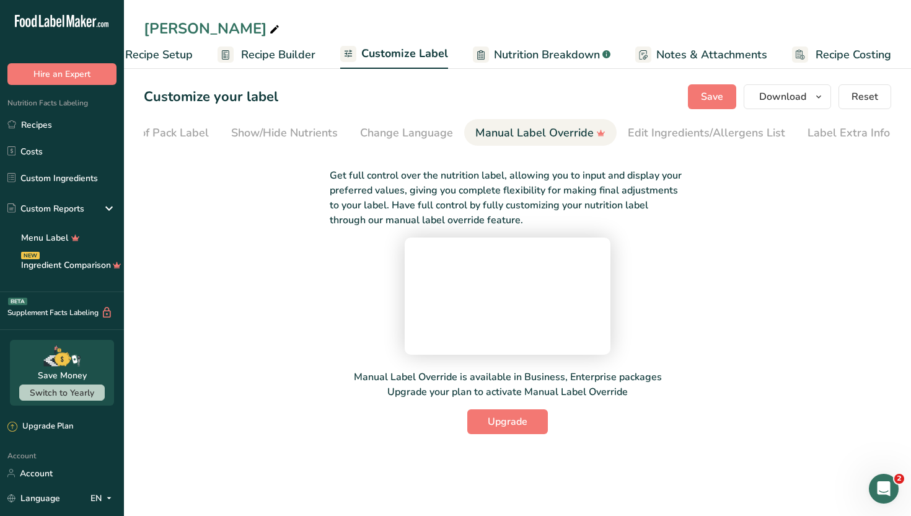
click at [715, 281] on div "Get full control over the nutrition label, allowing you to input and display yo…" at bounding box center [508, 293] width 728 height 281
click at [183, 123] on link "Front of Pack Label" at bounding box center [159, 133] width 100 height 28
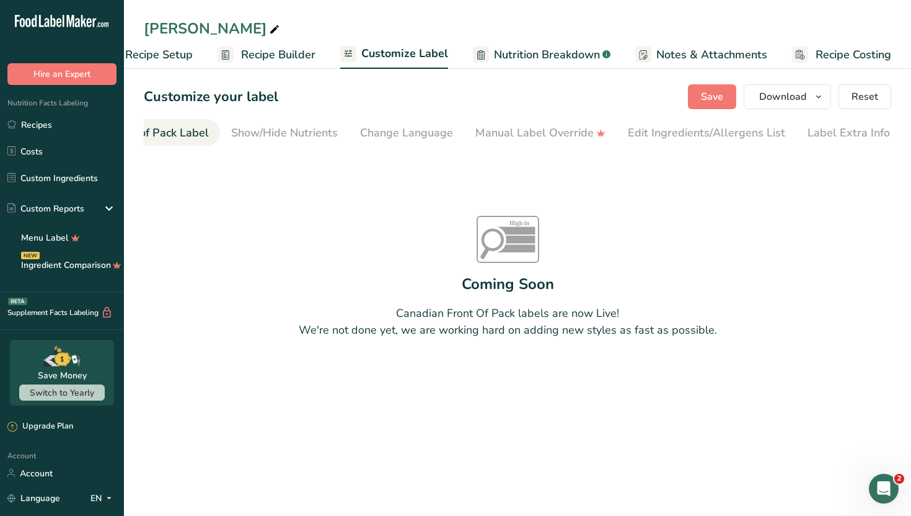
scroll to position [0, 120]
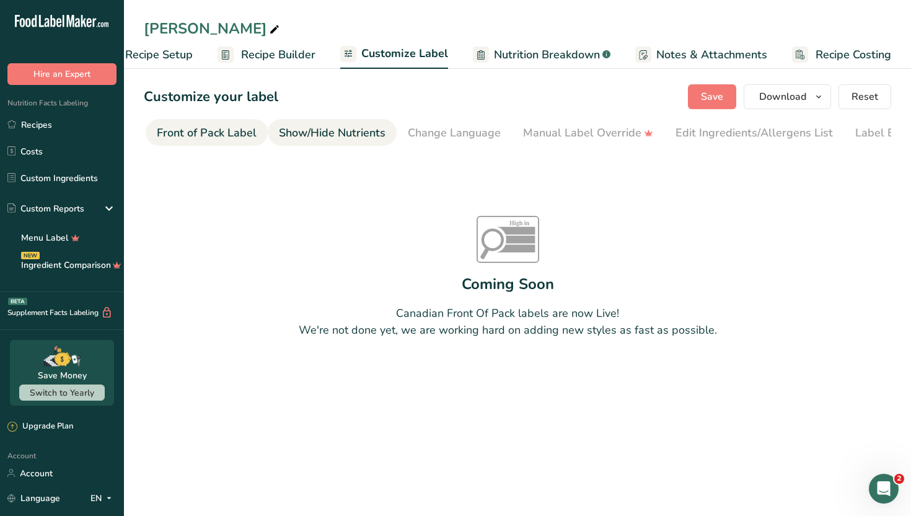
click at [316, 141] on div "Show/Hide Nutrients" at bounding box center [332, 133] width 107 height 17
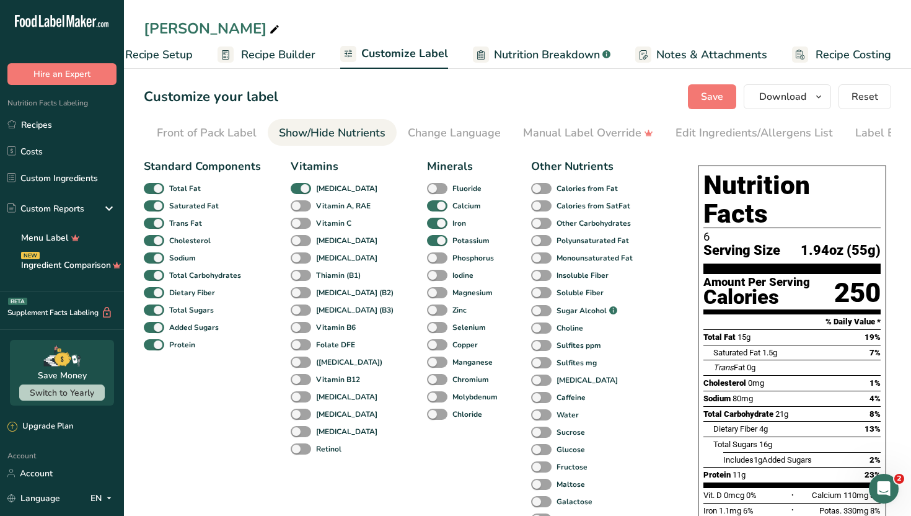
scroll to position [0, 168]
click at [300, 385] on span at bounding box center [301, 380] width 20 height 12
click at [299, 383] on input "Vitamin B12" at bounding box center [295, 379] width 8 height 8
checkbox input "true"
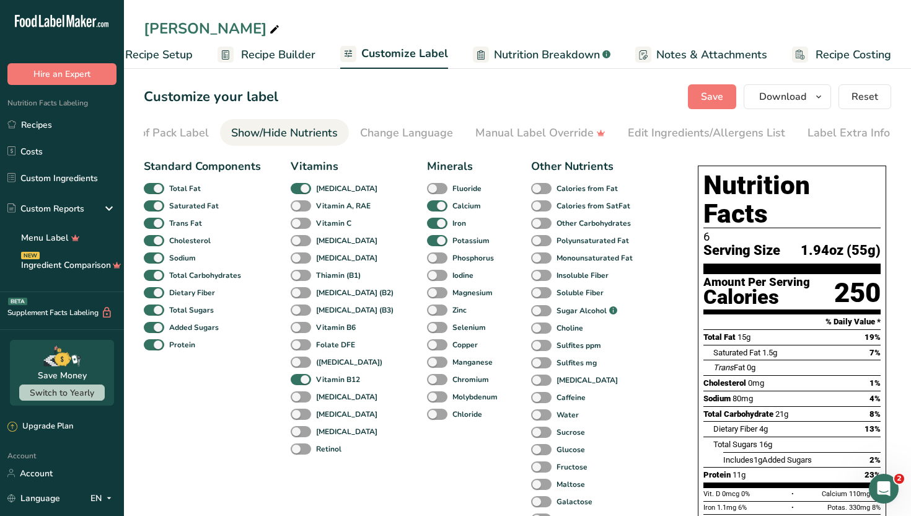
click at [248, 390] on div "Standard Components Total Fat Saturated Fat Trans Fat [MEDICAL_DATA] Sodium Tot…" at bounding box center [202, 360] width 117 height 404
click at [175, 58] on span "Recipe Setup" at bounding box center [159, 54] width 68 height 17
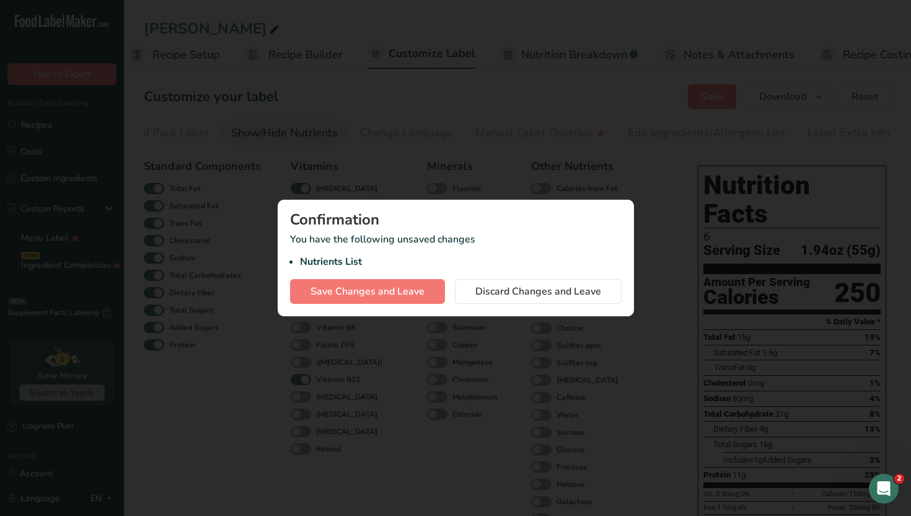
scroll to position [0, 4]
click at [332, 302] on button "Save Changes and Leave" at bounding box center [367, 291] width 155 height 25
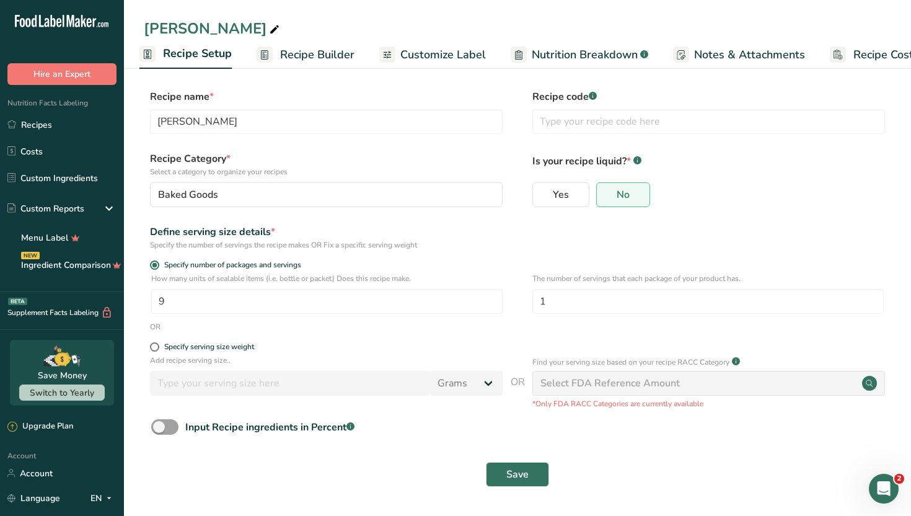
click at [318, 58] on span "Recipe Builder" at bounding box center [317, 54] width 74 height 17
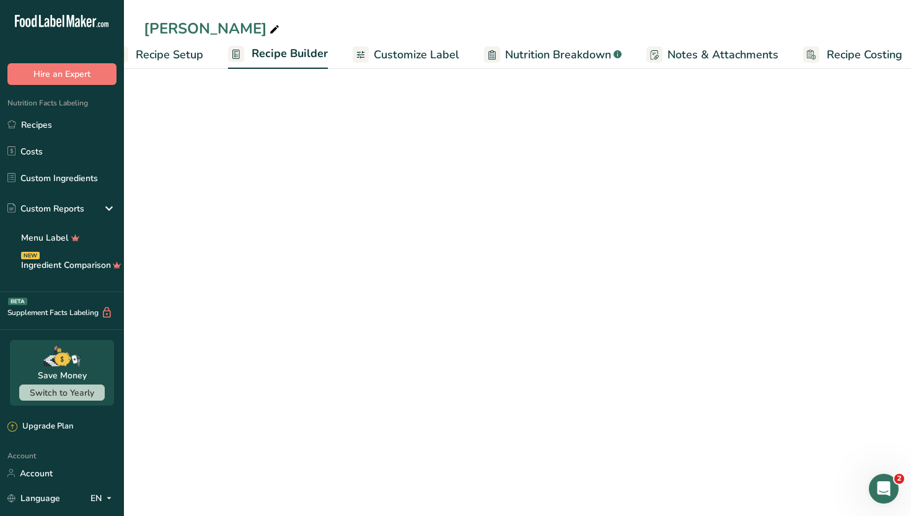
scroll to position [0, 42]
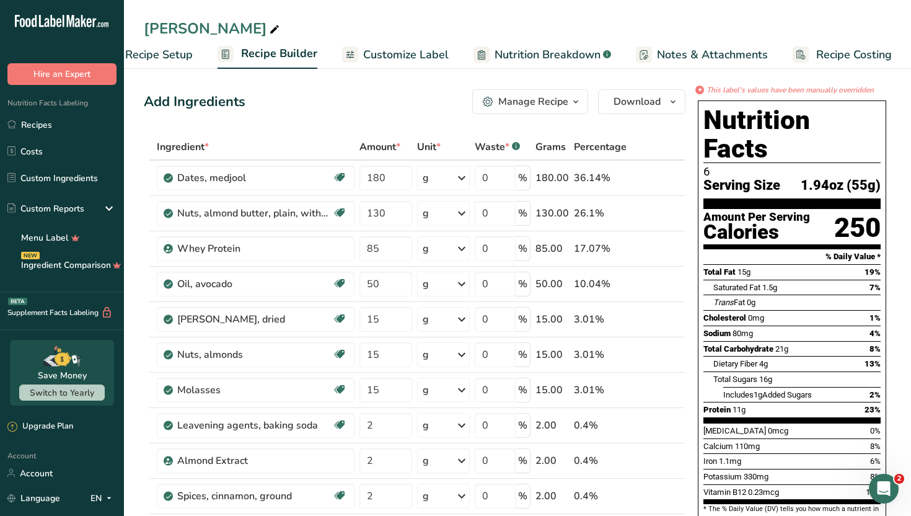
click at [376, 52] on span "Customize Label" at bounding box center [406, 54] width 86 height 17
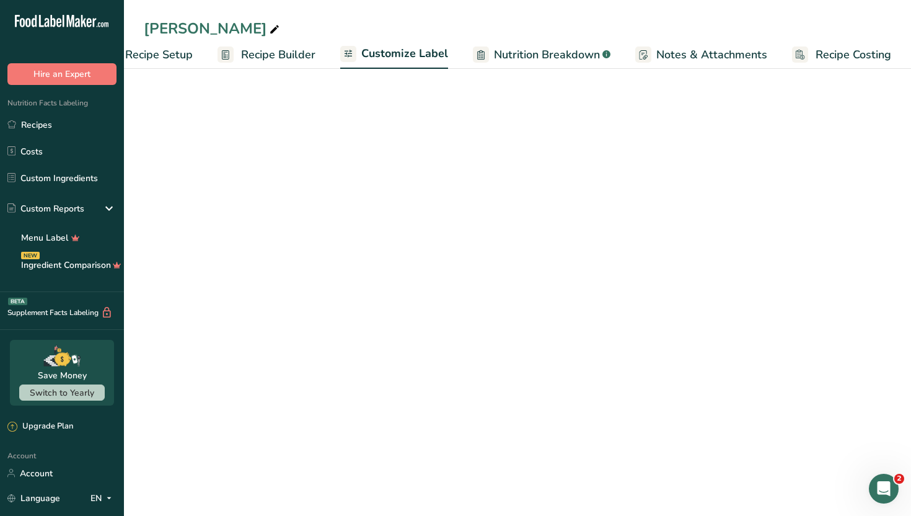
scroll to position [0, 42]
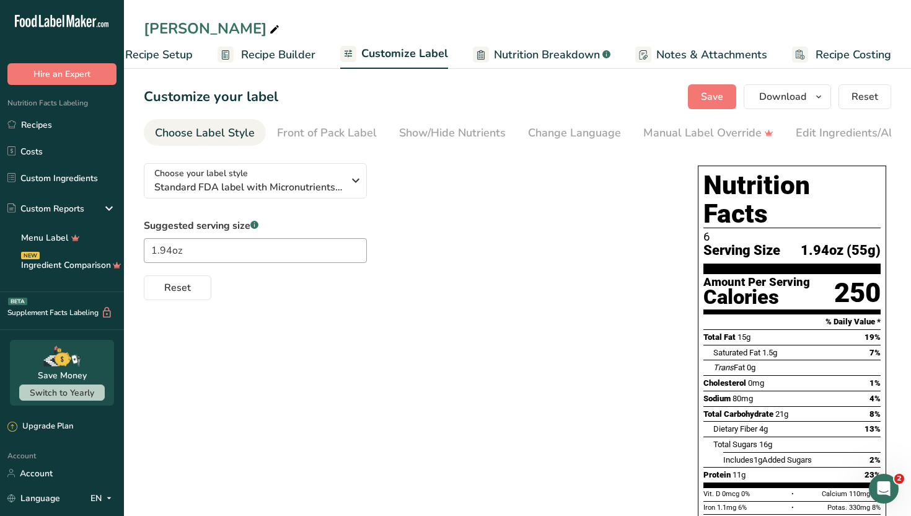
click at [684, 56] on span "Notes & Attachments" at bounding box center [711, 54] width 111 height 17
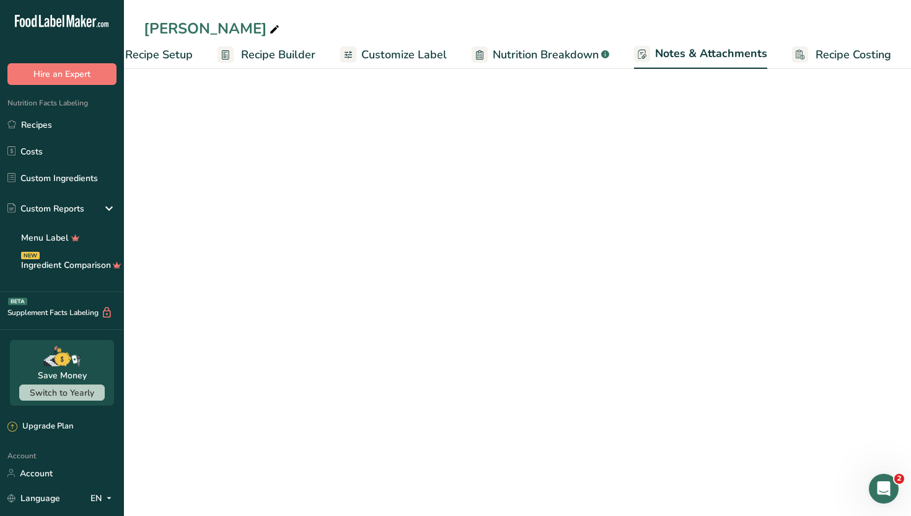
scroll to position [0, 43]
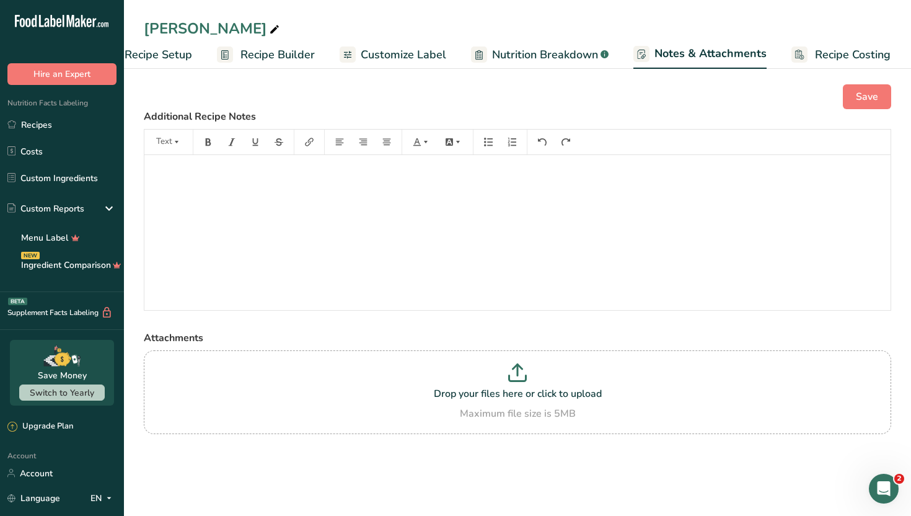
click at [576, 55] on span "Nutrition Breakdown" at bounding box center [545, 54] width 106 height 17
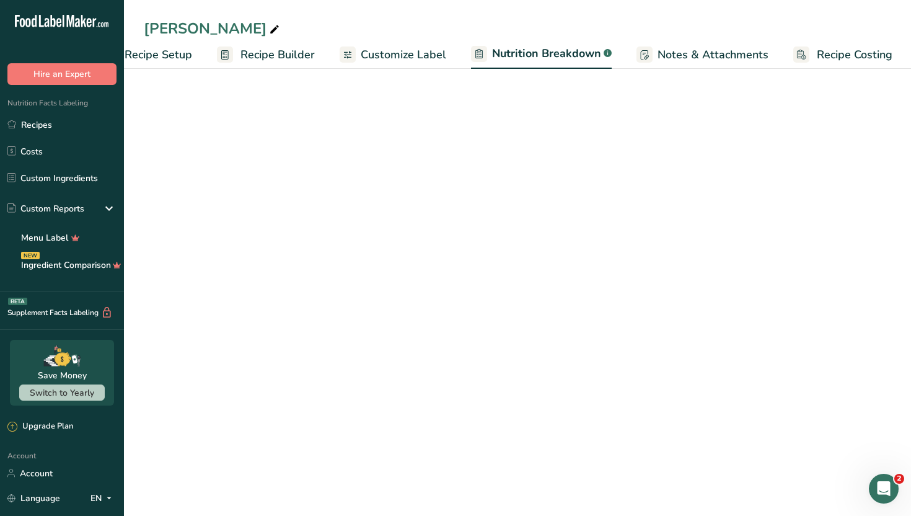
scroll to position [0, 43]
select select "Calories"
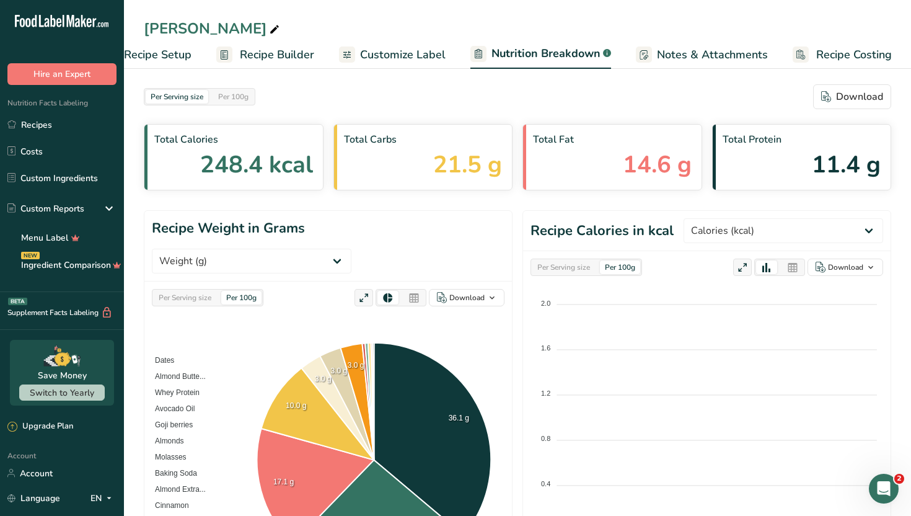
click at [580, 92] on div "Per Serving size Per 100g Download" at bounding box center [517, 96] width 747 height 25
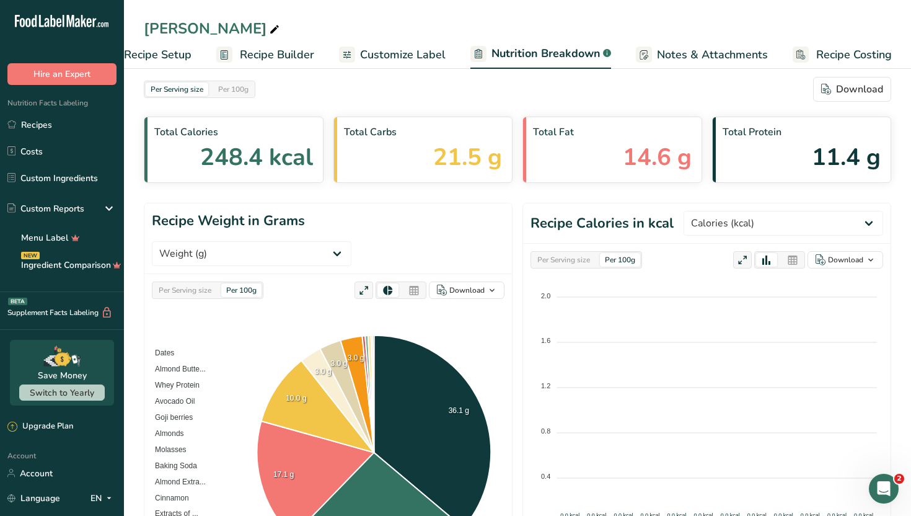
scroll to position [0, 0]
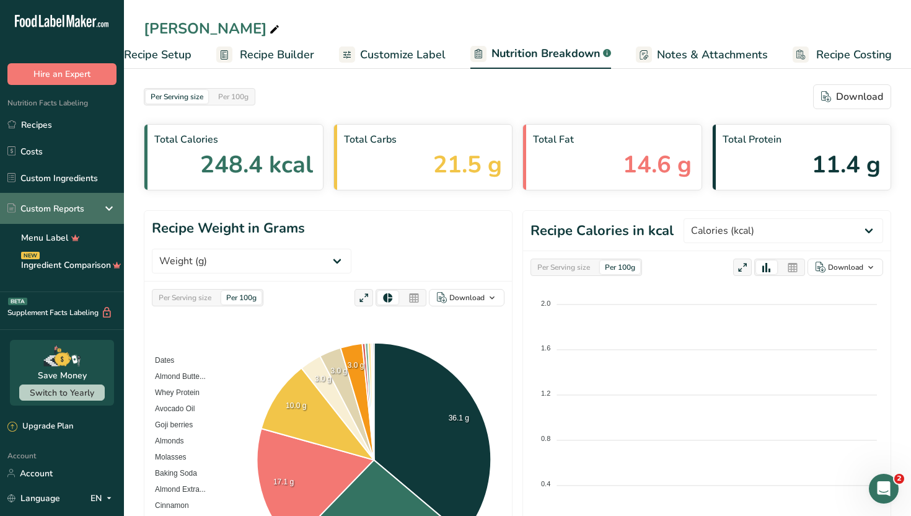
click at [111, 210] on icon at bounding box center [109, 208] width 15 height 22
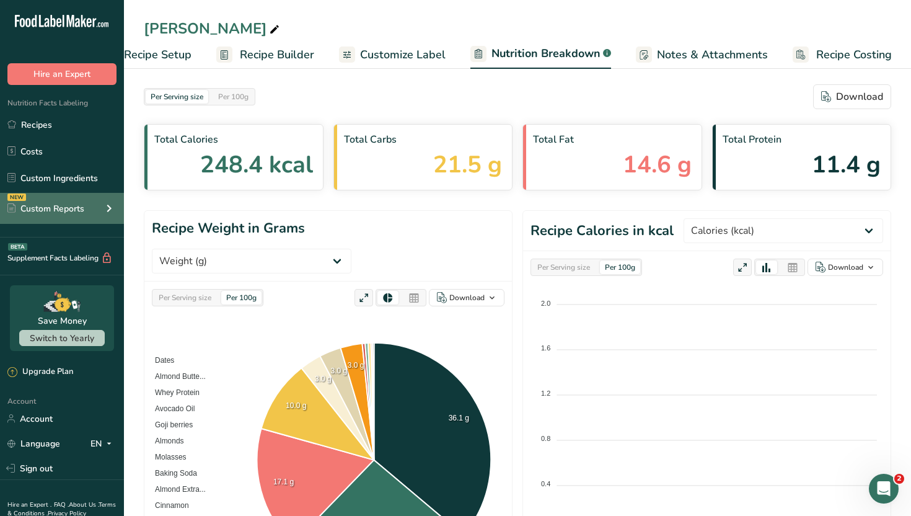
click at [111, 210] on icon at bounding box center [109, 208] width 15 height 22
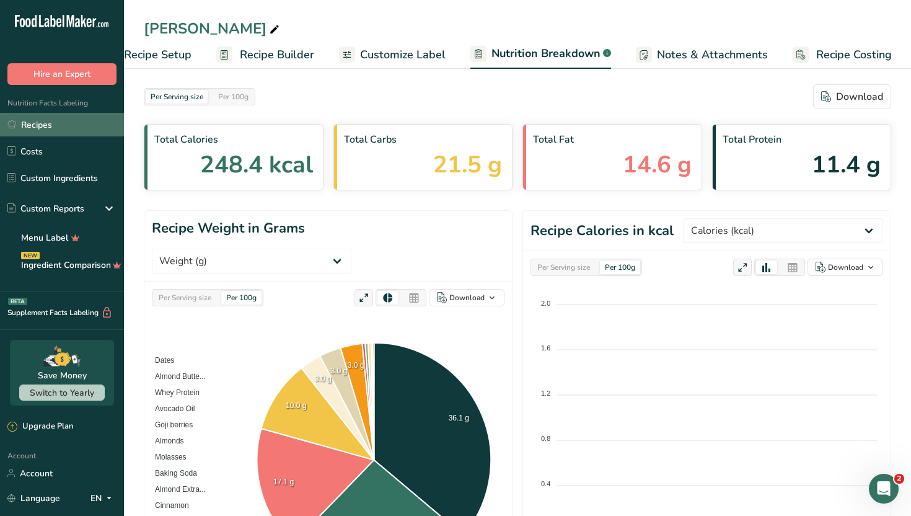
click at [70, 133] on link "Recipes" at bounding box center [62, 125] width 124 height 24
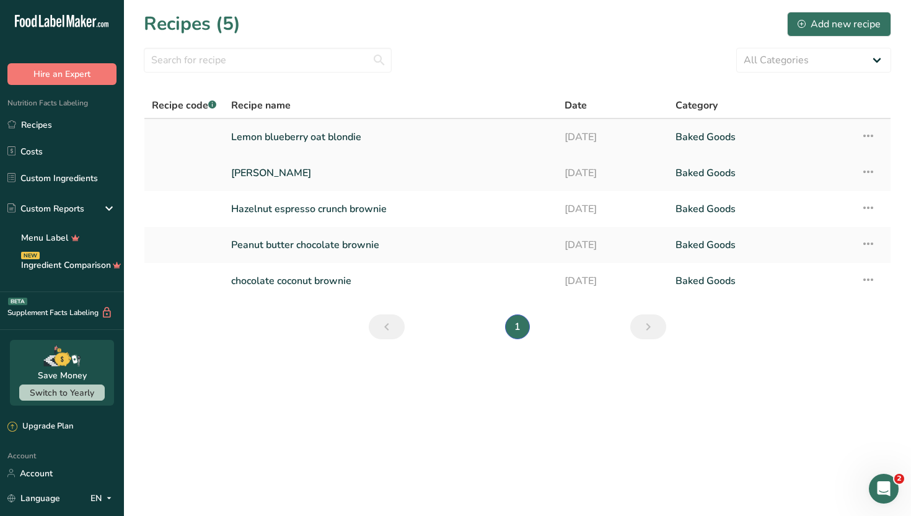
click at [301, 138] on link "Lemon blueberry oat blondie" at bounding box center [390, 137] width 319 height 26
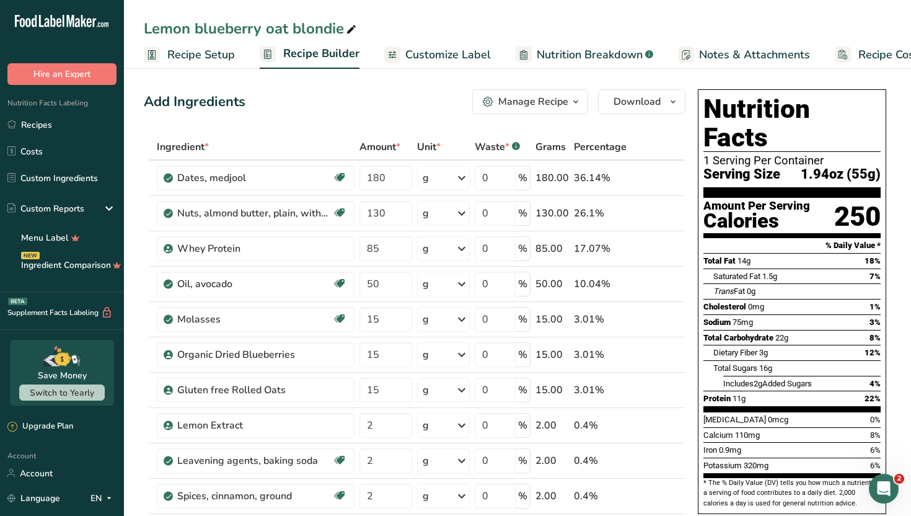
click at [291, 95] on div "Add Ingredients Manage Recipe Delete Recipe Duplicate Recipe Scale Recipe Save …" at bounding box center [415, 101] width 542 height 25
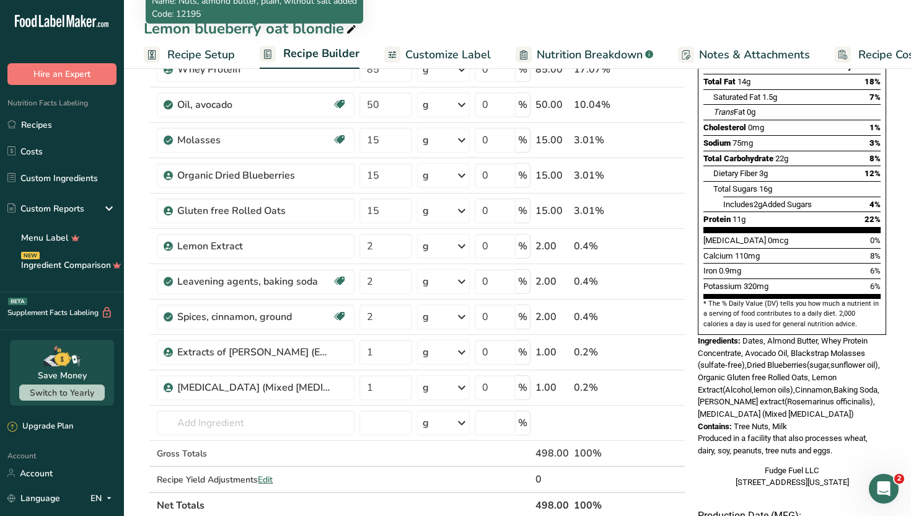
scroll to position [198, 0]
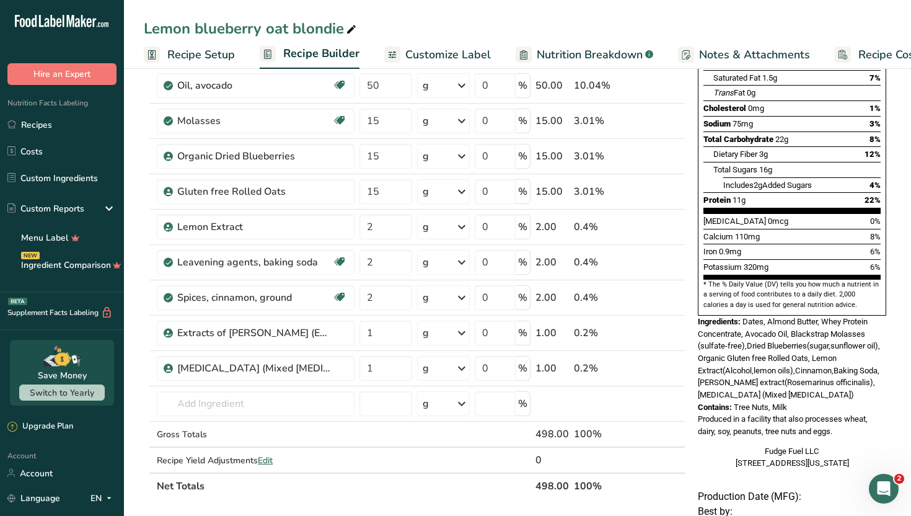
click at [678, 12] on div "Lemon blueberry oat blondie Recipe Setup Recipe Builder Customize Label Nutriti…" at bounding box center [517, 34] width 787 height 69
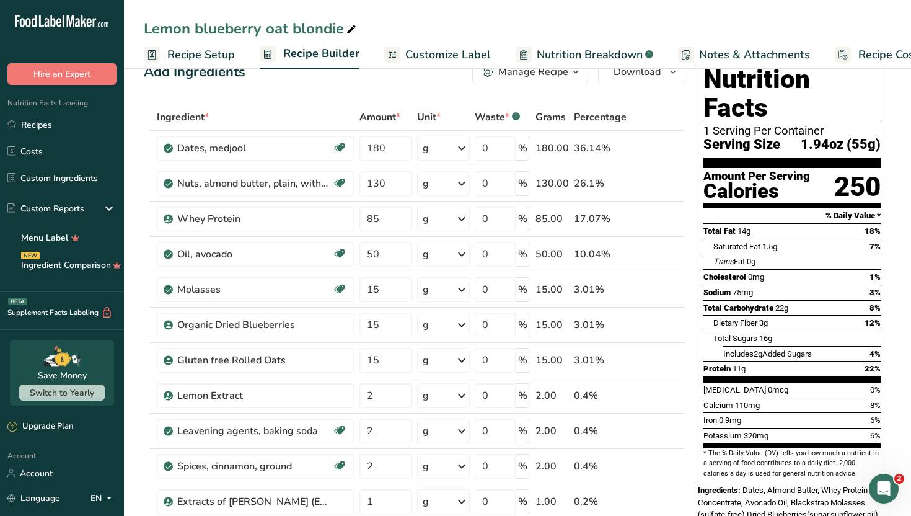
scroll to position [0, 0]
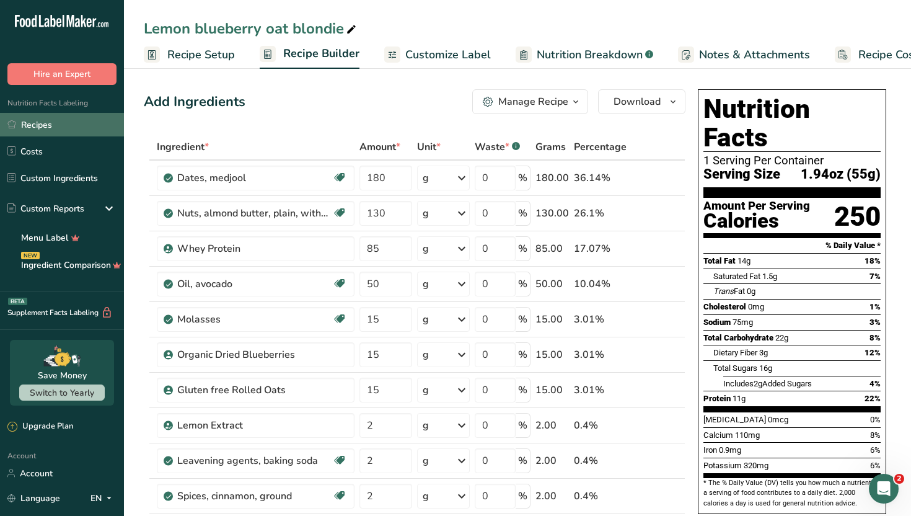
click at [82, 123] on link "Recipes" at bounding box center [62, 125] width 124 height 24
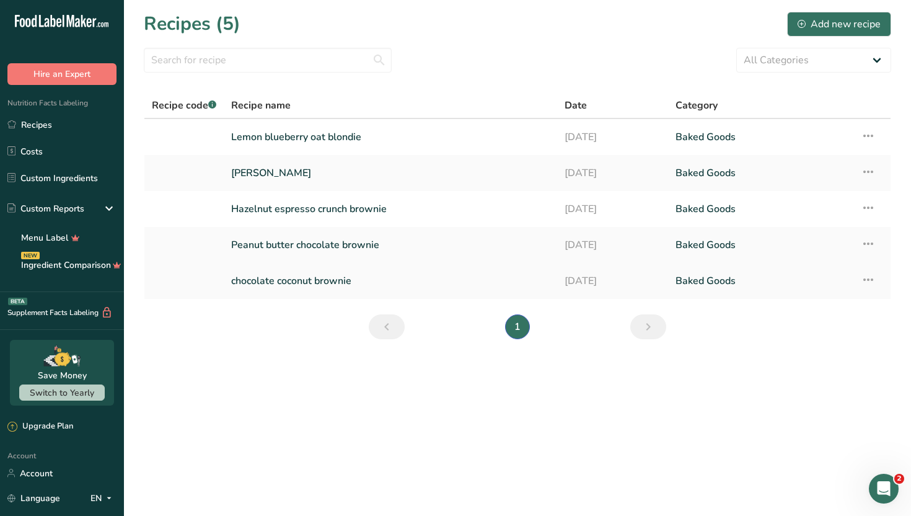
click at [429, 287] on link "chocolate coconut brownie" at bounding box center [390, 281] width 319 height 26
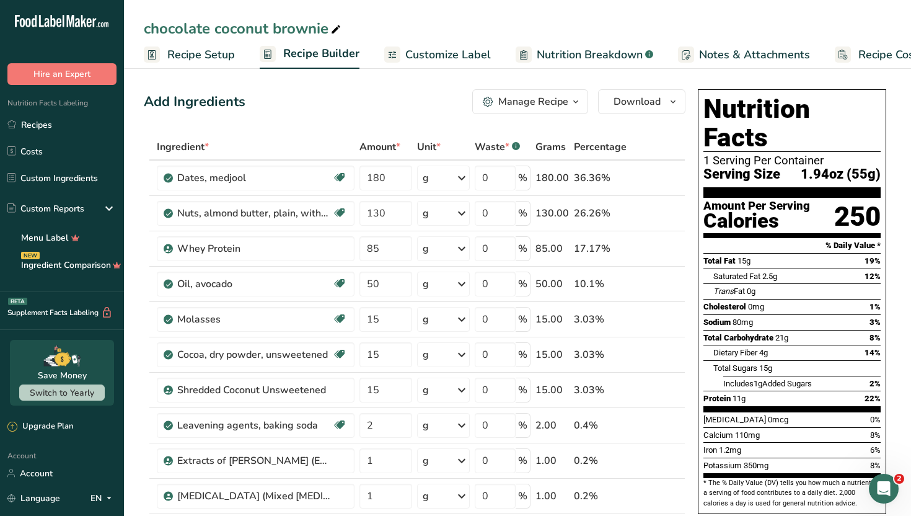
click at [424, 111] on div "Add Ingredients Manage Recipe Delete Recipe Duplicate Recipe Scale Recipe Save …" at bounding box center [415, 101] width 542 height 25
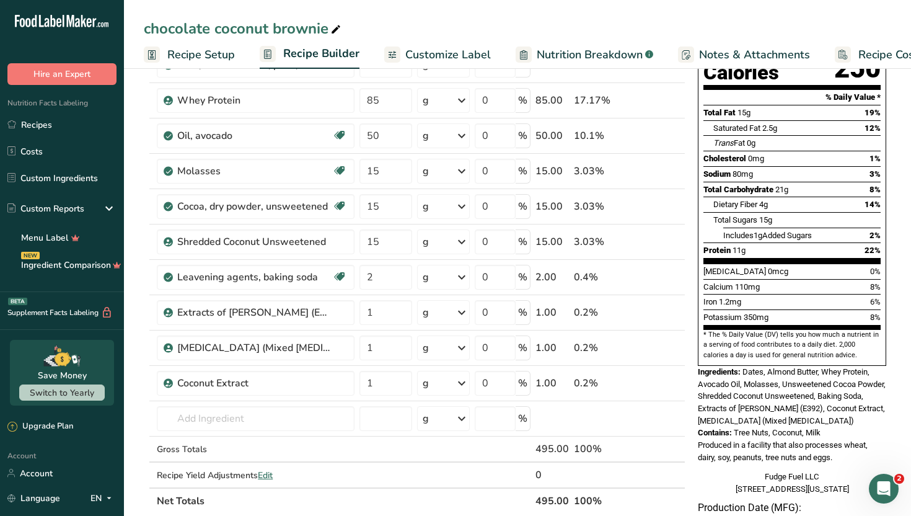
scroll to position [149, 0]
click at [860, 438] on div "Produced in a facility that also processes wheat, dairy, soy, peanuts, tree nut…" at bounding box center [792, 450] width 188 height 24
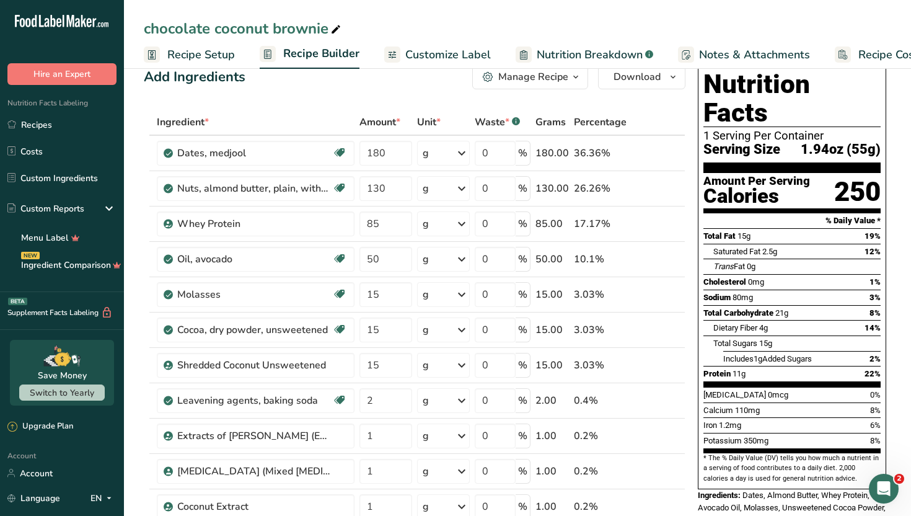
scroll to position [0, 0]
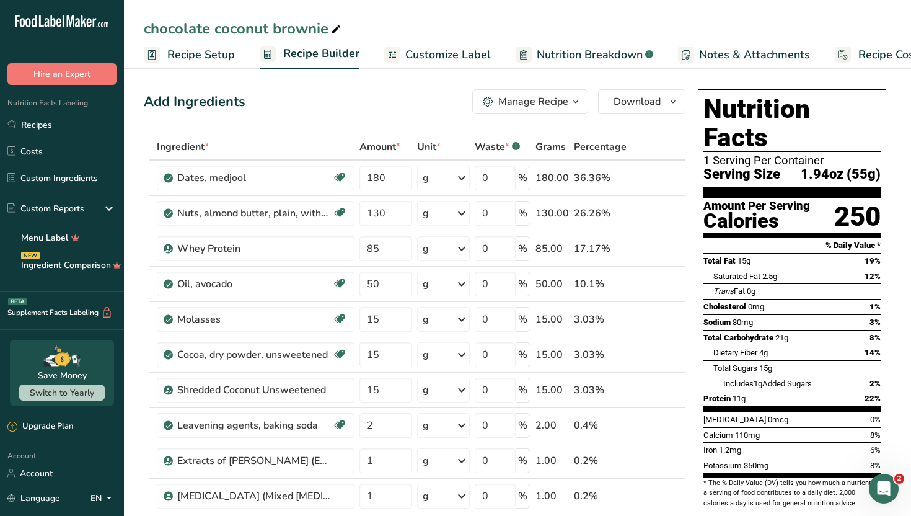
click at [417, 59] on span "Customize Label" at bounding box center [448, 54] width 86 height 17
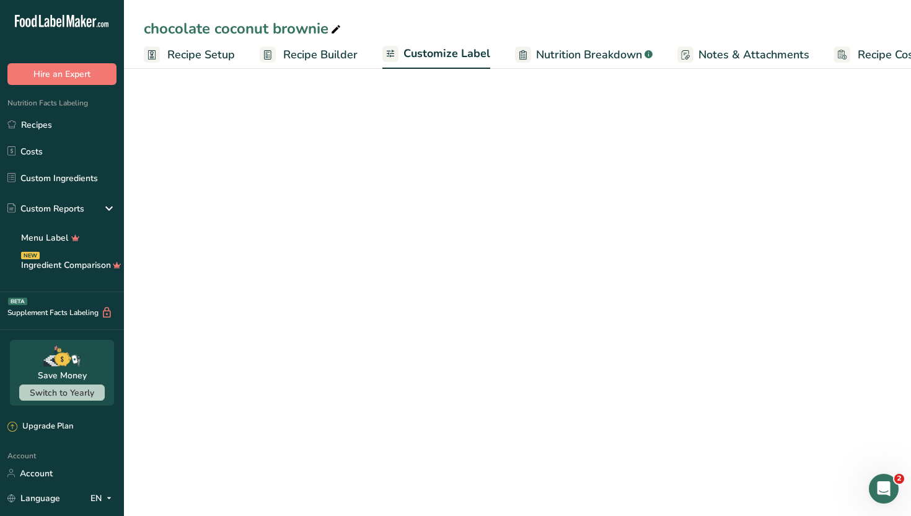
scroll to position [0, 42]
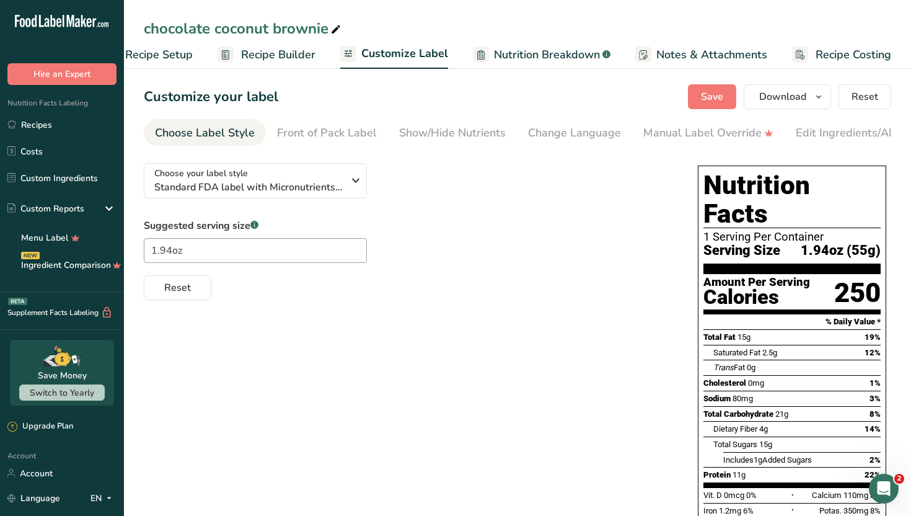
click at [645, 220] on div "Choose your label style Standard FDA label with Micronutrients listed side-by-s…" at bounding box center [408, 226] width 529 height 147
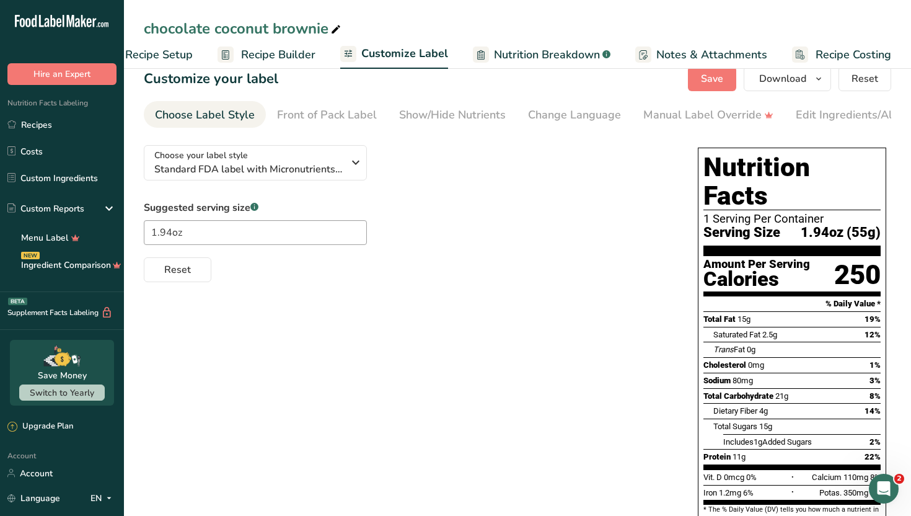
scroll to position [0, 0]
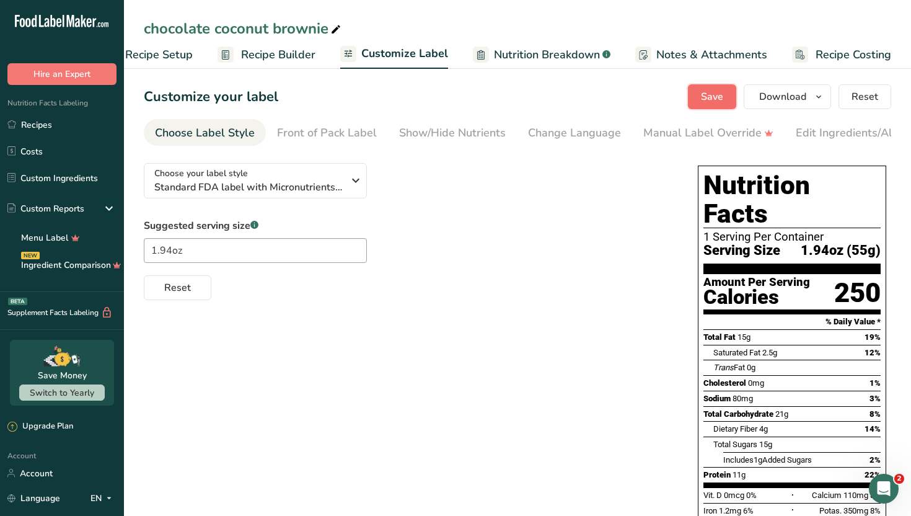
click at [704, 102] on span "Save" at bounding box center [712, 96] width 22 height 15
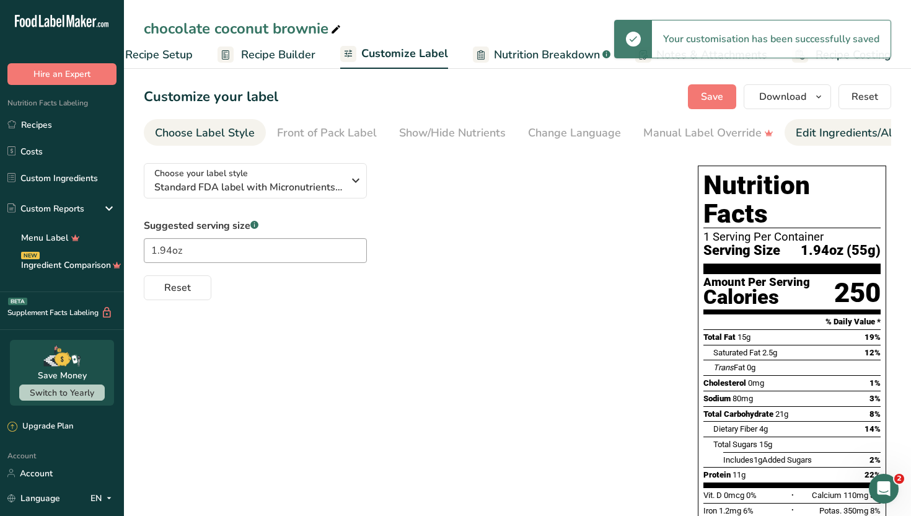
click at [871, 136] on div "Edit Ingredients/Allergens List" at bounding box center [874, 133] width 157 height 17
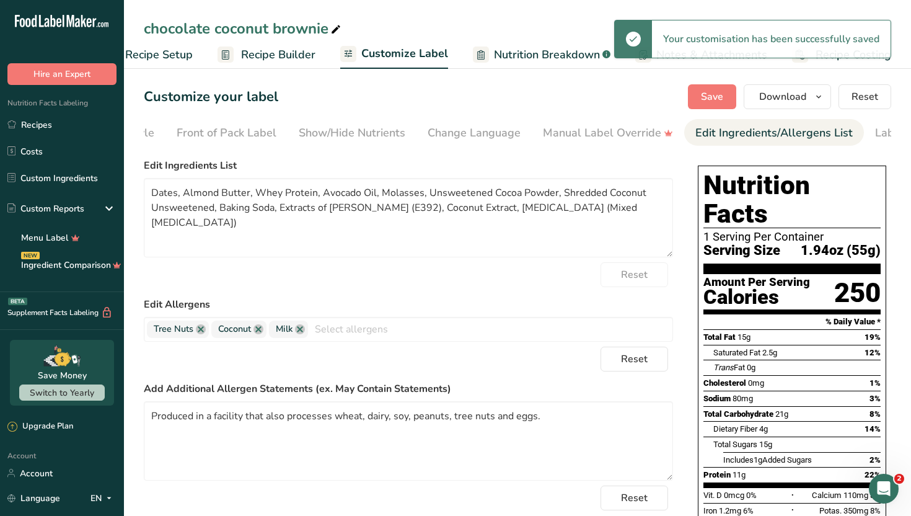
scroll to position [0, 168]
click at [522, 265] on div "Reset" at bounding box center [408, 274] width 529 height 25
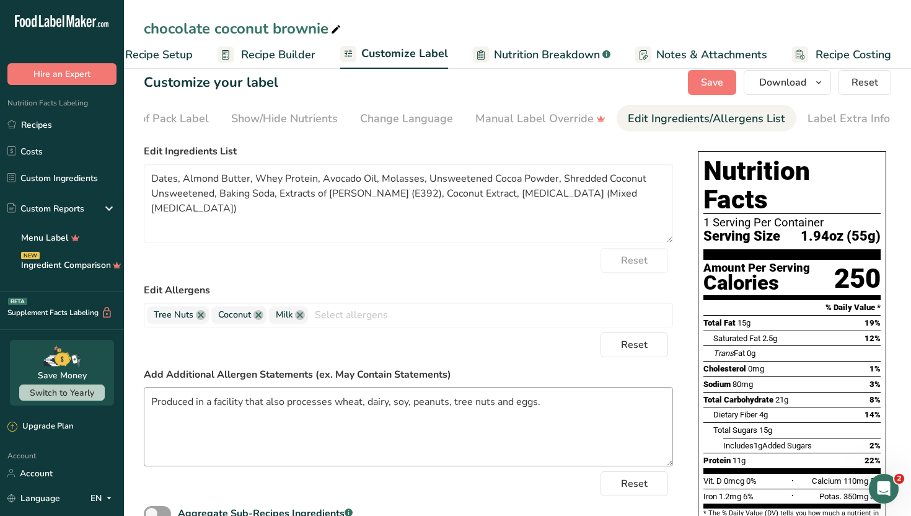
scroll to position [0, 0]
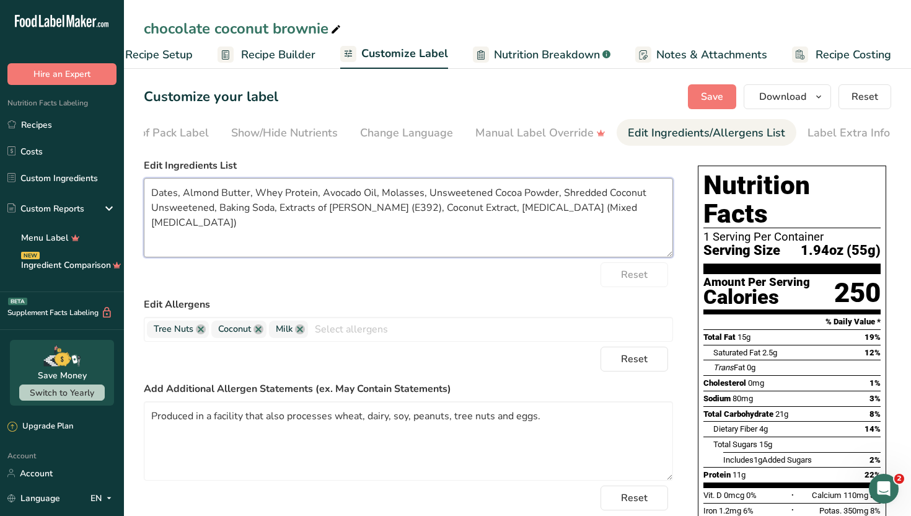
click at [314, 192] on textarea "Dates, Almond Butter, Whey Protein, Avocado Oil, Molasses, Unsweetened Cocoa Po…" at bounding box center [408, 217] width 529 height 79
click at [433, 188] on textarea "Dates, Almond Butter, Whey Protein Concentrate, Avocado Oil, Molasses, Unsweete…" at bounding box center [408, 217] width 529 height 79
click at [436, 190] on textarea "Dates, Almond Butter, Whey Protein Concentrate, Avocado Oil, Molasses, Unsweete…" at bounding box center [408, 217] width 529 height 79
click at [433, 195] on textarea "Dates, Almond Butter, Whey Protein Concentrate, Avocado Oil,Blackstrap Molasses…" at bounding box center [408, 217] width 529 height 79
click at [526, 194] on textarea "Dates, Almond Butter, Whey Protein Concentrate, Avocado Oil, Blackstrap Molasse…" at bounding box center [408, 217] width 529 height 79
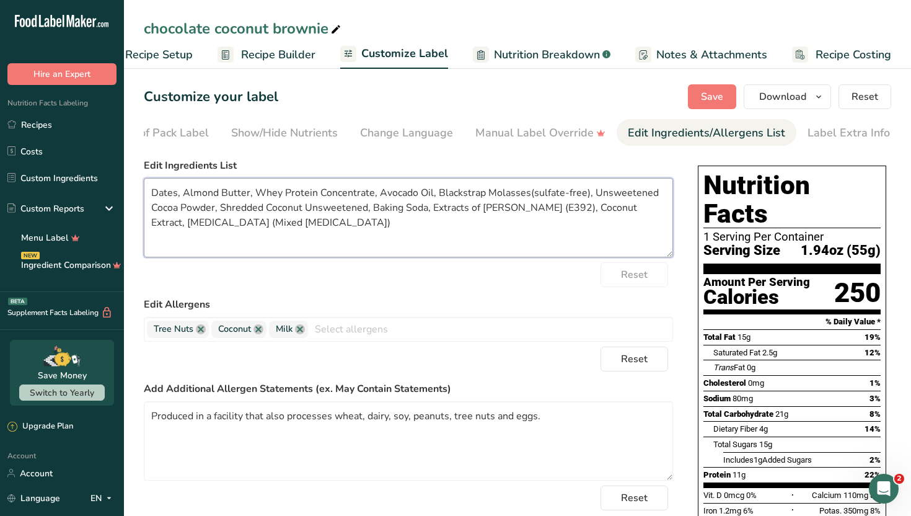
click at [219, 207] on textarea "Dates, Almond Butter, Whey Protein Concentrate, Avocado Oil, Blackstrap Molasse…" at bounding box center [408, 217] width 529 height 79
click at [593, 205] on textarea "Dates, Almond Butter, Whey Protein Concentrate, Avocado Oil, Blackstrap Molasse…" at bounding box center [408, 217] width 529 height 79
click at [222, 220] on textarea "Dates, Almond Butter, Whey Protein Concentrate, Avocado Oil, Blackstrap Molasse…" at bounding box center [408, 217] width 529 height 79
paste textarea "Alcohol, Water, [MEDICAL_DATA], and Natural Coconut Flavors"
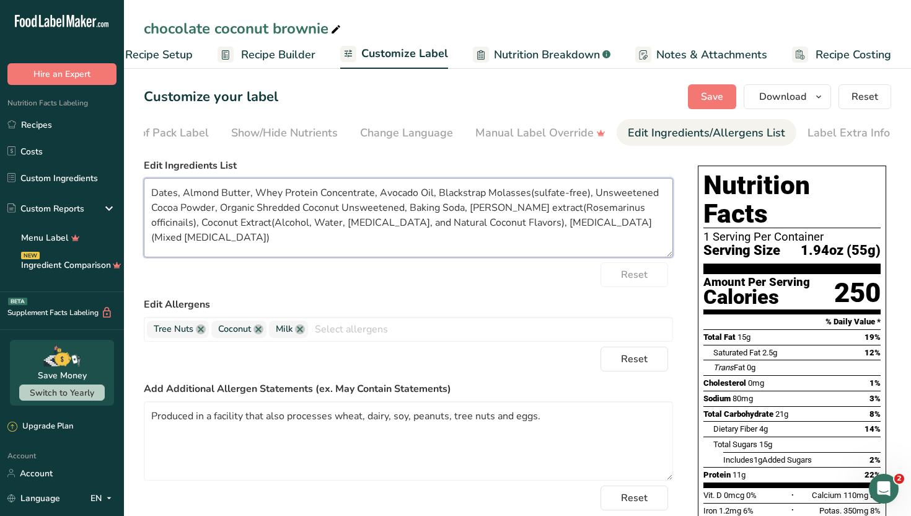
click at [354, 222] on textarea "Dates, Almond Butter, Whey Protein Concentrate, Avocado Oil, Blackstrap Molasse…" at bounding box center [408, 217] width 529 height 79
type textarea "Dates, Almond Butter, Whey Protein Concentrate, Avocado Oil, Blackstrap Molasse…"
click at [704, 93] on span "Save" at bounding box center [712, 96] width 22 height 15
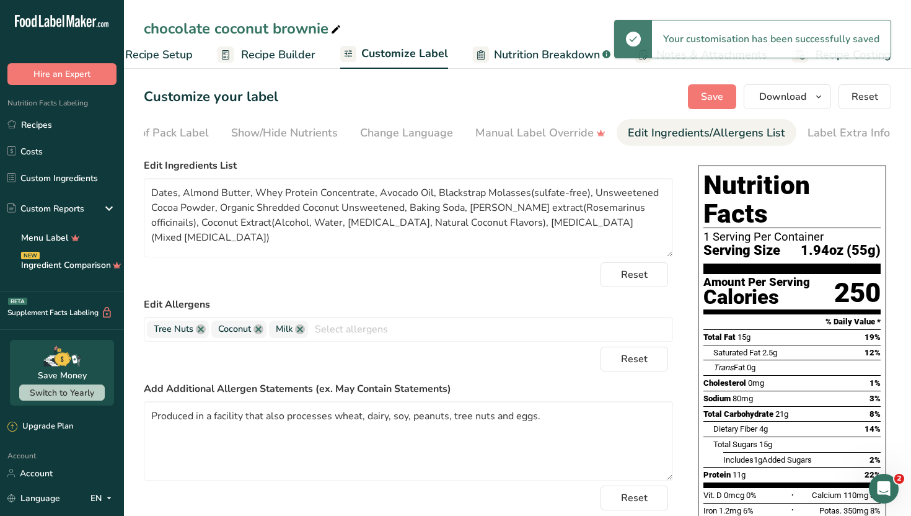
click at [536, 287] on div "Reset" at bounding box center [408, 274] width 529 height 25
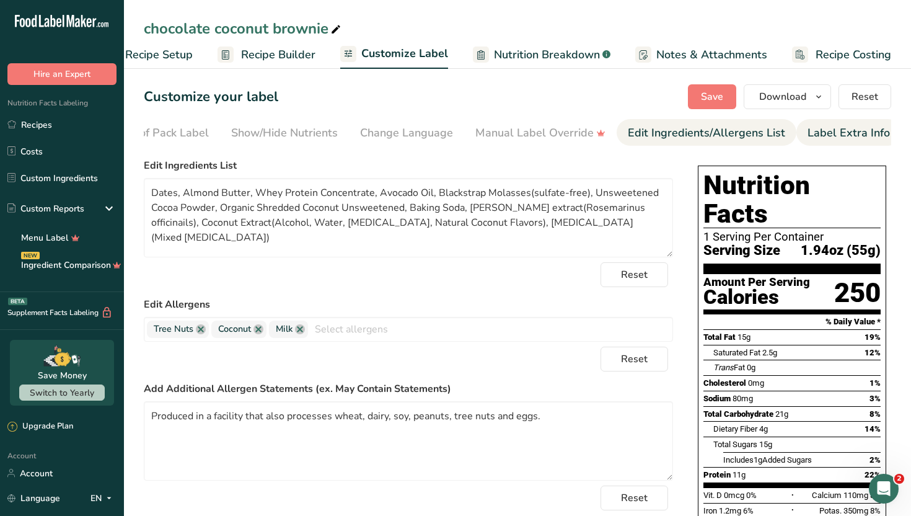
click at [811, 130] on div "Label Extra Info" at bounding box center [849, 133] width 82 height 17
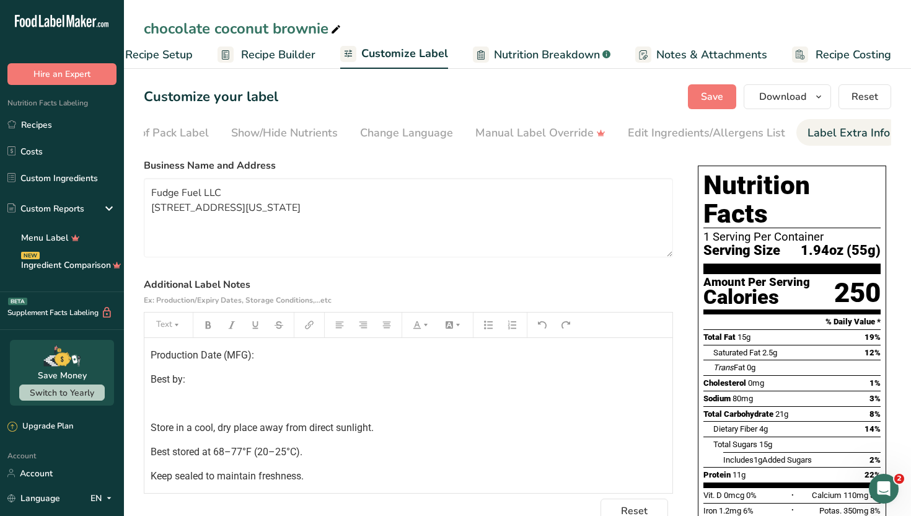
click at [408, 386] on p "Best by:" at bounding box center [409, 379] width 516 height 15
click at [232, 400] on p "﻿" at bounding box center [409, 403] width 516 height 15
click at [697, 89] on button "Save" at bounding box center [712, 96] width 48 height 25
click at [703, 94] on span "Save" at bounding box center [712, 96] width 22 height 15
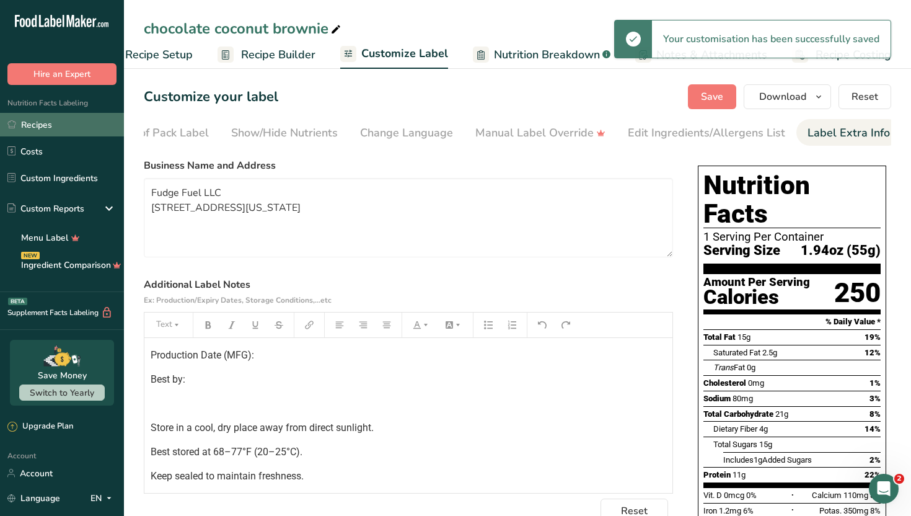
click at [69, 130] on link "Recipes" at bounding box center [62, 125] width 124 height 24
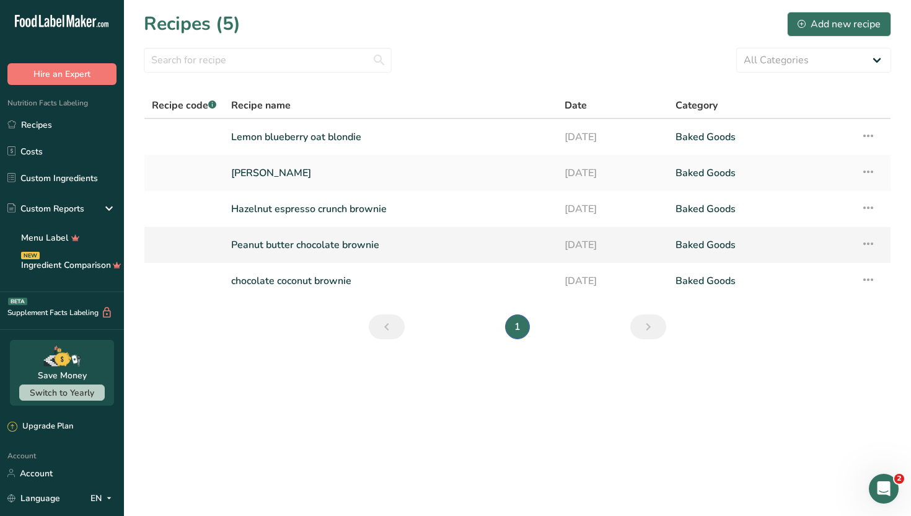
click at [372, 247] on link "Peanut butter chocolate brownie" at bounding box center [390, 245] width 319 height 26
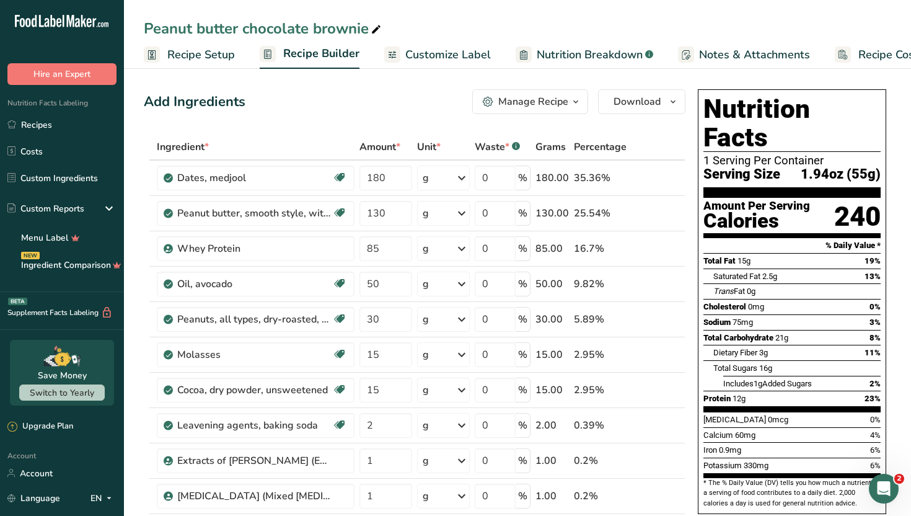
click at [457, 61] on span "Customize Label" at bounding box center [448, 54] width 86 height 17
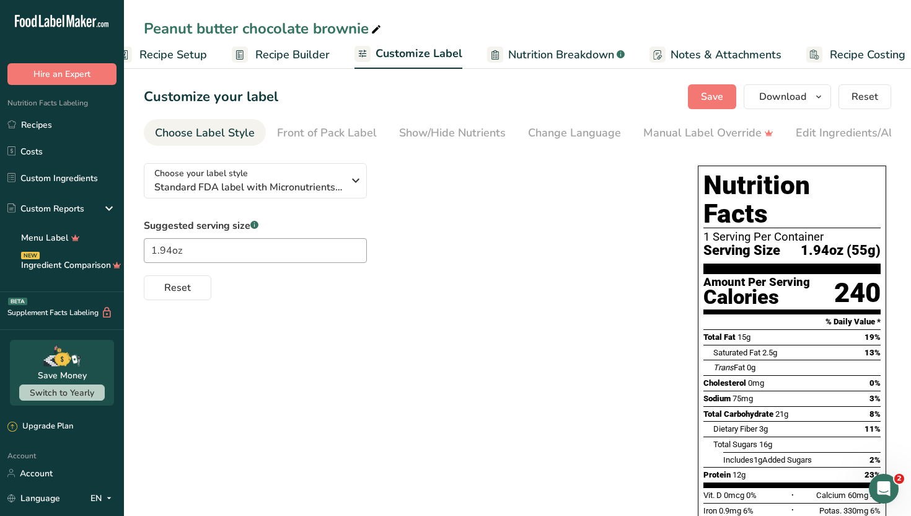
scroll to position [0, 42]
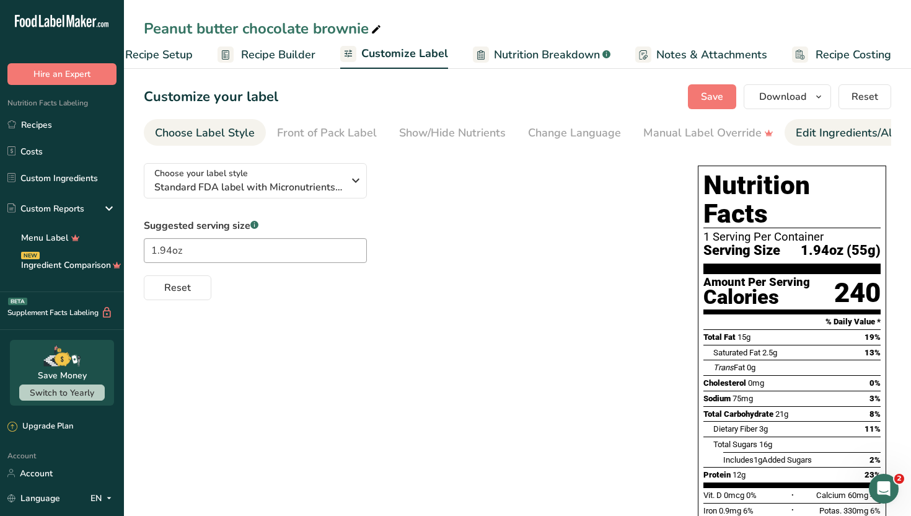
click at [813, 136] on div "Edit Ingredients/Allergens List" at bounding box center [874, 133] width 157 height 17
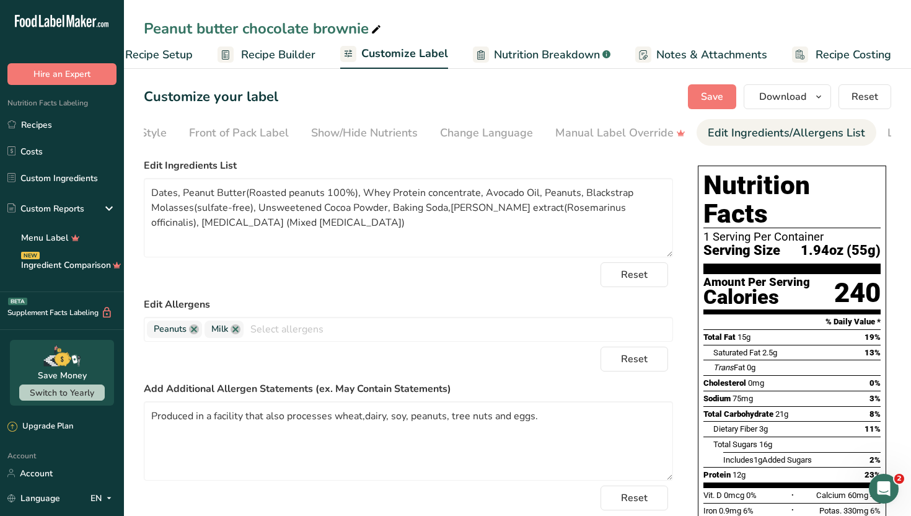
scroll to position [0, 168]
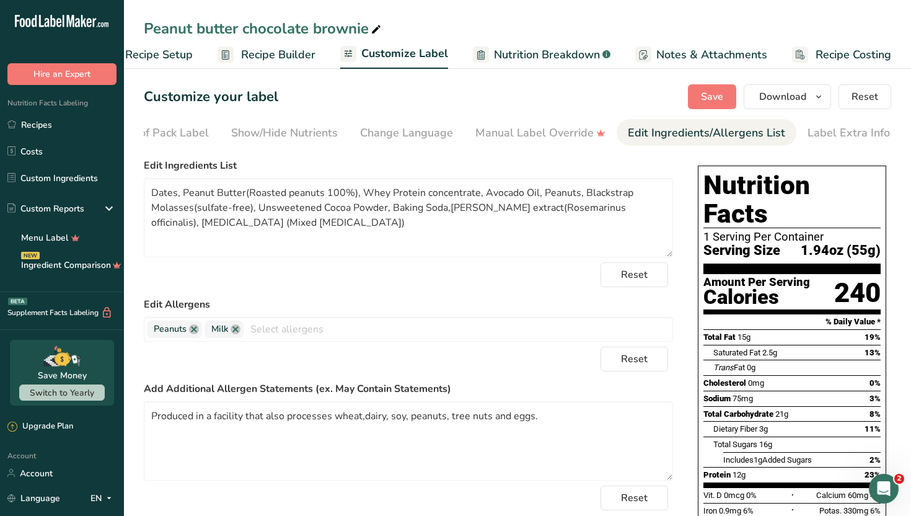
click at [546, 274] on div "Reset" at bounding box center [408, 274] width 529 height 25
click at [546, 276] on div "Reset" at bounding box center [408, 274] width 529 height 25
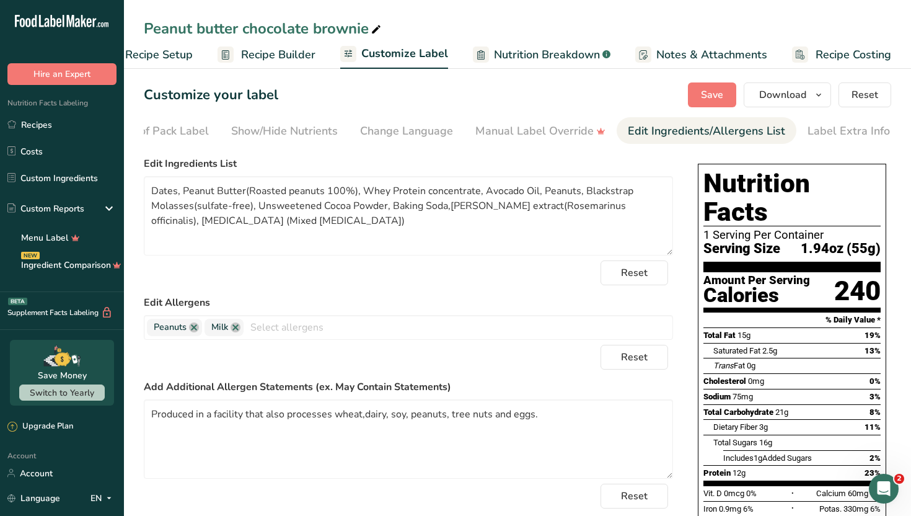
scroll to position [0, 0]
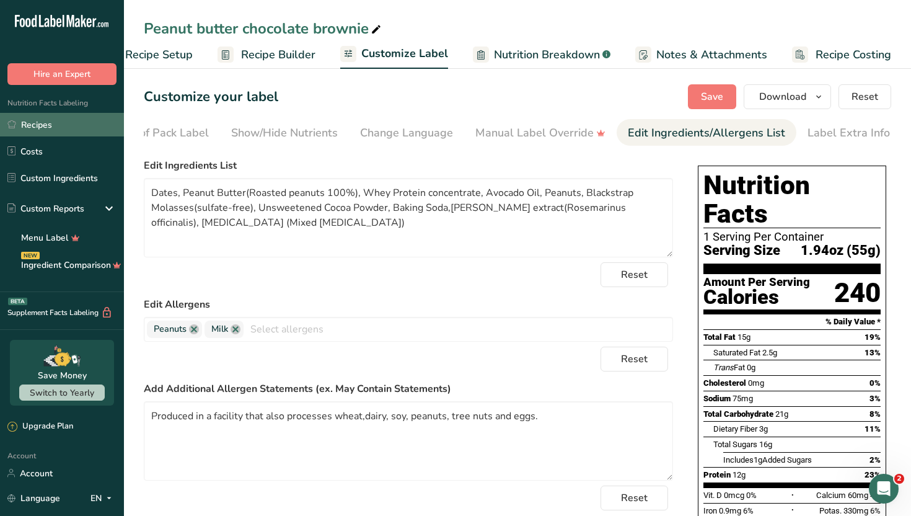
click at [56, 122] on link "Recipes" at bounding box center [62, 125] width 124 height 24
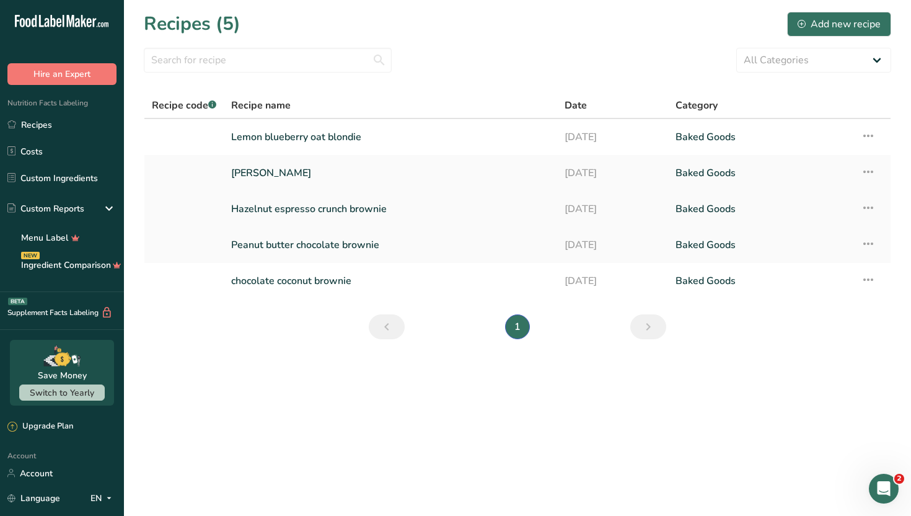
click at [473, 198] on link "Hazelnut espresso crunch brownie" at bounding box center [390, 209] width 319 height 26
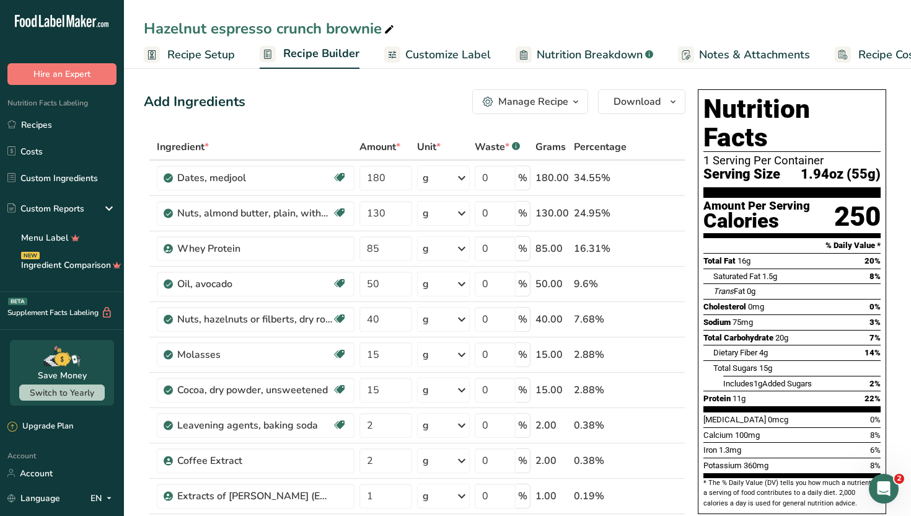
click at [447, 53] on span "Customize Label" at bounding box center [448, 54] width 86 height 17
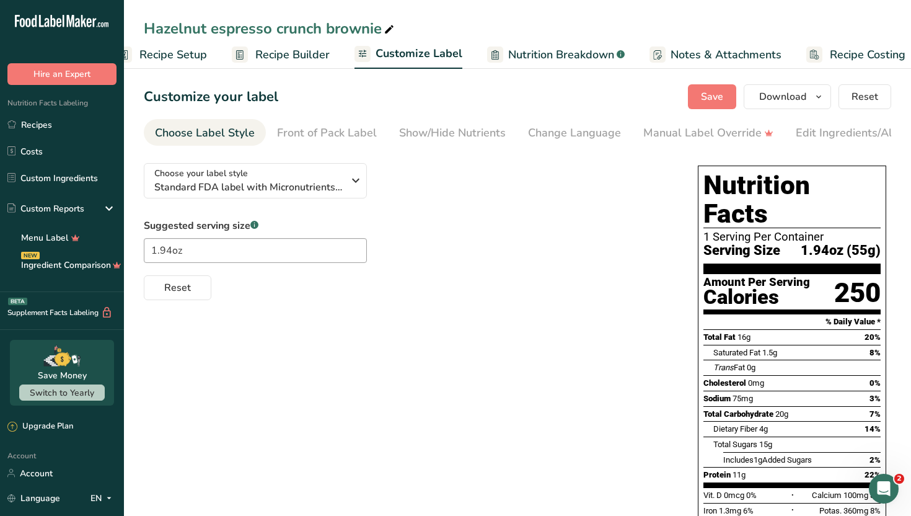
scroll to position [0, 42]
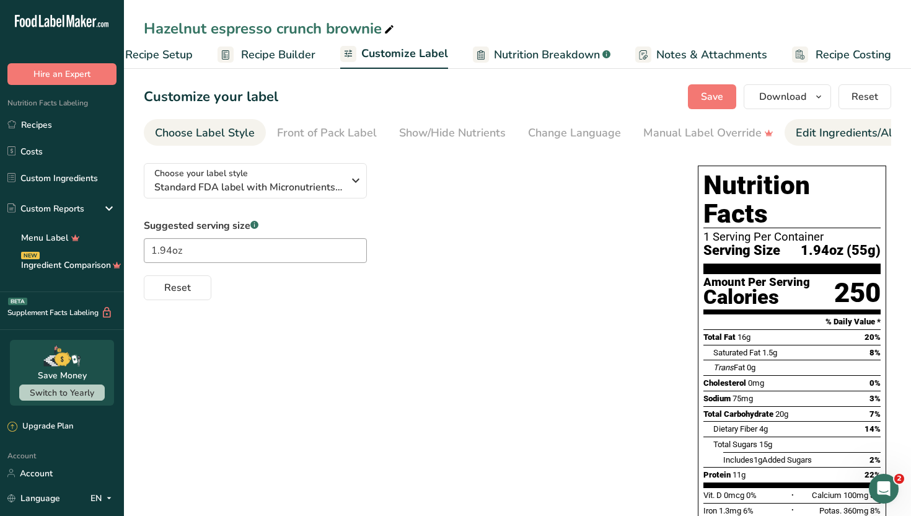
click at [809, 143] on link "Edit Ingredients/Allergens List" at bounding box center [874, 133] width 157 height 28
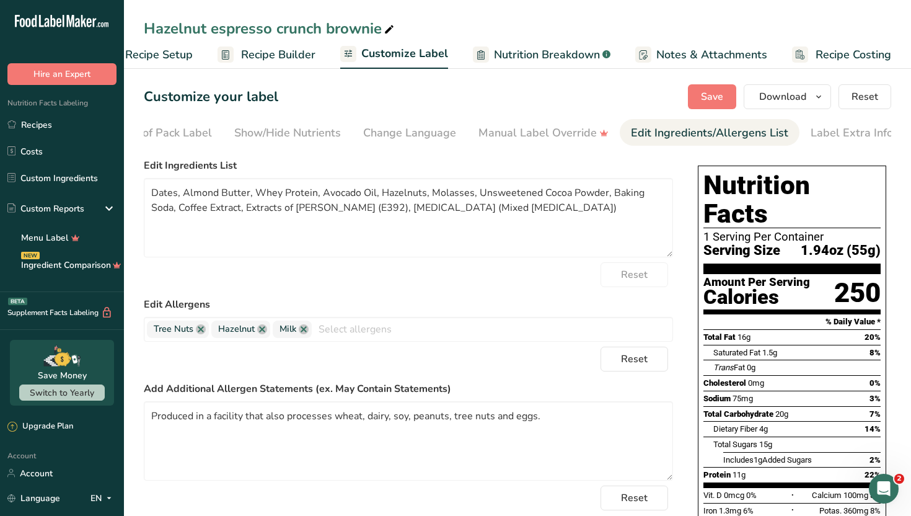
scroll to position [0, 168]
click at [553, 306] on label "Edit Allergens" at bounding box center [408, 304] width 529 height 15
click at [553, 301] on label "Edit Allergens" at bounding box center [408, 304] width 529 height 15
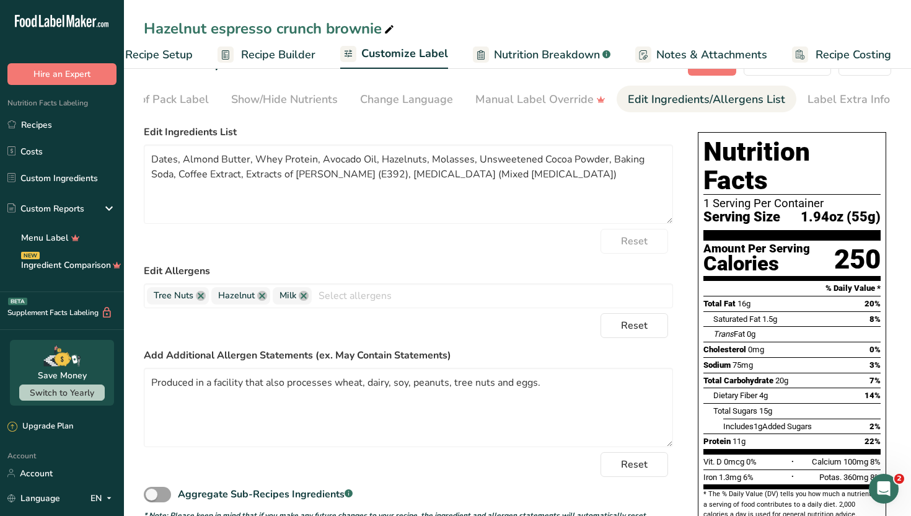
scroll to position [0, 0]
